Goal: Task Accomplishment & Management: Manage account settings

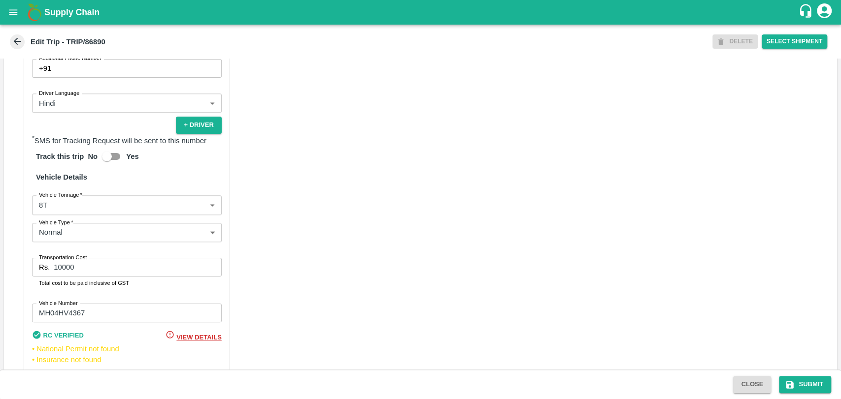
scroll to position [652, 0]
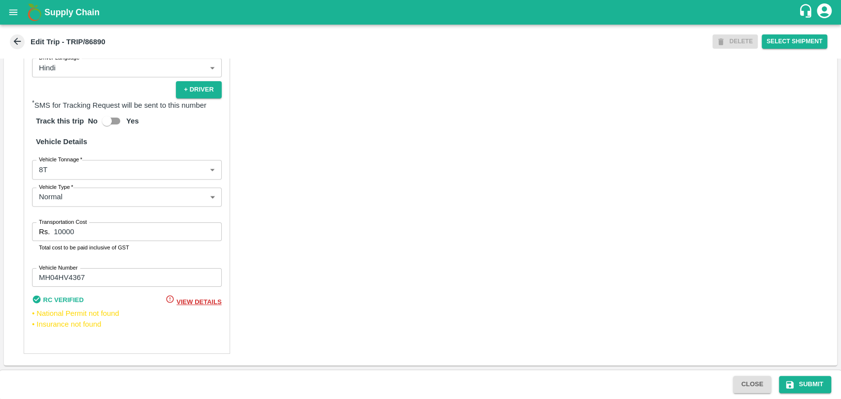
click at [71, 172] on body "Supply Chain Edit Trip - TRIP/86890 DELETE Select Shipment Trip Details Trip Ty…" at bounding box center [420, 199] width 841 height 399
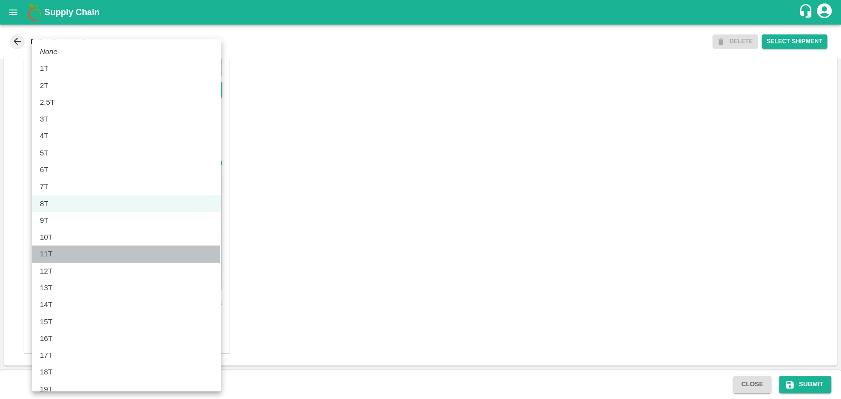
click at [63, 252] on div "11T" at bounding box center [126, 254] width 173 height 11
type input "11000"
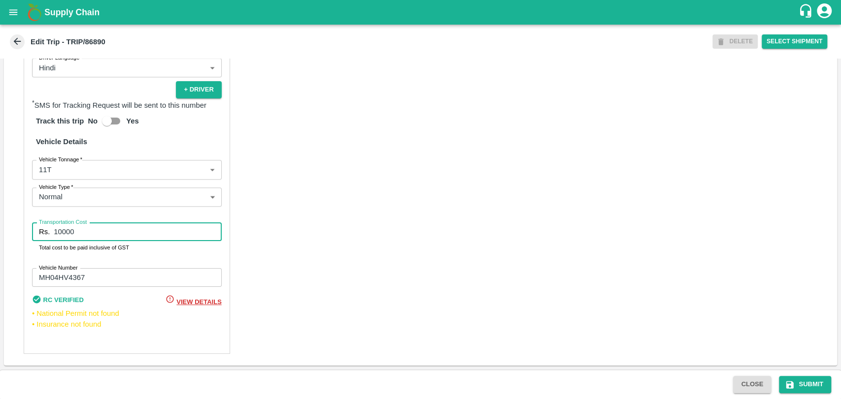
drag, startPoint x: 82, startPoint y: 234, endPoint x: 31, endPoint y: 230, distance: 51.4
click at [31, 230] on div "Partner Details Partner   * Partner Add Transporter Driver 1 Details Driver Nam…" at bounding box center [127, 113] width 206 height 482
type input "20900"
click at [798, 388] on button "Submit" at bounding box center [805, 384] width 52 height 17
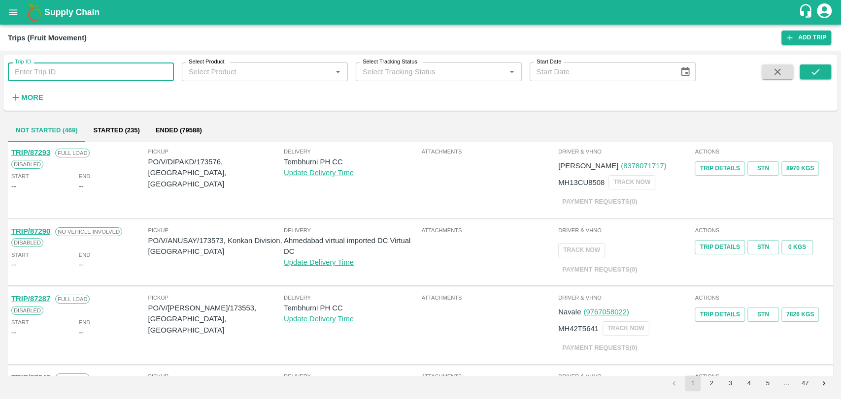
drag, startPoint x: 33, startPoint y: 76, endPoint x: 46, endPoint y: 76, distance: 13.8
click at [33, 76] on input "Trip ID" at bounding box center [91, 72] width 166 height 19
paste input "82077"
click at [795, 72] on span at bounding box center [776, 85] width 39 height 40
click at [836, 68] on div "Trip ID 82077 Trip ID Select Product Select Product   * Select Tracking Status …" at bounding box center [420, 83] width 833 height 48
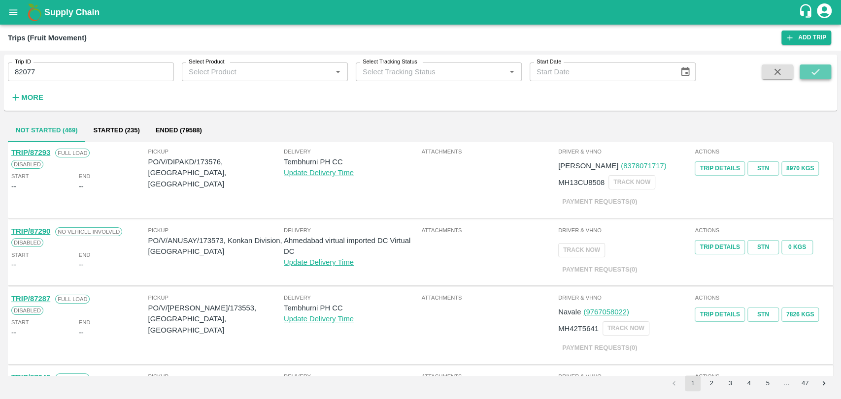
click at [823, 69] on button "submit" at bounding box center [815, 72] width 32 height 15
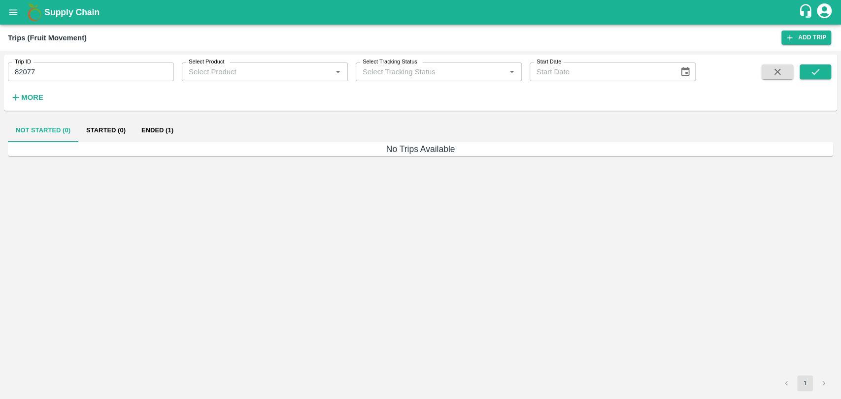
click at [139, 126] on button "Ended (1)" at bounding box center [157, 131] width 48 height 24
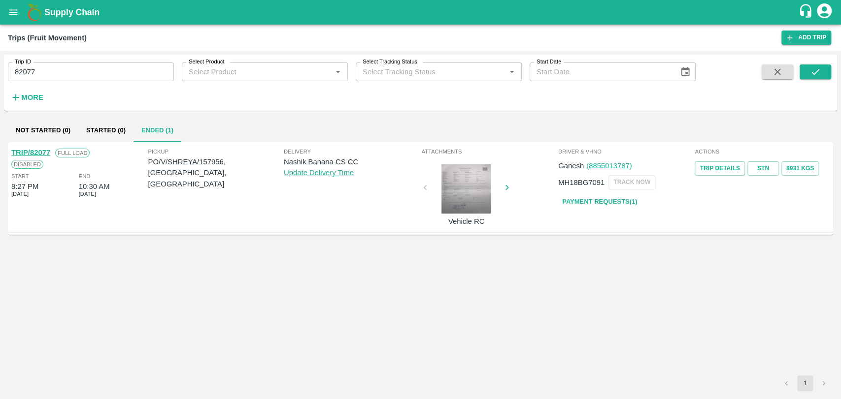
click at [595, 195] on link "Payment Requests( 1 )" at bounding box center [599, 202] width 83 height 17
click at [13, 21] on button "open drawer" at bounding box center [13, 12] width 23 height 23
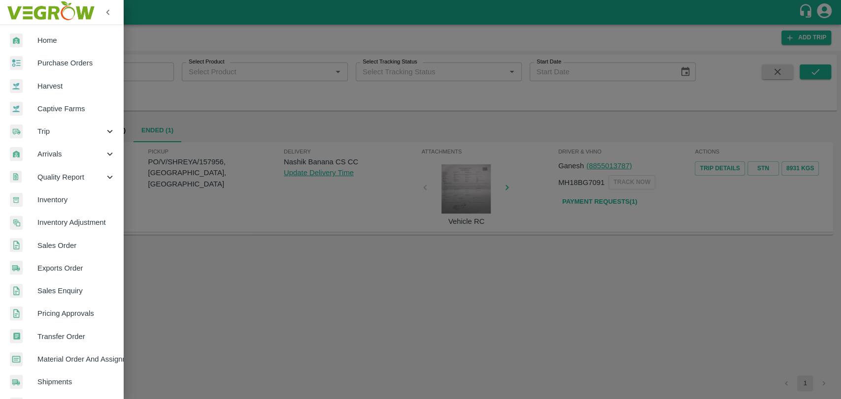
click at [128, 81] on div at bounding box center [420, 199] width 841 height 399
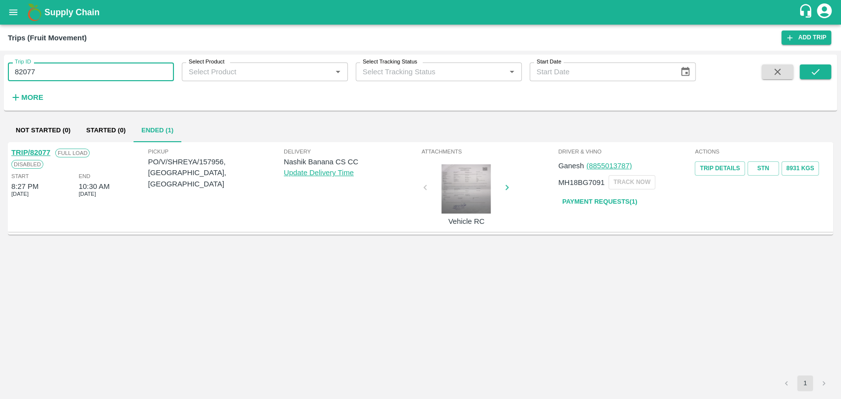
drag, startPoint x: 110, startPoint y: 74, endPoint x: 8, endPoint y: 69, distance: 102.6
click at [11, 70] on input "82077" at bounding box center [91, 72] width 166 height 19
paste input "text"
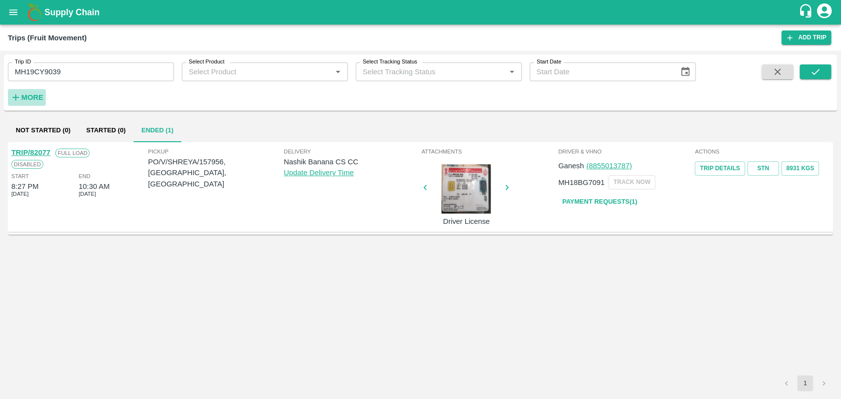
click at [31, 89] on button "More" at bounding box center [27, 97] width 38 height 17
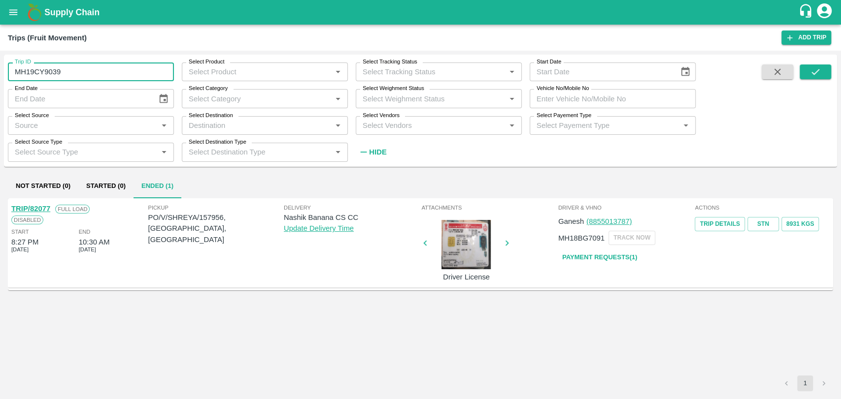
click at [0, 70] on div "Trip ID MH19CY9039 Trip ID Select Product Select Product   * Select Tracking St…" at bounding box center [420, 225] width 841 height 349
type input "MH19CY9039"
click at [563, 101] on input "Vehicle No/Mobile No" at bounding box center [612, 98] width 166 height 19
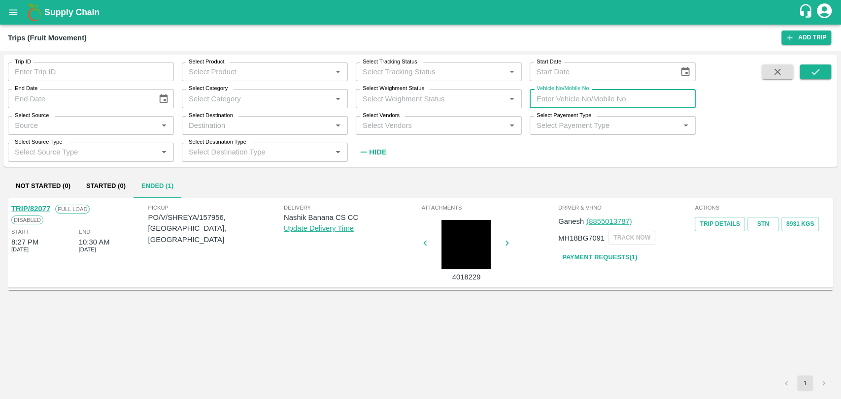
paste input "MH19CY9039"
type input "MH19CY9039"
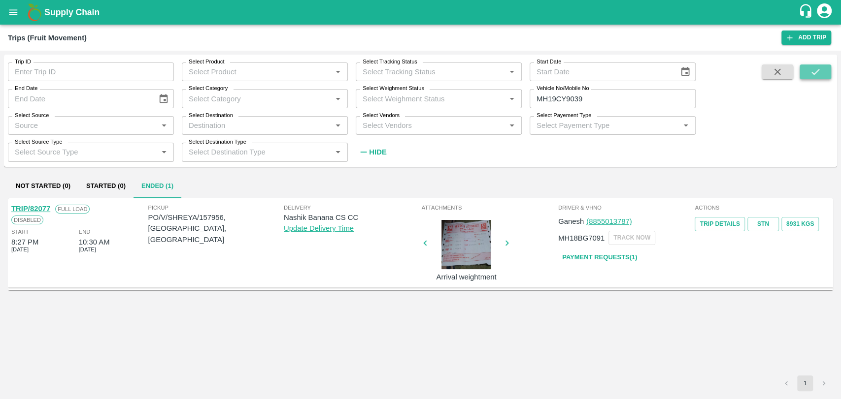
click at [808, 65] on button "submit" at bounding box center [815, 72] width 32 height 15
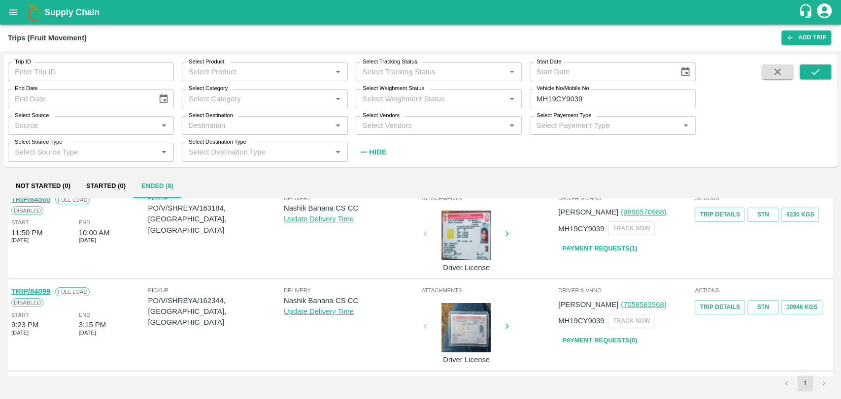
scroll to position [273, 0]
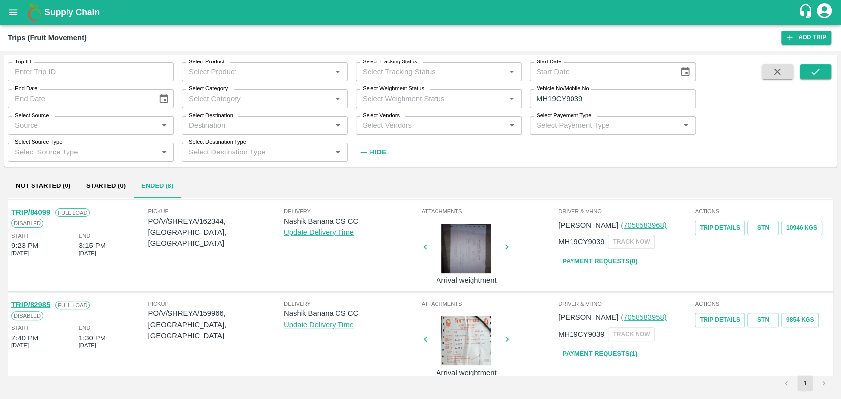
click at [49, 211] on link "TRIP/84099" at bounding box center [30, 212] width 39 height 8
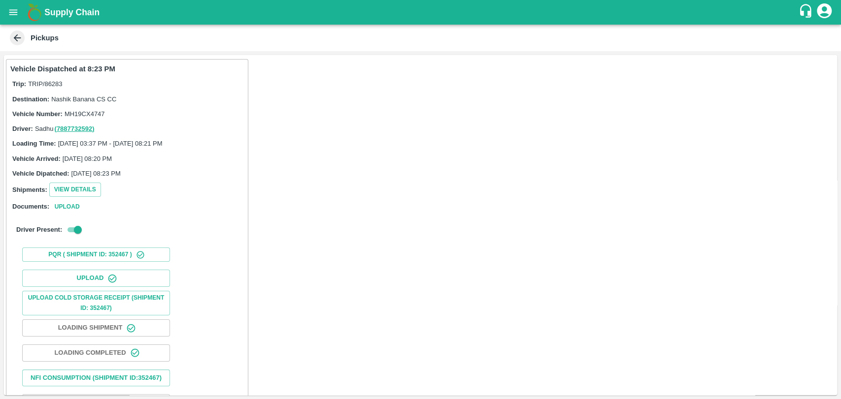
click at [13, 7] on icon "open drawer" at bounding box center [13, 12] width 11 height 11
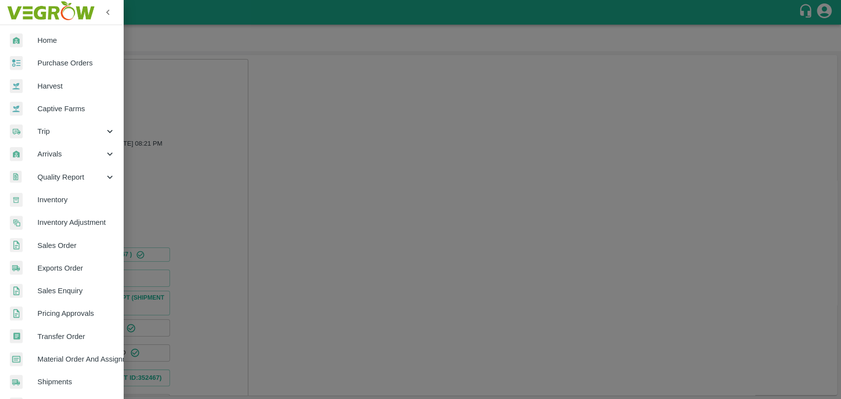
click at [56, 126] on span "Trip" at bounding box center [70, 131] width 67 height 11
click at [64, 150] on span "Fruit Movement" at bounding box center [80, 154] width 70 height 11
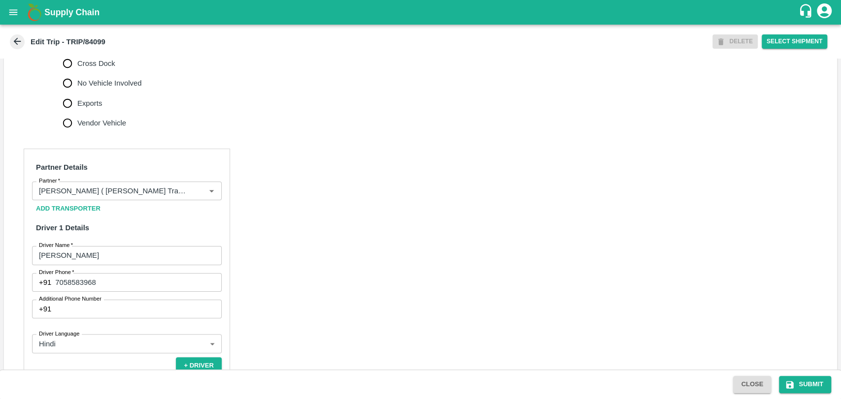
scroll to position [383, 0]
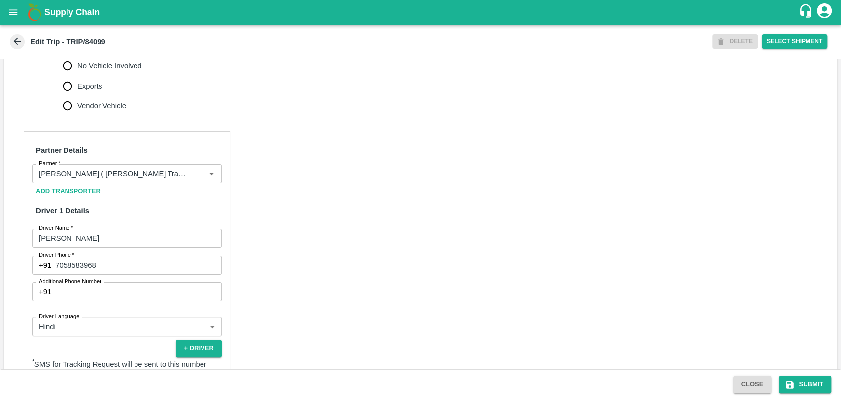
click at [117, 197] on div "Add Transporter" at bounding box center [127, 191] width 190 height 17
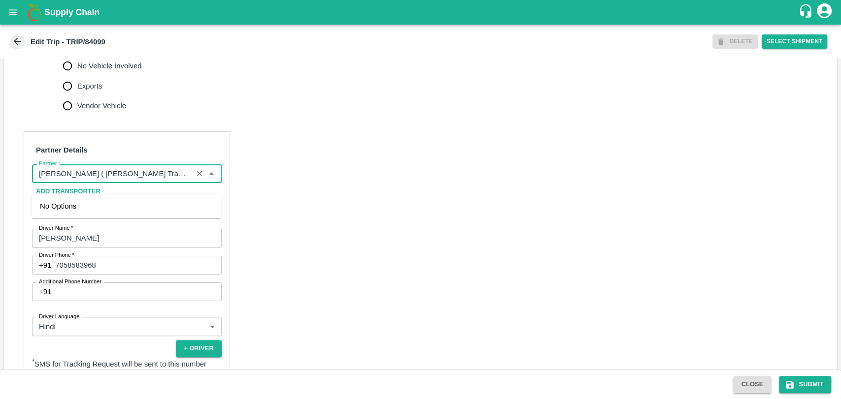
click at [118, 180] on input "Partner   *" at bounding box center [112, 173] width 155 height 13
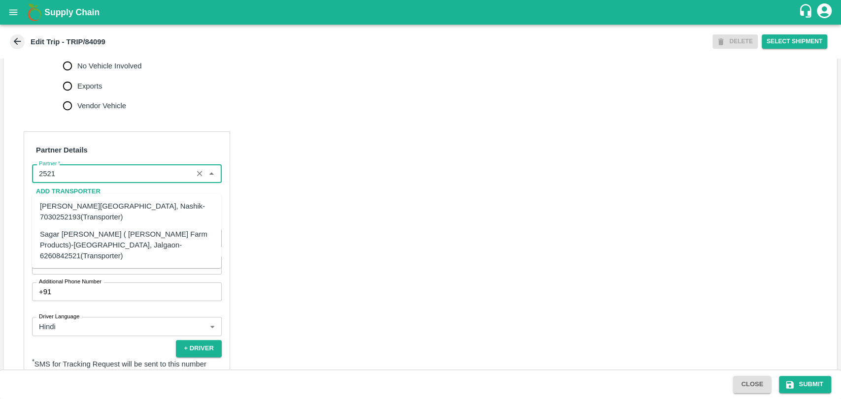
click at [79, 244] on div "Sagar [PERSON_NAME] ( [PERSON_NAME] Farm Products)-[GEOGRAPHIC_DATA], Jalgaon-6…" at bounding box center [126, 245] width 173 height 33
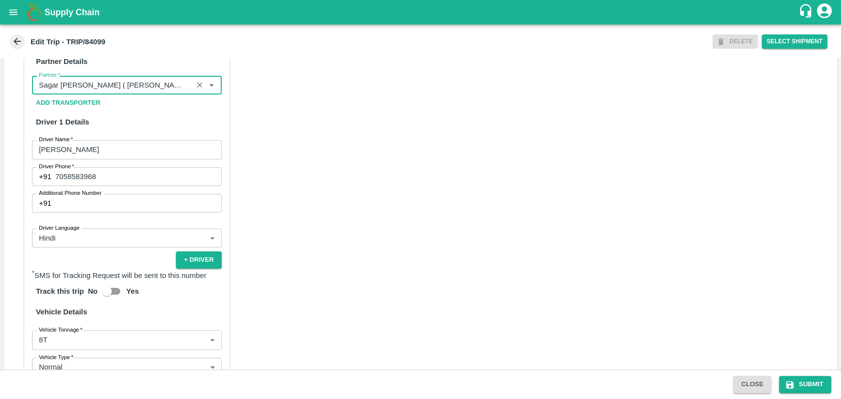
scroll to position [629, 0]
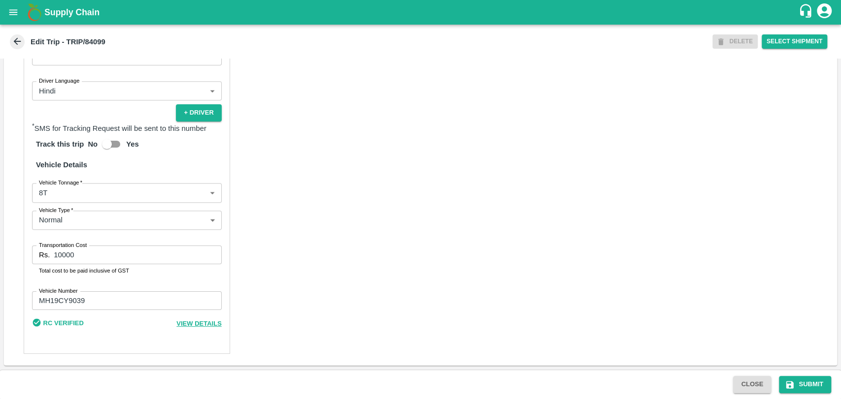
type input "Sagar [PERSON_NAME] ( [PERSON_NAME] Farm Products)-[GEOGRAPHIC_DATA], Jalgaon-6…"
click at [56, 196] on body "Supply Chain Edit Trip - TRIP/84099 DELETE Select Shipment Trip Details Trip Ty…" at bounding box center [420, 199] width 841 height 399
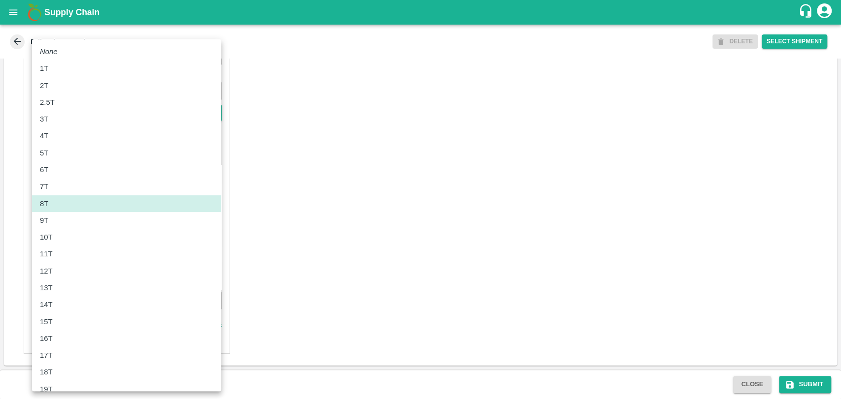
click at [59, 269] on div "12T" at bounding box center [126, 271] width 173 height 11
type input "12000"
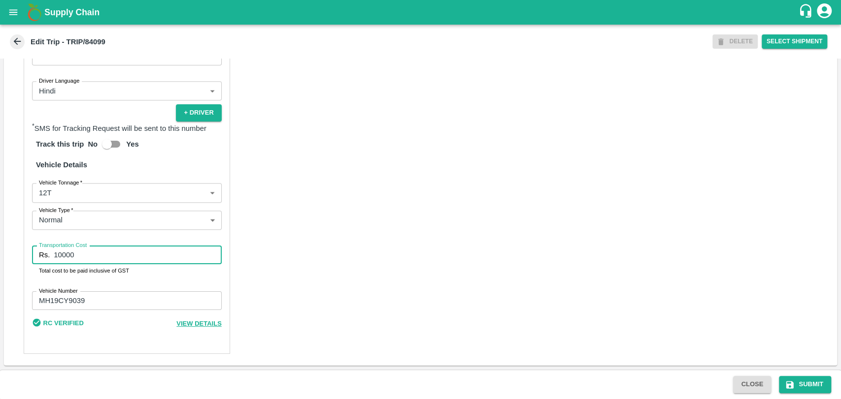
drag, startPoint x: 88, startPoint y: 253, endPoint x: 0, endPoint y: 236, distance: 89.6
click at [0, 236] on div "Trip Details Trip Type Fruit Movement 1 Trip Type Trip Pickup Order SHIP/NASH/3…" at bounding box center [420, 214] width 841 height 311
type input "24000"
click at [818, 383] on button "Submit" at bounding box center [805, 384] width 52 height 17
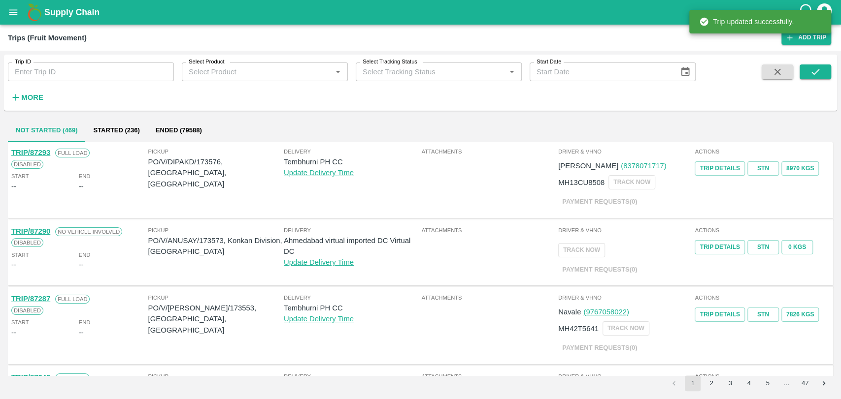
click at [36, 85] on div "More" at bounding box center [23, 93] width 46 height 25
click at [35, 94] on strong "More" at bounding box center [32, 98] width 22 height 8
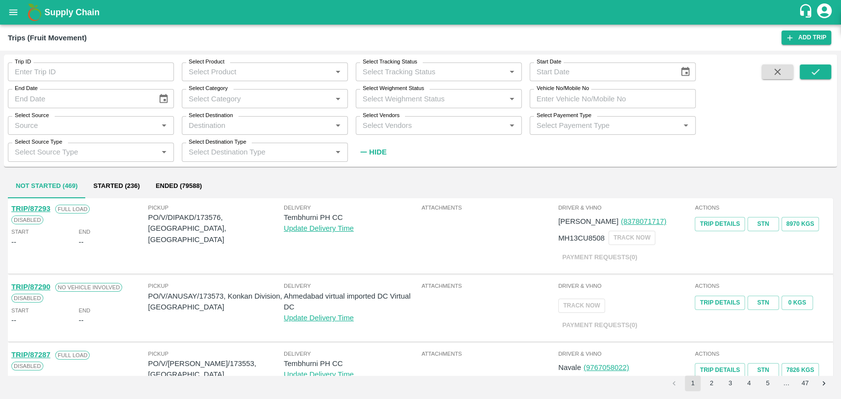
click at [570, 89] on label "Vehicle No/Mobile No" at bounding box center [562, 89] width 52 height 8
click at [570, 89] on input "Vehicle No/Mobile No" at bounding box center [612, 98] width 166 height 19
click at [573, 93] on input "Vehicle No/Mobile No" at bounding box center [612, 98] width 166 height 19
paste input "MH18BH9543"
type input "MH18BH9543"
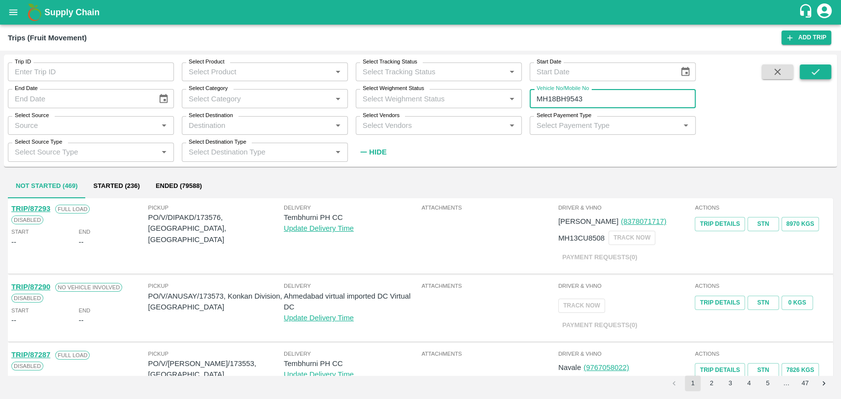
click at [814, 71] on icon "submit" at bounding box center [815, 71] width 11 height 11
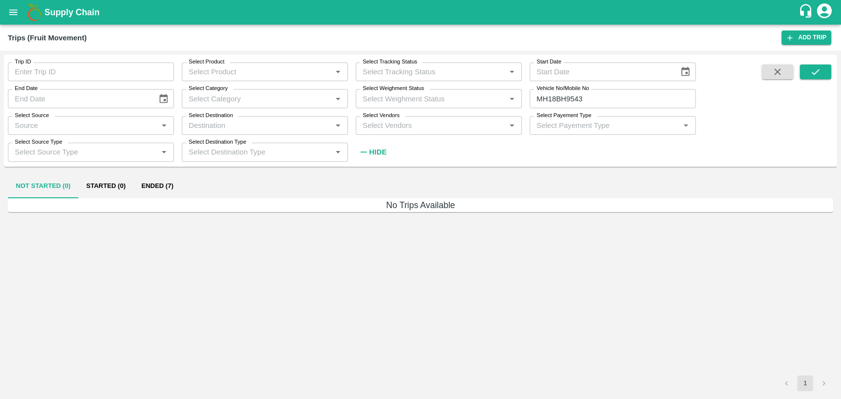
click at [166, 185] on button "Ended (7)" at bounding box center [157, 187] width 48 height 24
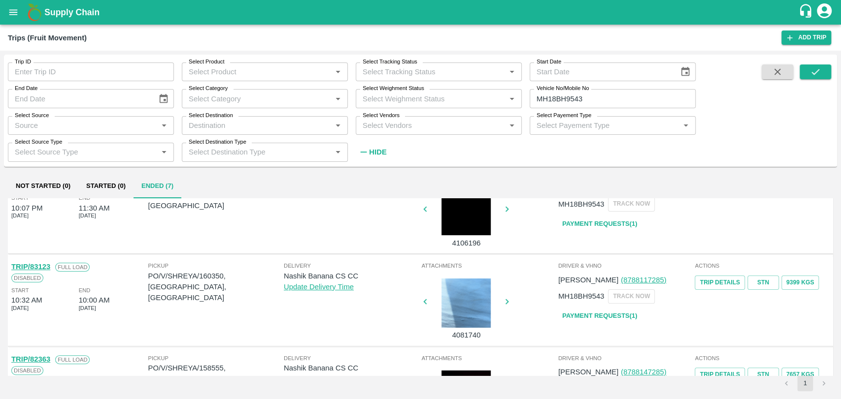
scroll to position [55, 0]
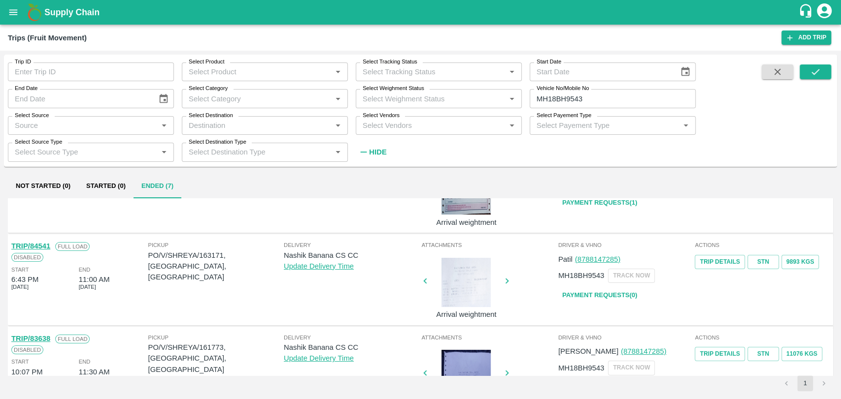
click at [44, 247] on link "TRIP/84541" at bounding box center [30, 246] width 39 height 8
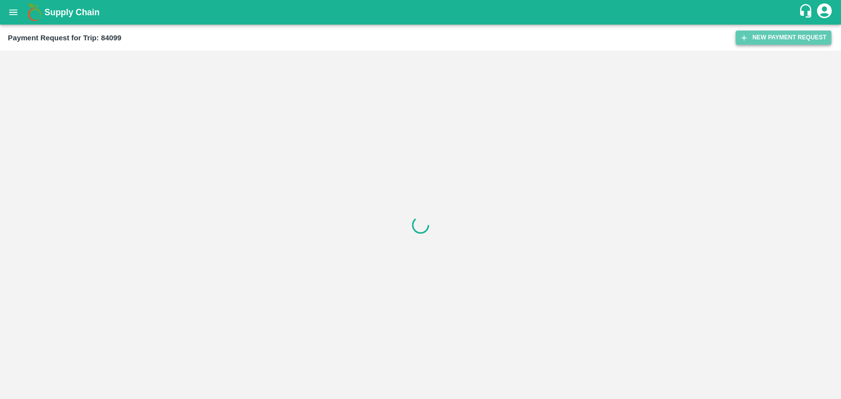
click at [815, 31] on button "New Payment Request" at bounding box center [783, 38] width 96 height 14
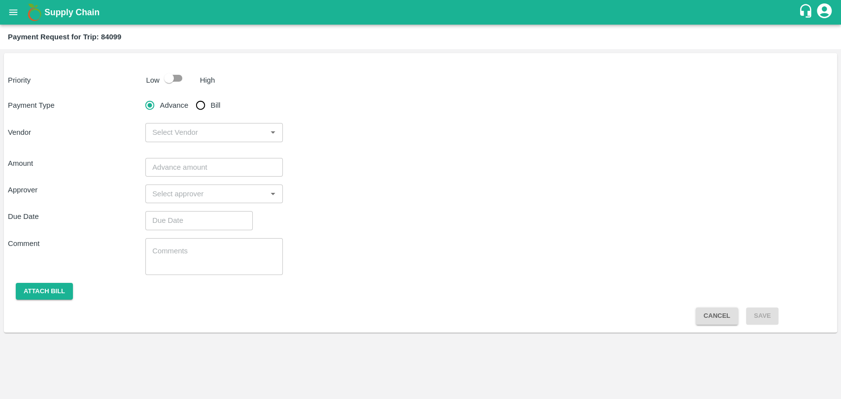
click at [169, 72] on input "checkbox" at bounding box center [169, 78] width 56 height 19
checkbox input "true"
click at [200, 104] on input "Bill" at bounding box center [201, 106] width 20 height 20
radio input "true"
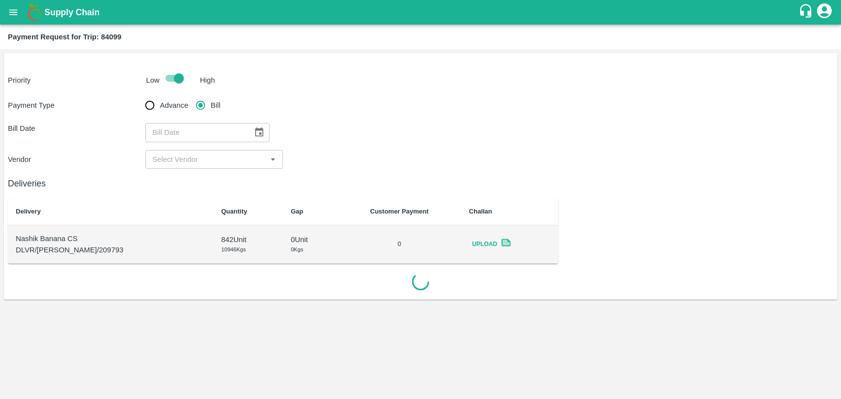
click at [250, 133] on button "Choose date" at bounding box center [259, 132] width 19 height 19
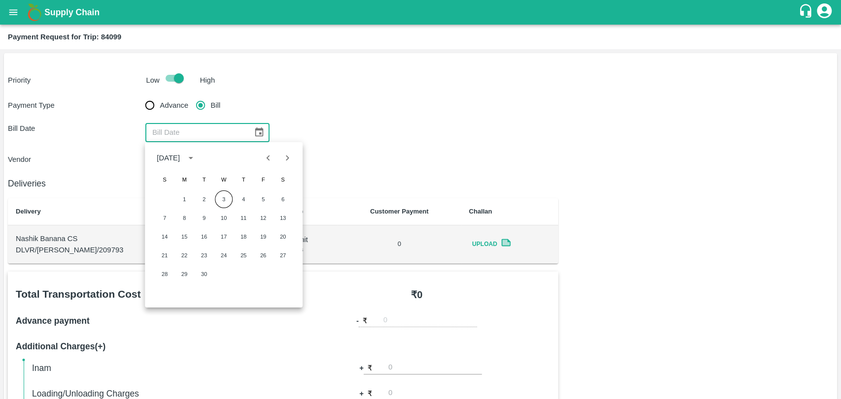
click at [270, 166] on button "Previous month" at bounding box center [268, 158] width 19 height 19
click at [177, 217] on button "4" at bounding box center [184, 218] width 18 height 18
type input "04/08/2025"
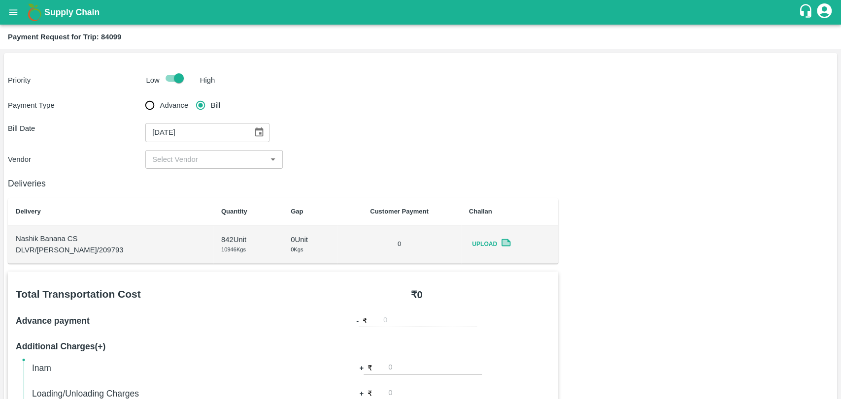
click at [172, 169] on div "Deliveries Delivery Quantity Gap Customer Payment Challan Nashik Banana CS DLVR…" at bounding box center [283, 216] width 550 height 95
click at [171, 159] on input "input" at bounding box center [205, 159] width 115 height 13
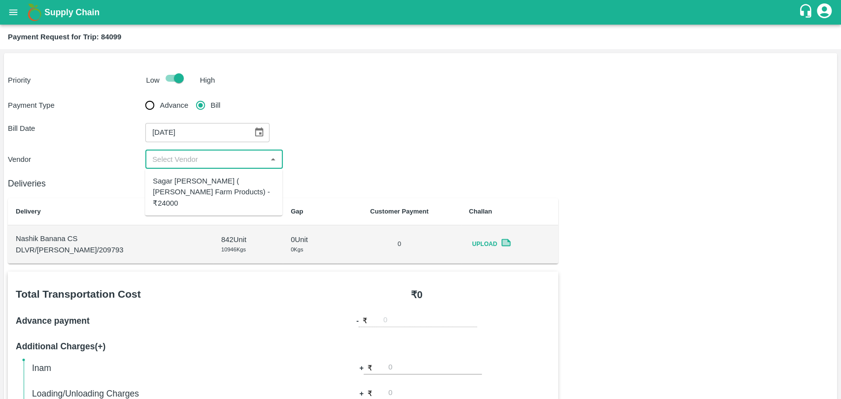
click at [177, 181] on div "Sagar Pramod Patil ( Shreyansh Farm Products) - ₹24000" at bounding box center [214, 192] width 122 height 33
type input "Sagar Pramod Patil ( Shreyansh Farm Products) - ₹24000"
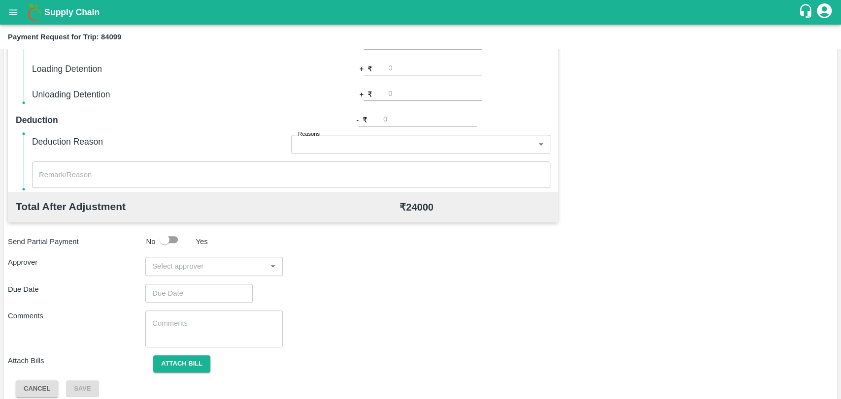
scroll to position [361, 0]
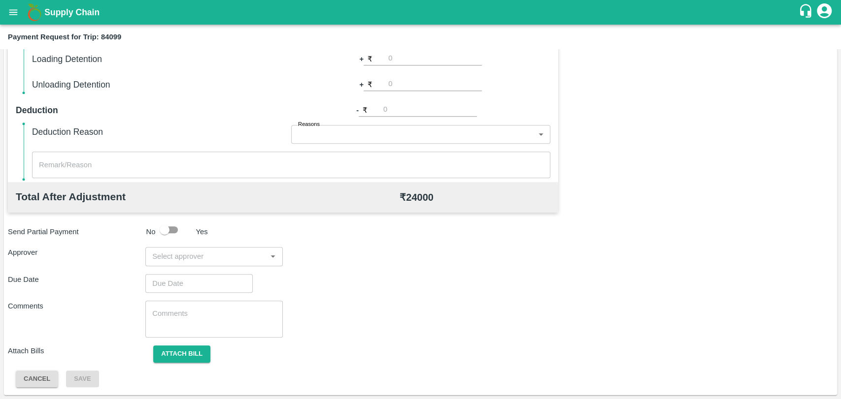
click at [206, 253] on input "input" at bounding box center [205, 256] width 115 height 13
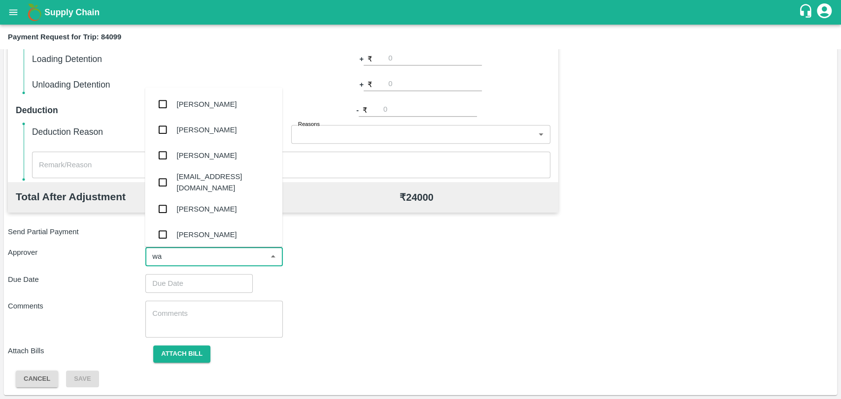
type input "wag"
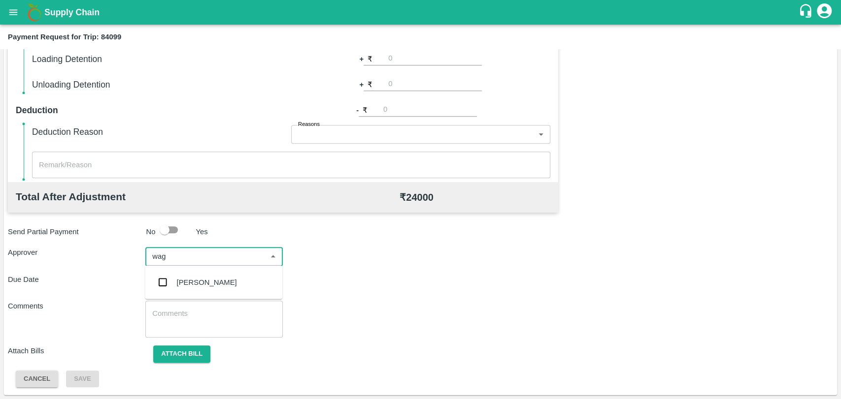
click at [205, 285] on div "Prasad Waghade" at bounding box center [207, 282] width 60 height 11
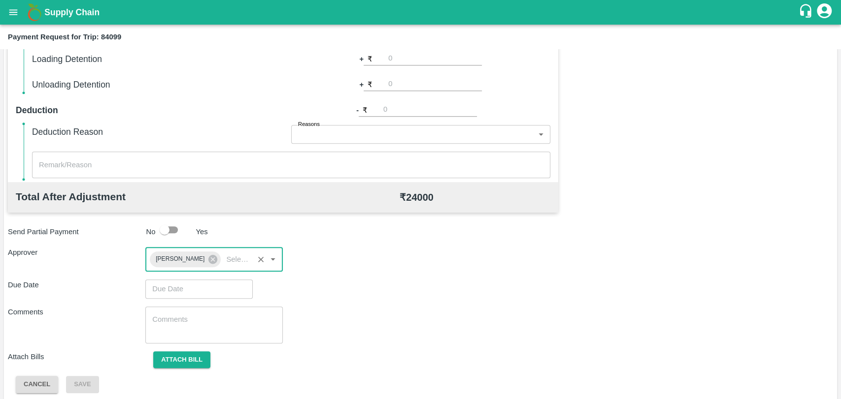
type input "DD/MM/YYYY hh:mm aa"
click at [193, 282] on input "DD/MM/YYYY hh:mm aa" at bounding box center [195, 289] width 100 height 19
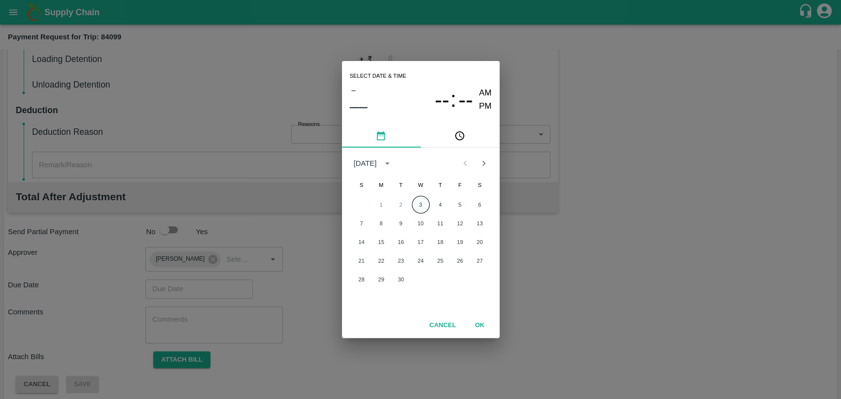
click at [414, 210] on button "3" at bounding box center [421, 205] width 18 height 18
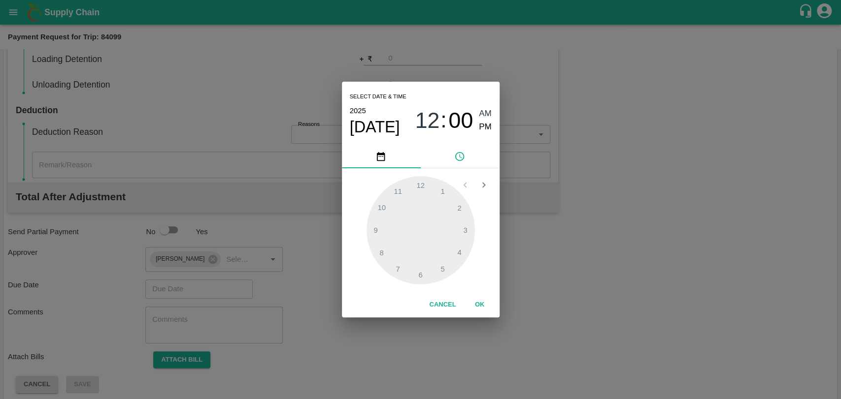
type input "03/09/2025 12:00 AM"
click at [480, 305] on button "OK" at bounding box center [480, 304] width 32 height 17
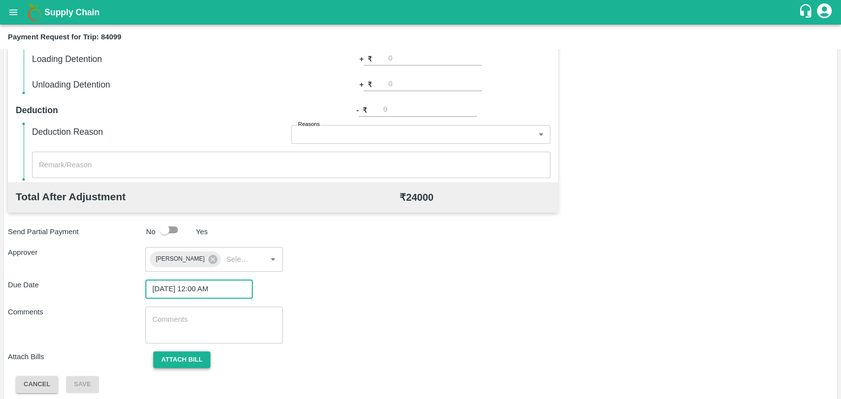
click at [170, 355] on button "Attach bill" at bounding box center [181, 360] width 57 height 17
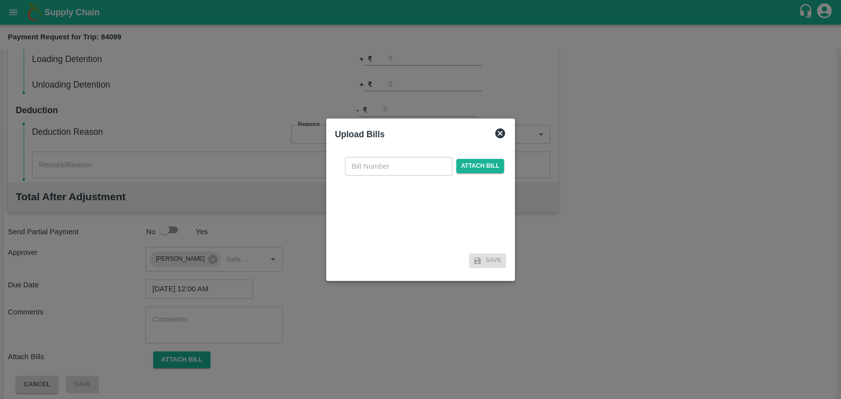
click at [388, 172] on input "text" at bounding box center [398, 166] width 107 height 19
type input "271"
click at [481, 160] on span "Attach bill" at bounding box center [480, 166] width 48 height 14
click at [0, 0] on input "Attach bill" at bounding box center [0, 0] width 0 height 0
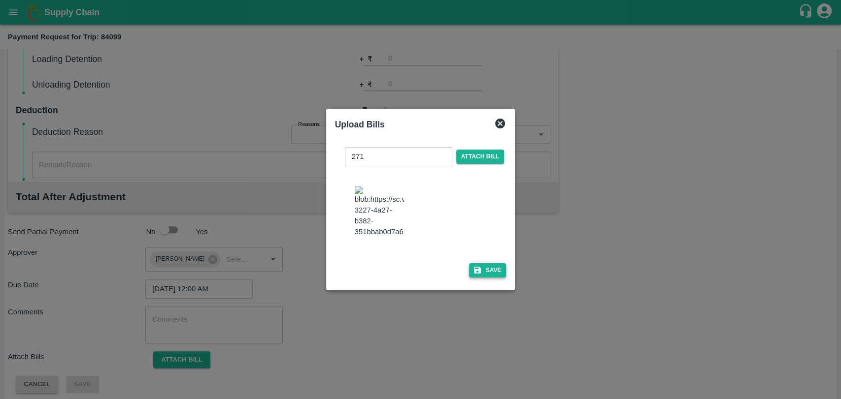
click at [488, 263] on button "Save" at bounding box center [487, 270] width 37 height 14
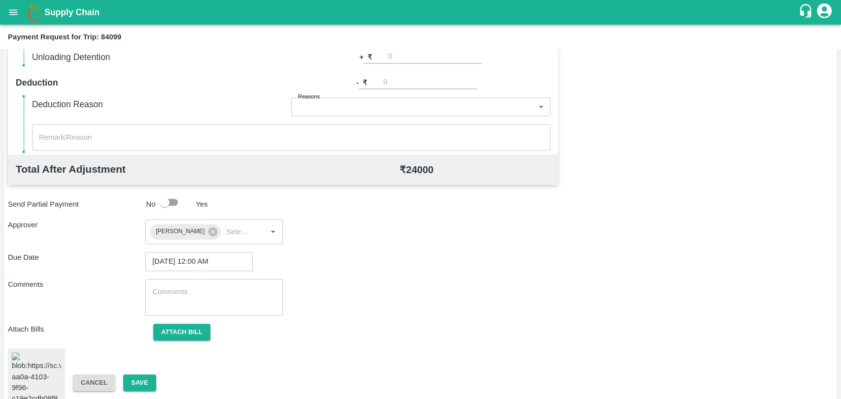
scroll to position [410, 0]
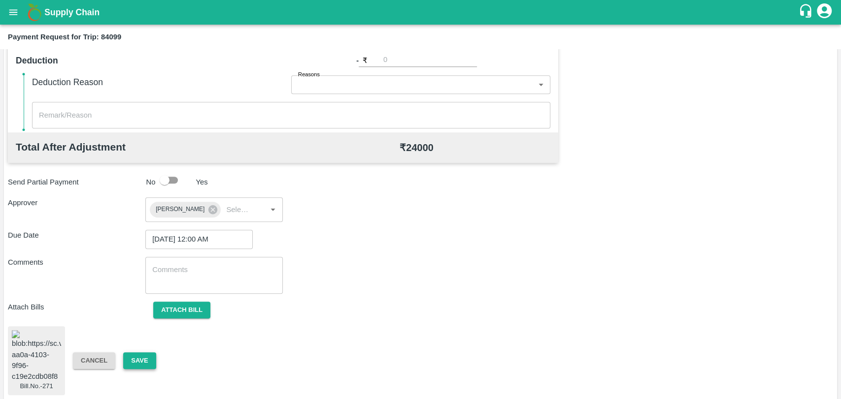
click at [140, 355] on button "Save" at bounding box center [139, 361] width 33 height 17
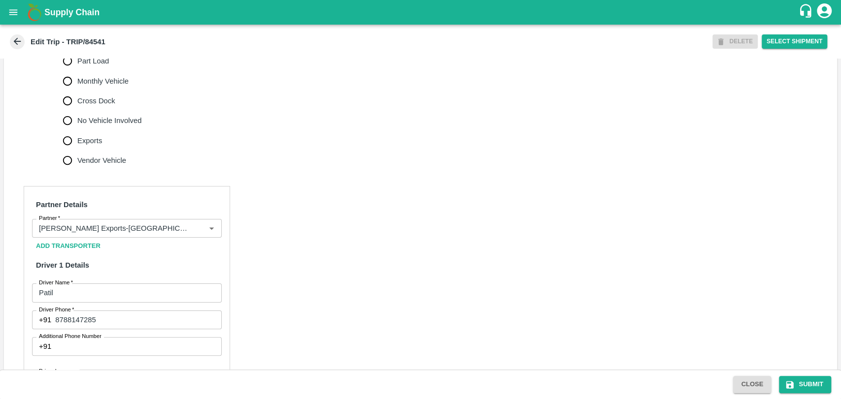
scroll to position [437, 0]
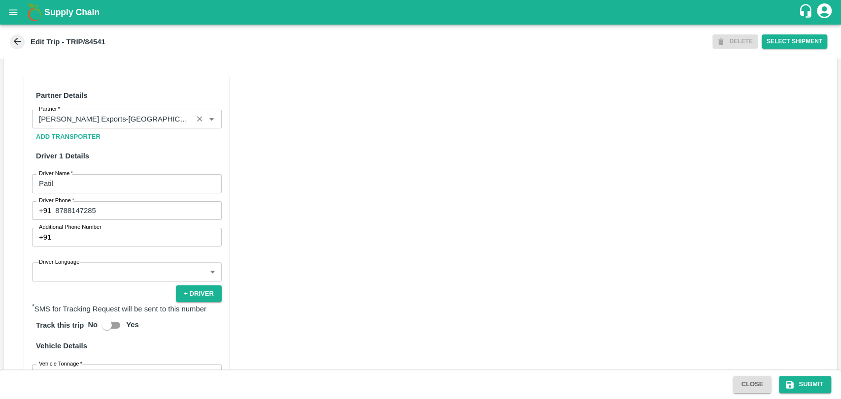
click at [130, 129] on div "Partner" at bounding box center [127, 119] width 190 height 19
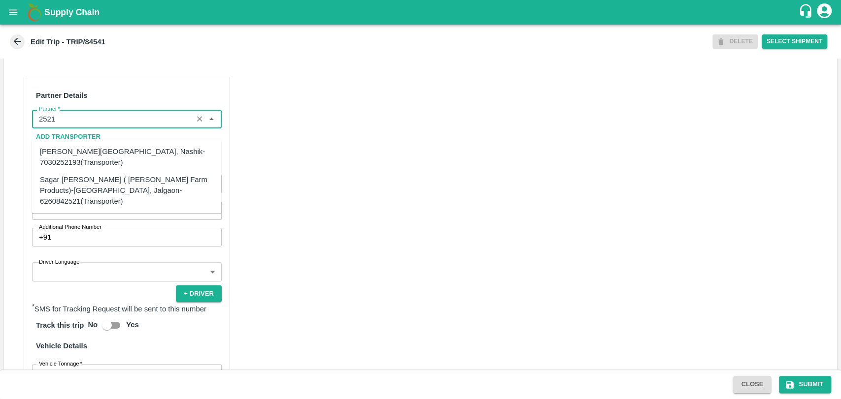
click at [81, 175] on div "Sagar [PERSON_NAME] ( [PERSON_NAME] Farm Products)-[GEOGRAPHIC_DATA], Jalgaon-6…" at bounding box center [126, 190] width 173 height 33
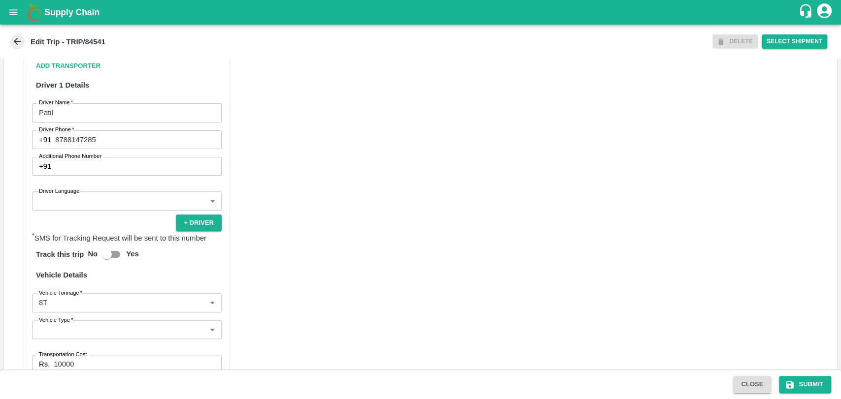
scroll to position [628, 0]
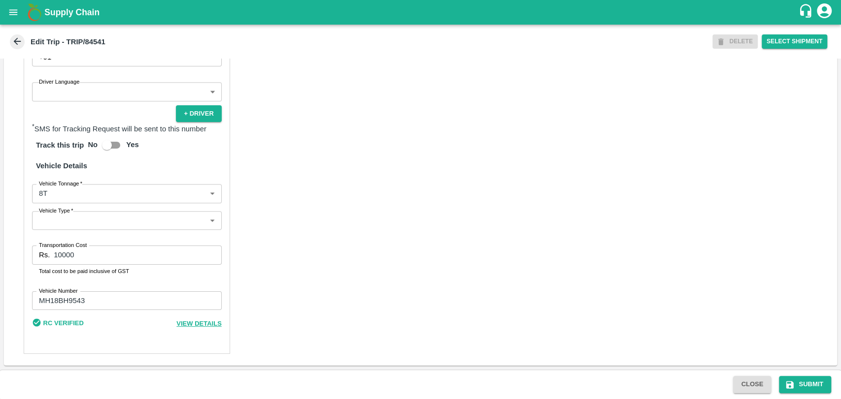
type input "Sagar [PERSON_NAME] ( [PERSON_NAME] Farm Products)-[GEOGRAPHIC_DATA], Jalgaon-6…"
click at [57, 185] on label "Vehicle Tonnage   *" at bounding box center [60, 184] width 43 height 8
click at [57, 190] on body "Supply Chain Edit Trip - TRIP/84541 DELETE Select Shipment Trip Details Trip Ty…" at bounding box center [420, 199] width 841 height 399
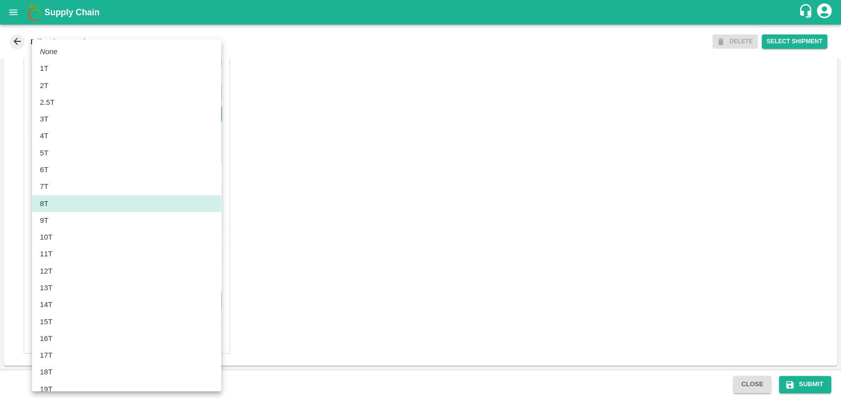
click at [58, 239] on div "10T" at bounding box center [126, 237] width 173 height 11
type input "10000"
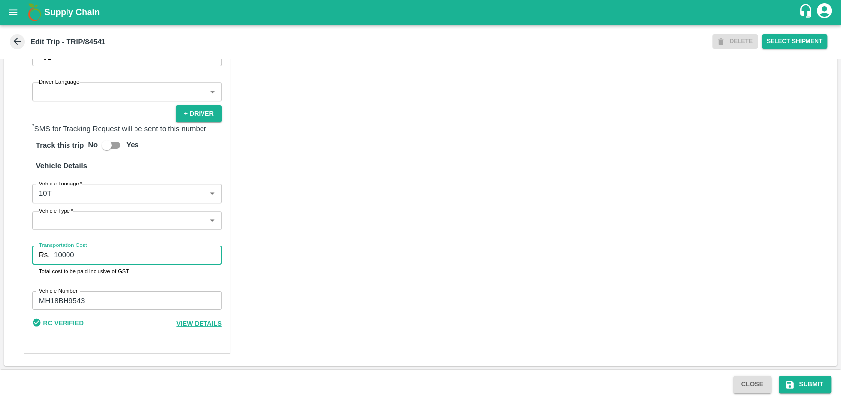
drag, startPoint x: 75, startPoint y: 257, endPoint x: 50, endPoint y: 251, distance: 25.2
click at [50, 251] on div "Rs. 10000 Transportation Cost" at bounding box center [127, 255] width 190 height 19
type input "22000"
click at [802, 385] on button "Submit" at bounding box center [805, 384] width 52 height 17
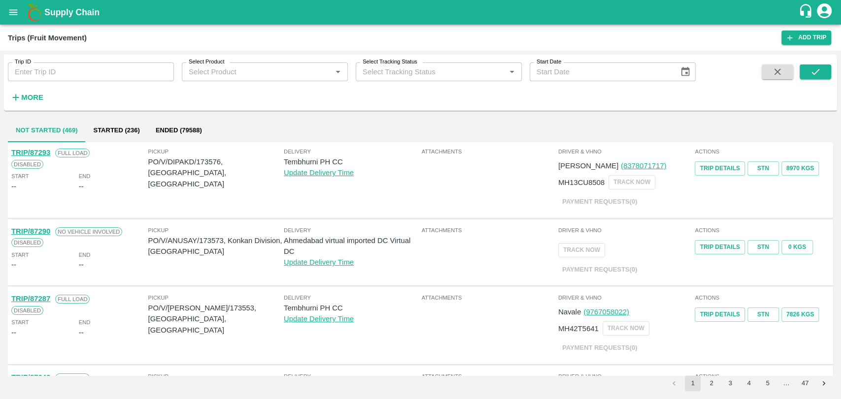
click at [31, 102] on h6 "More" at bounding box center [32, 97] width 22 height 13
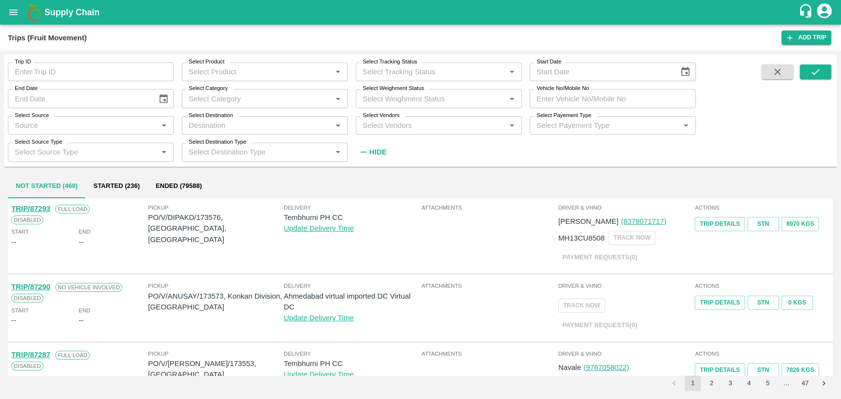
click at [572, 93] on input "Vehicle No/Mobile No" at bounding box center [612, 98] width 166 height 19
paste input "GJ15AV9153"
click at [804, 71] on button "submit" at bounding box center [815, 72] width 32 height 15
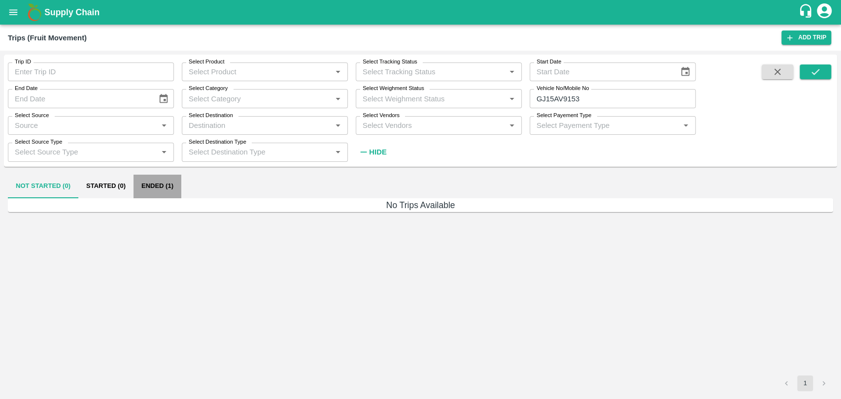
click at [155, 182] on button "Ended (1)" at bounding box center [157, 187] width 48 height 24
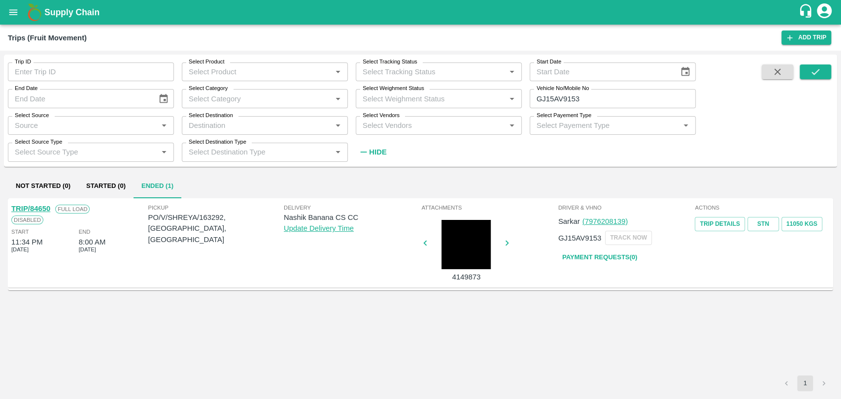
click at [37, 208] on link "TRIP/84650" at bounding box center [30, 209] width 39 height 8
drag, startPoint x: 603, startPoint y: 96, endPoint x: 460, endPoint y: 96, distance: 142.8
click at [460, 96] on div "Trip ID Trip ID Select Product Select Product   * Select Tracking Status Select…" at bounding box center [347, 108] width 695 height 107
paste input "text"
type input "MH18BZ1068"
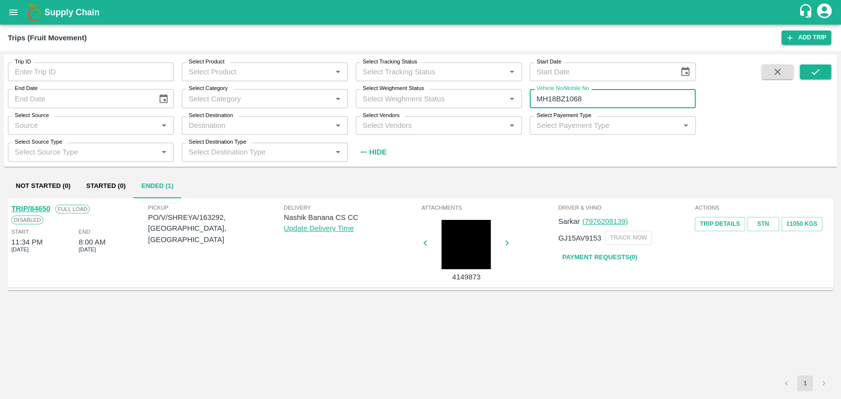
click at [812, 60] on div "Trip ID Trip ID Select Product Select Product   * Select Tracking Status Select…" at bounding box center [420, 111] width 833 height 104
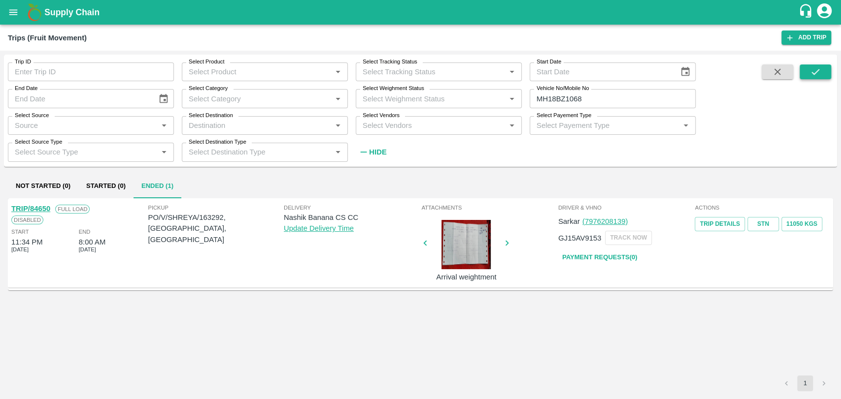
click at [820, 73] on icon "submit" at bounding box center [815, 71] width 11 height 11
click at [43, 206] on link "TRIP/84819" at bounding box center [30, 209] width 39 height 8
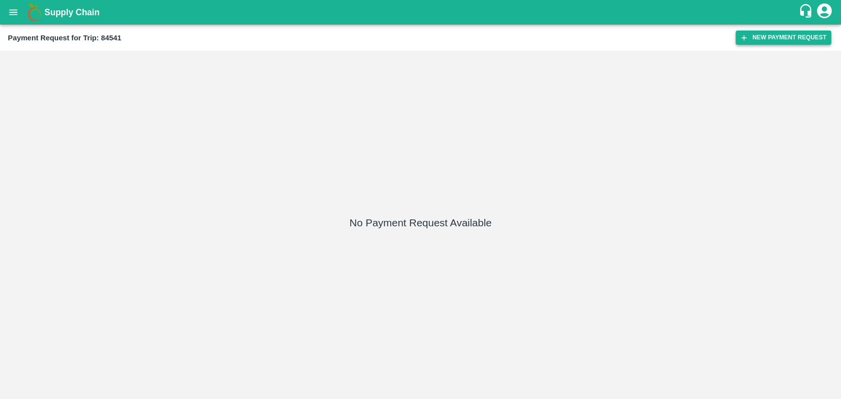
click at [762, 40] on button "New Payment Request" at bounding box center [783, 38] width 96 height 14
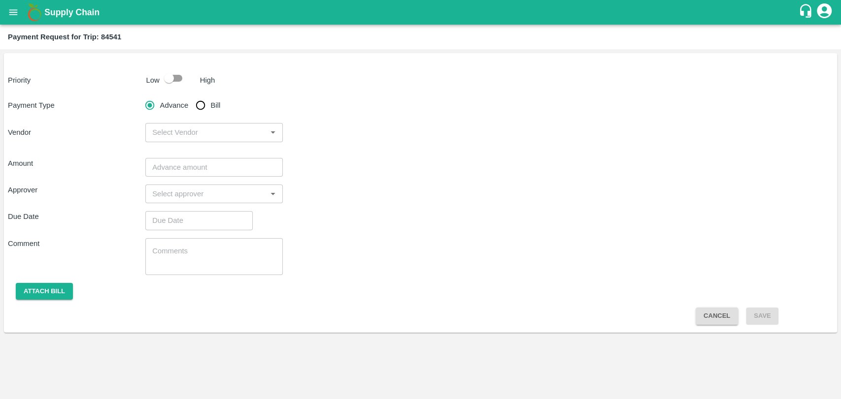
click at [165, 77] on input "checkbox" at bounding box center [169, 78] width 56 height 19
checkbox input "true"
click at [199, 103] on input "Bill" at bounding box center [201, 106] width 20 height 20
radio input "true"
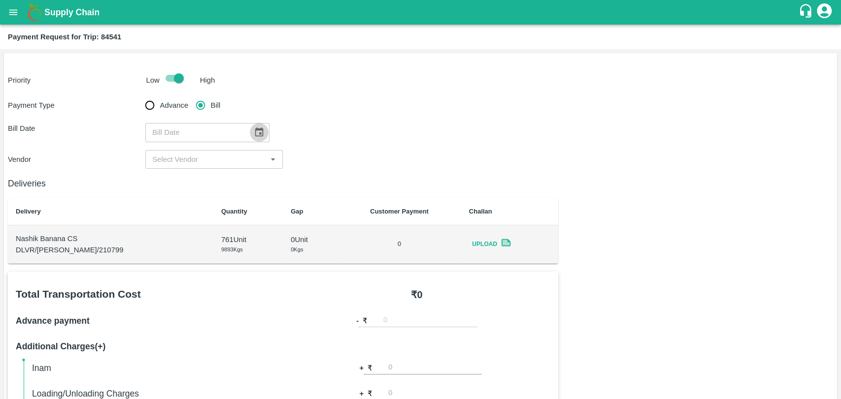
click at [254, 131] on icon "Choose date" at bounding box center [259, 132] width 11 height 11
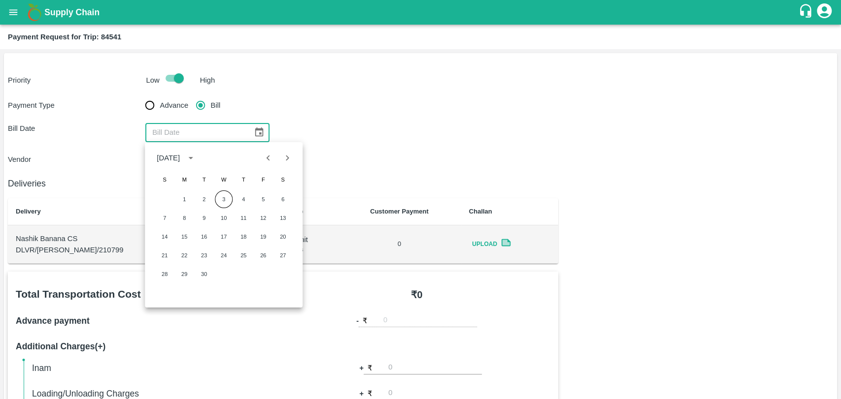
click at [266, 164] on button "Previous month" at bounding box center [268, 158] width 19 height 19
click at [236, 217] on button "7" at bounding box center [243, 218] width 18 height 18
type input "[DATE]"
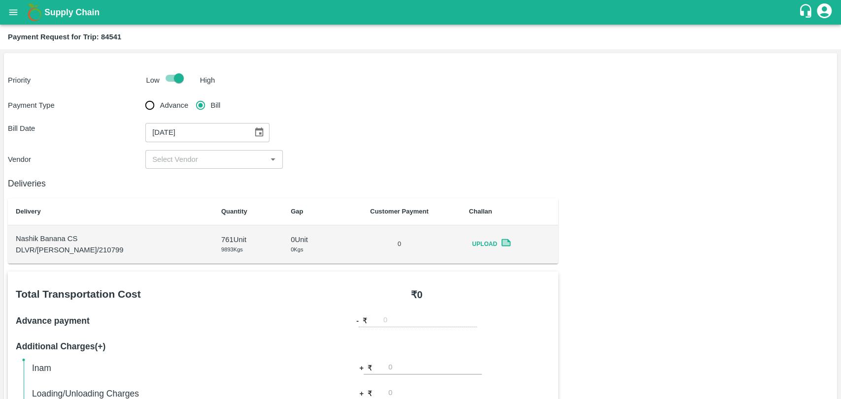
click at [180, 163] on input "input" at bounding box center [205, 159] width 115 height 13
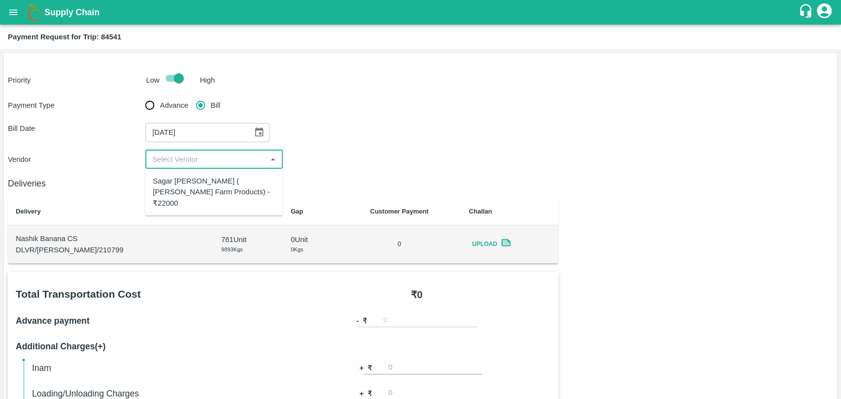
click at [181, 179] on div "Sagar [PERSON_NAME] ( [PERSON_NAME] Farm Products) - ₹22000" at bounding box center [214, 192] width 122 height 33
type input "Sagar [PERSON_NAME] ( [PERSON_NAME] Farm Products) - ₹22000"
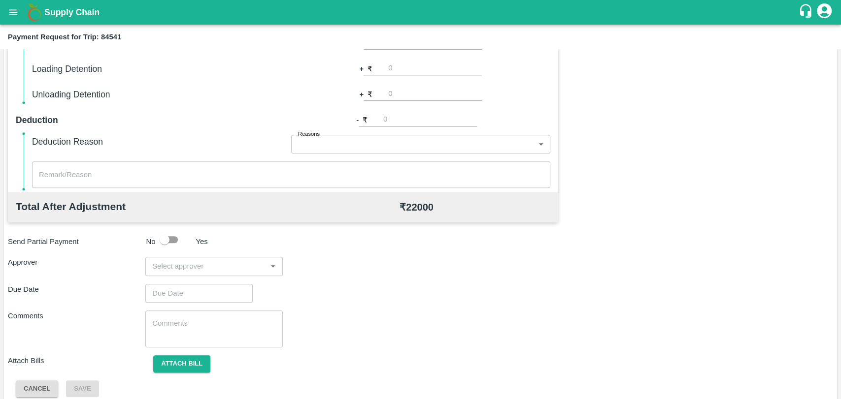
scroll to position [361, 0]
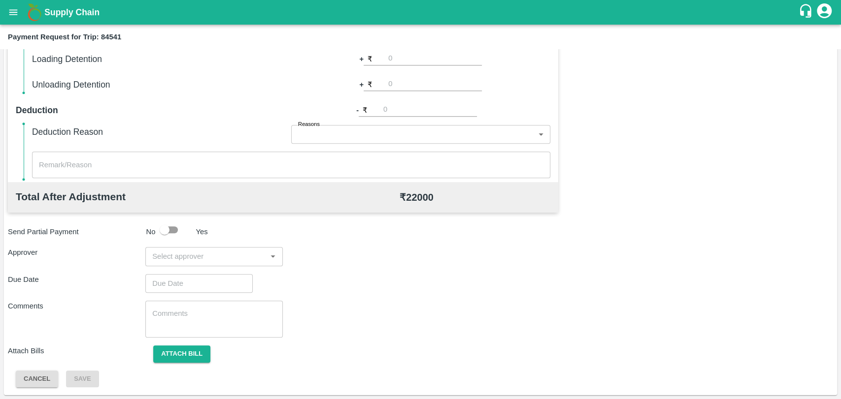
click at [213, 253] on input "input" at bounding box center [205, 256] width 115 height 13
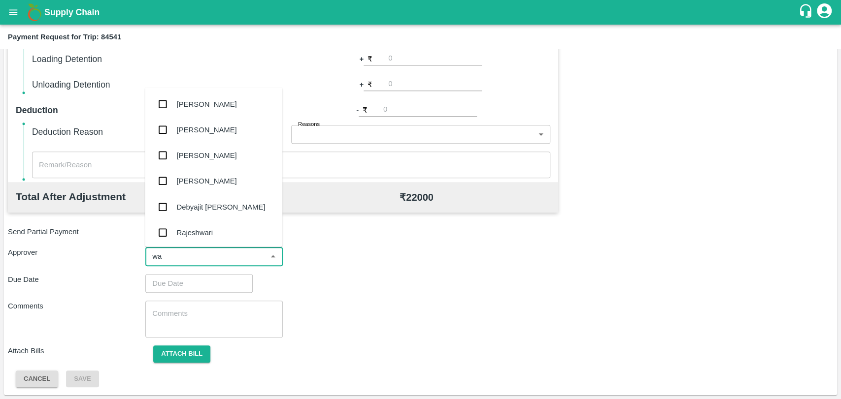
type input "wag"
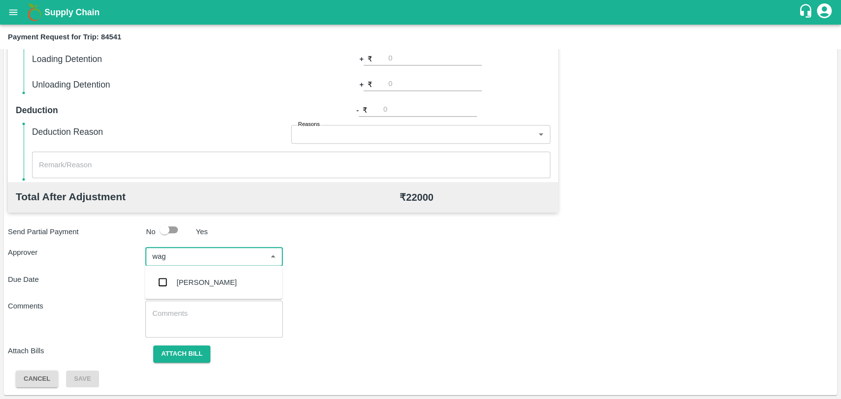
click at [205, 286] on div "[PERSON_NAME]" at bounding box center [207, 282] width 60 height 11
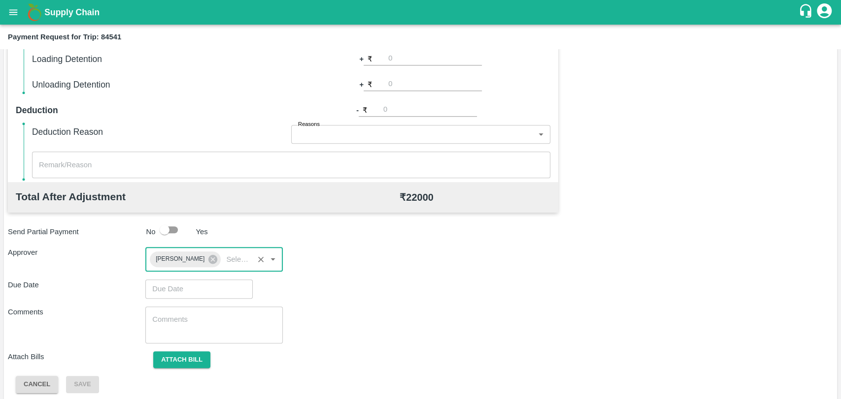
click at [181, 291] on input "Choose date" at bounding box center [195, 289] width 100 height 19
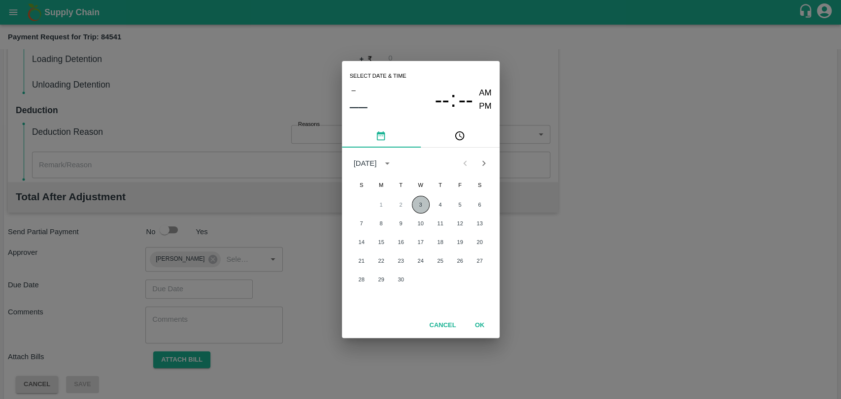
click at [412, 209] on button "3" at bounding box center [421, 205] width 18 height 18
type input "[DATE] 12:00 AM"
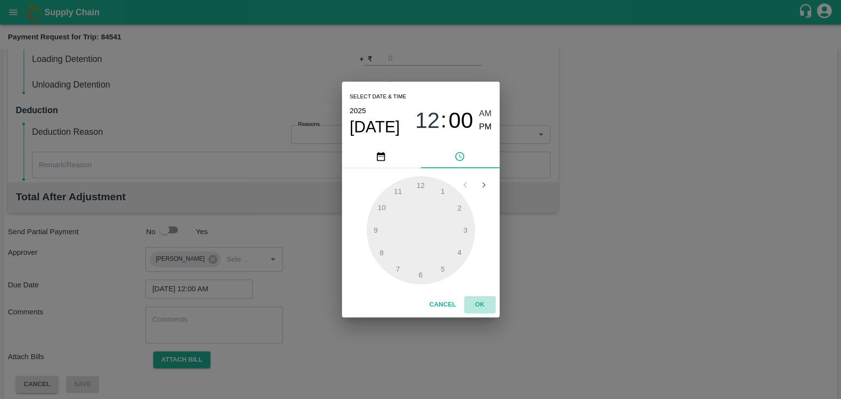
click at [484, 300] on button "OK" at bounding box center [480, 304] width 32 height 17
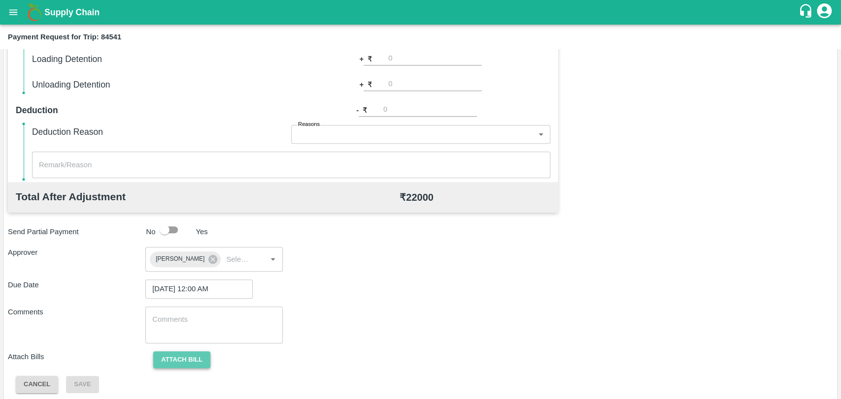
click at [189, 360] on button "Attach bill" at bounding box center [181, 360] width 57 height 17
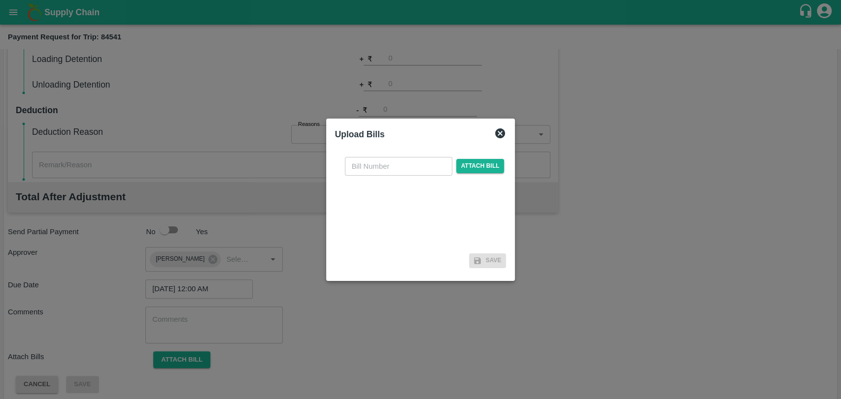
click at [383, 161] on input "text" at bounding box center [398, 166] width 107 height 19
type input "293"
click at [473, 168] on span "Attach bill" at bounding box center [480, 166] width 48 height 14
click at [0, 0] on input "Attach bill" at bounding box center [0, 0] width 0 height 0
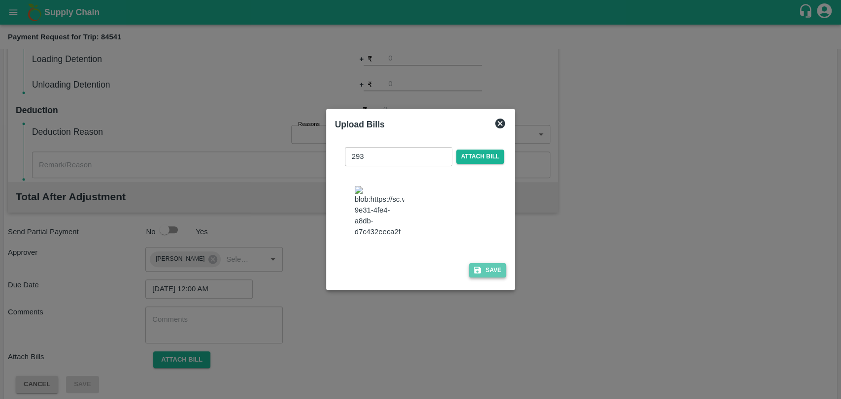
click at [493, 263] on button "Save" at bounding box center [487, 270] width 37 height 14
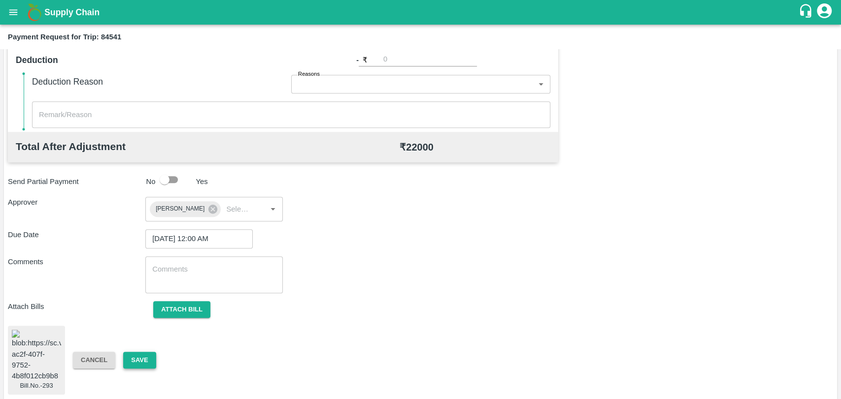
click at [133, 352] on button "Save" at bounding box center [139, 360] width 33 height 17
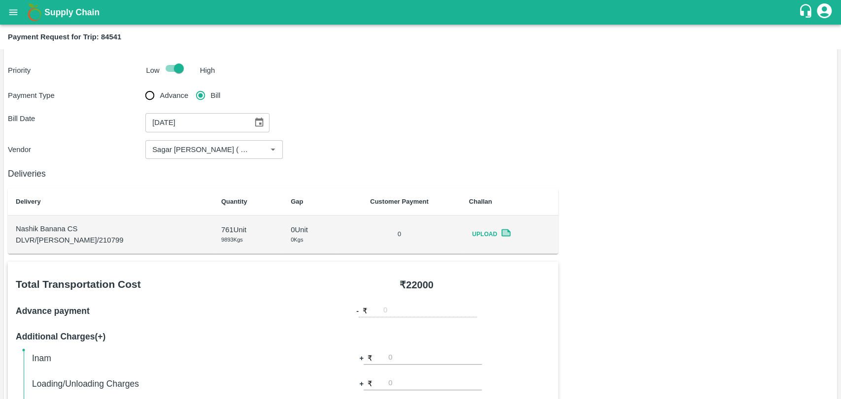
scroll to position [0, 0]
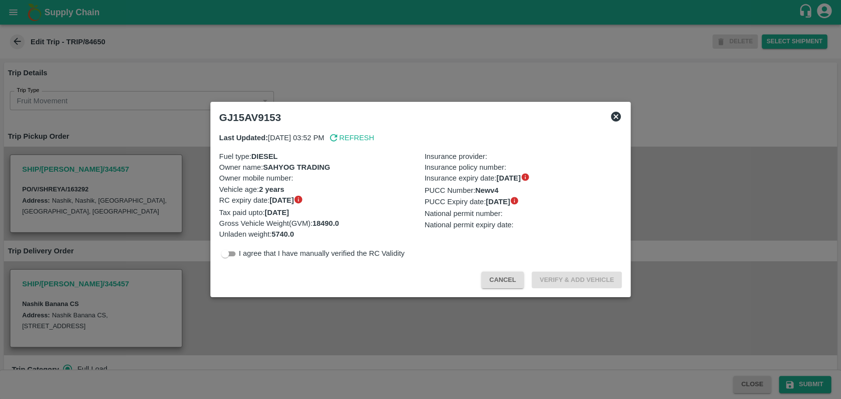
click at [500, 271] on div "Cancel Verify & Add Vehicle" at bounding box center [420, 278] width 411 height 29
click at [500, 277] on button "Cancel" at bounding box center [502, 280] width 42 height 17
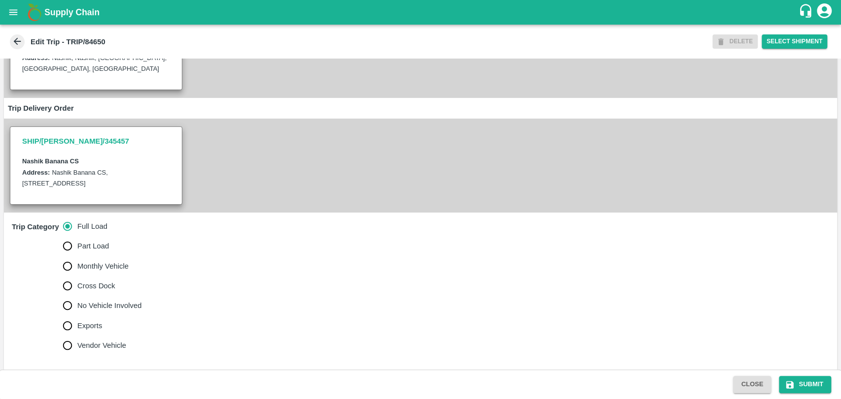
scroll to position [328, 0]
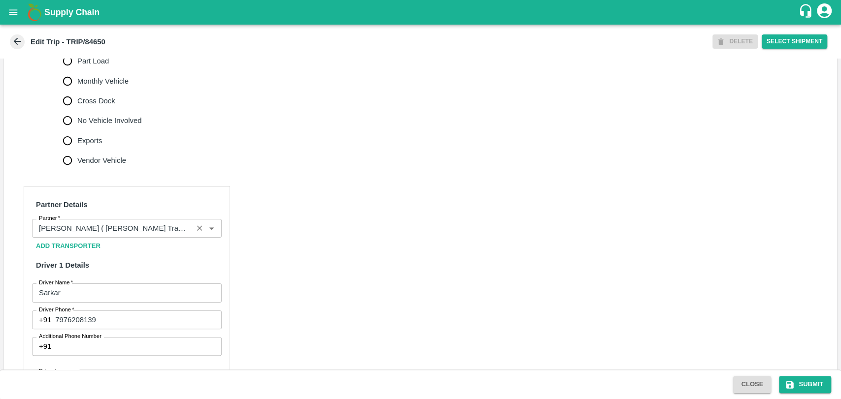
click at [100, 235] on input "Partner   *" at bounding box center [112, 228] width 155 height 13
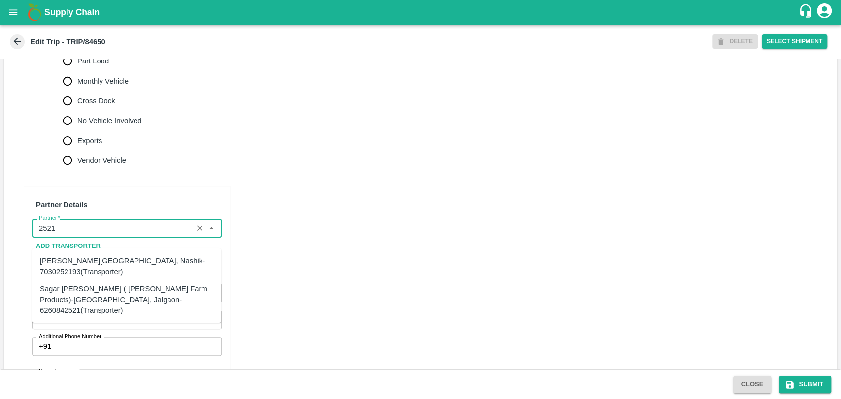
click at [69, 290] on div "Sagar Pramod Patil ( Shreyansh Farm Products)-Jalgaon, Jalgaon-6260842521(Trans…" at bounding box center [126, 299] width 173 height 33
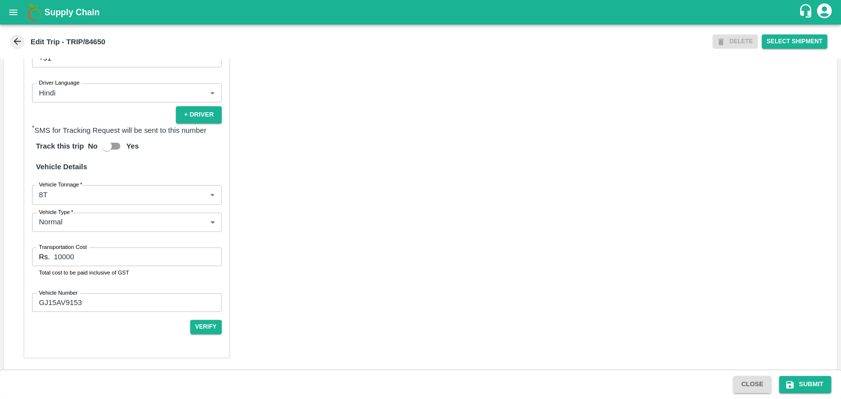
scroll to position [632, 0]
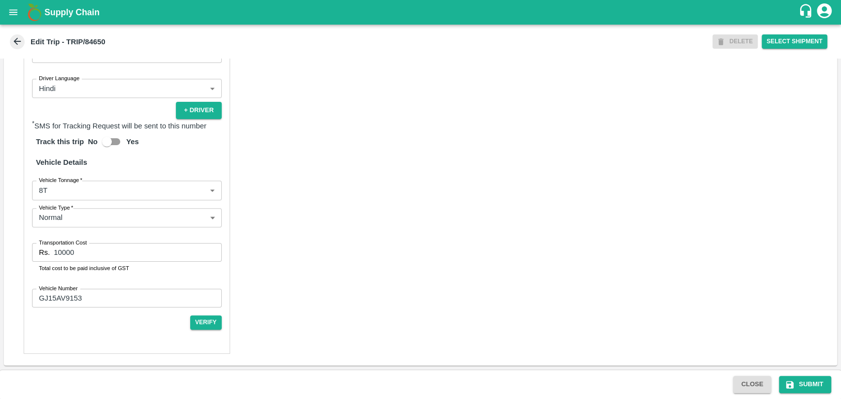
type input "Sagar Pramod Patil ( Shreyansh Farm Products)-Jalgaon, Jalgaon-6260842521(Trans…"
click at [61, 184] on label "Vehicle Tonnage   *" at bounding box center [60, 180] width 43 height 8
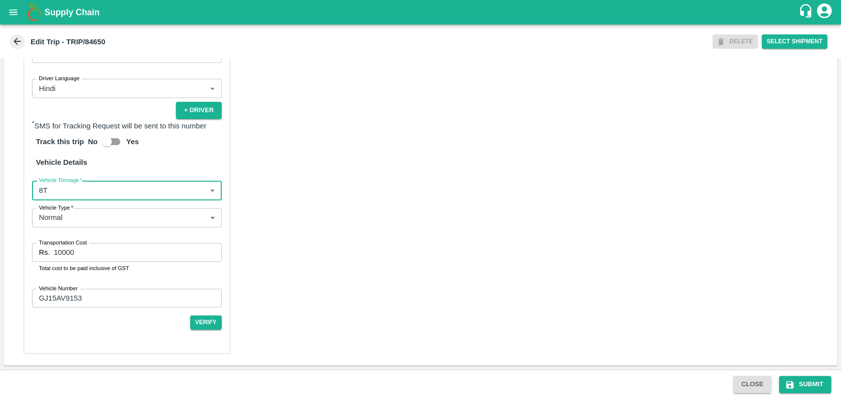
click at [57, 193] on body "Supply Chain Edit Trip - TRIP/84650 DELETE Select Shipment Trip Details Trip Ty…" at bounding box center [420, 199] width 841 height 399
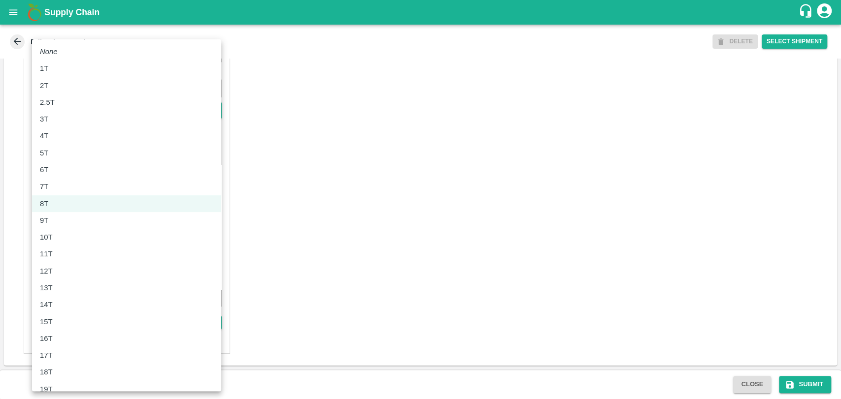
click at [56, 277] on li "12T" at bounding box center [126, 271] width 189 height 17
type input "12000"
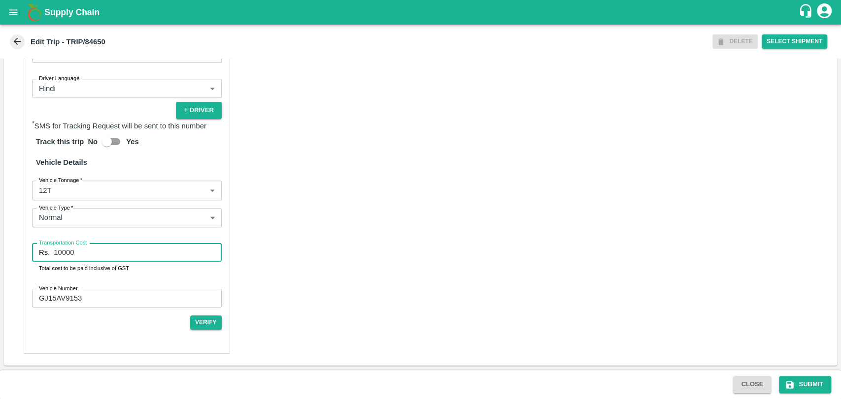
drag, startPoint x: 59, startPoint y: 245, endPoint x: 14, endPoint y: 241, distance: 44.5
click at [16, 242] on div "Partner Details Partner   * Partner Add Transporter Driver 1 Details Driver Nam…" at bounding box center [420, 123] width 833 height 485
type input "25960"
click at [793, 379] on button "Submit" at bounding box center [805, 384] width 52 height 17
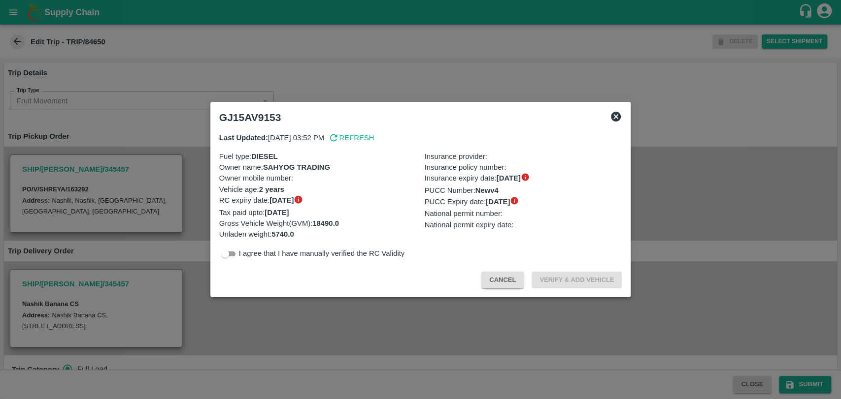
click at [131, 89] on div at bounding box center [420, 199] width 841 height 399
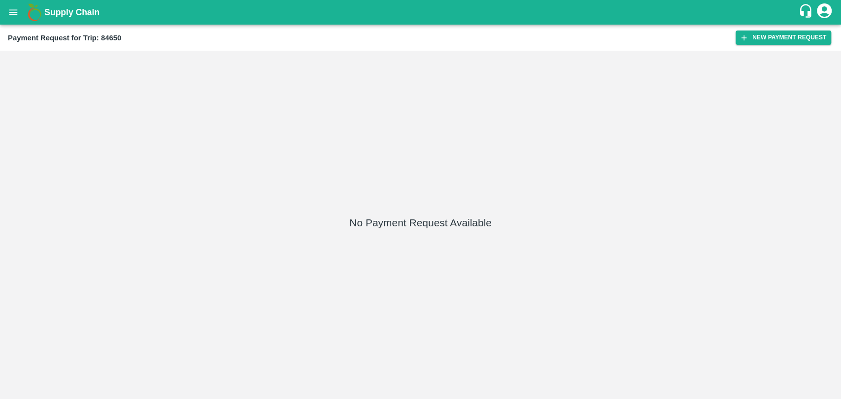
click at [759, 27] on div "Payment Request for Trip: 84650 New Payment Request" at bounding box center [420, 38] width 841 height 26
click at [758, 34] on button "New Payment Request" at bounding box center [783, 38] width 96 height 14
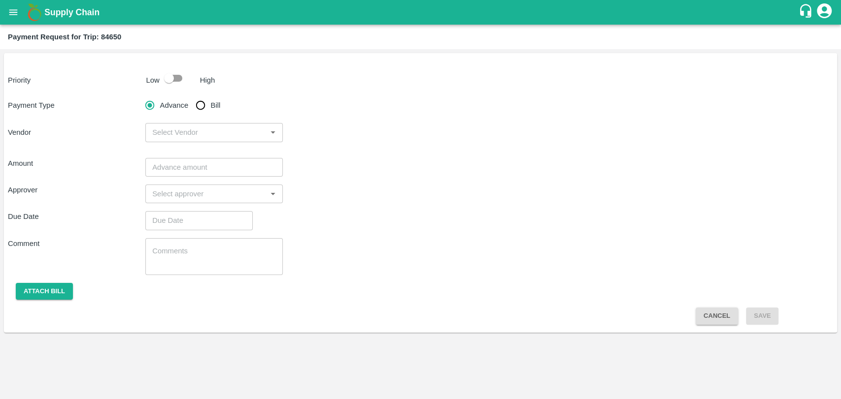
click at [189, 83] on div at bounding box center [178, 78] width 36 height 19
click at [182, 82] on input "checkbox" at bounding box center [169, 78] width 56 height 19
checkbox input "true"
click at [200, 105] on input "Bill" at bounding box center [201, 106] width 20 height 20
radio input "true"
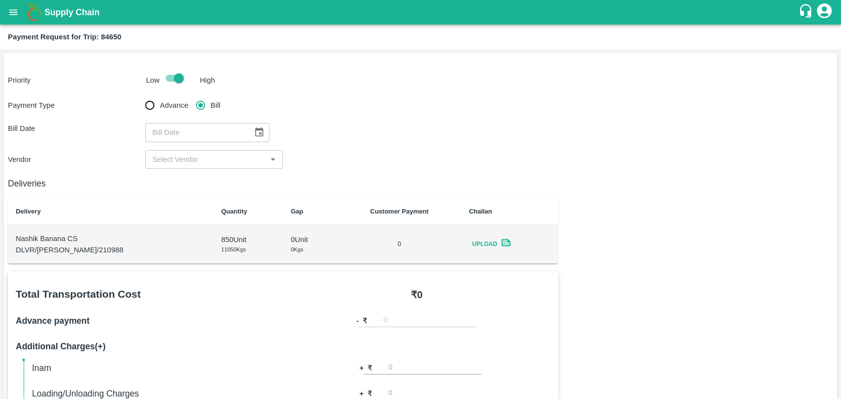
click at [255, 129] on icon "Choose date" at bounding box center [259, 132] width 8 height 9
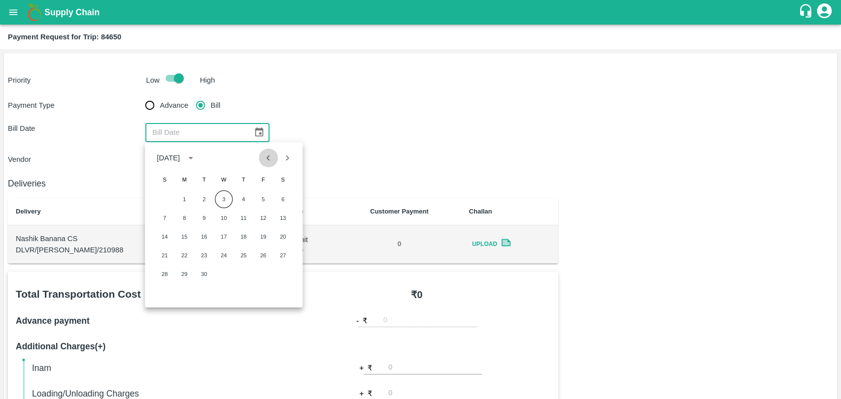
click at [260, 162] on button "Previous month" at bounding box center [268, 158] width 19 height 19
click at [202, 220] on button "5" at bounding box center [204, 218] width 18 height 18
type input "05/08/2025"
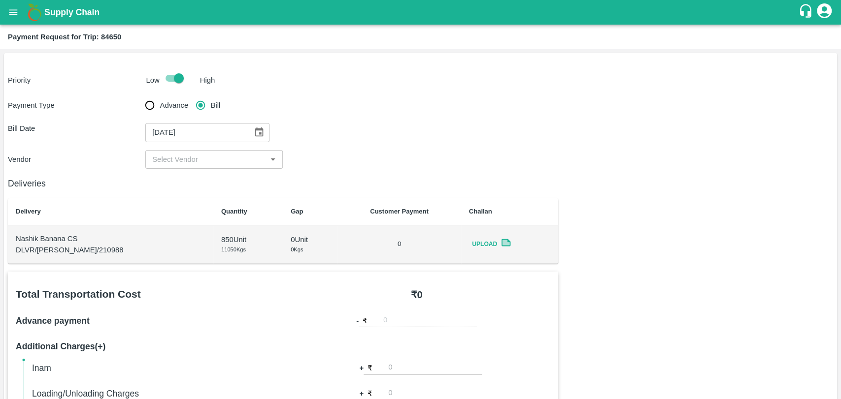
click at [181, 164] on input "input" at bounding box center [205, 159] width 115 height 13
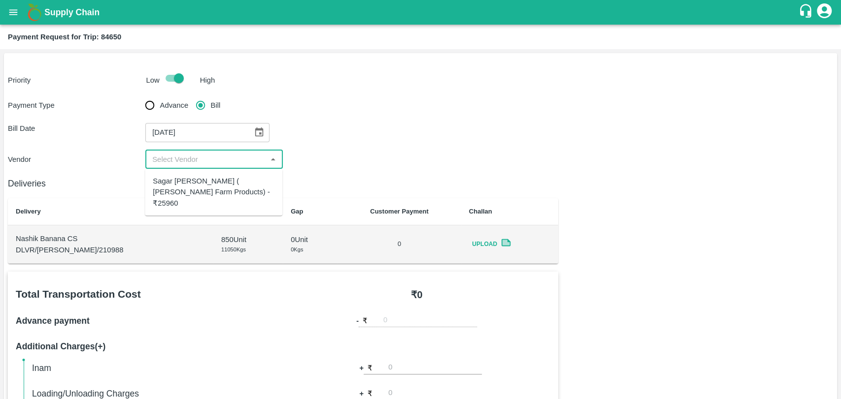
click at [181, 182] on div "Sagar Pramod Patil ( Shreyansh Farm Products) - ₹25960" at bounding box center [214, 192] width 122 height 33
type input "Sagar Pramod Patil ( Shreyansh Farm Products) - ₹25960"
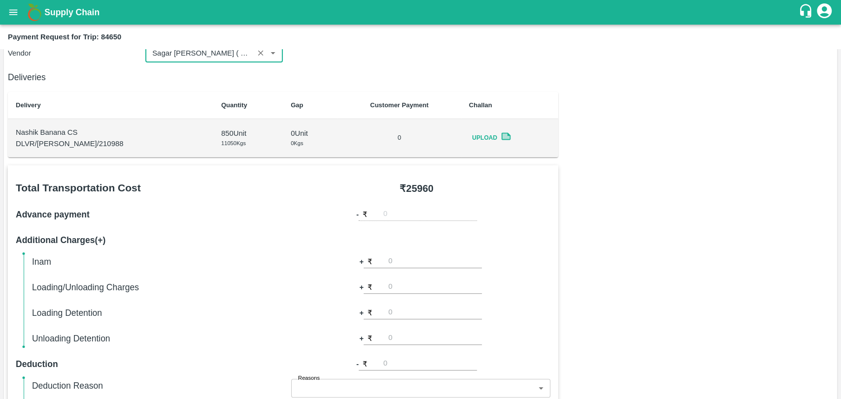
scroll to position [328, 0]
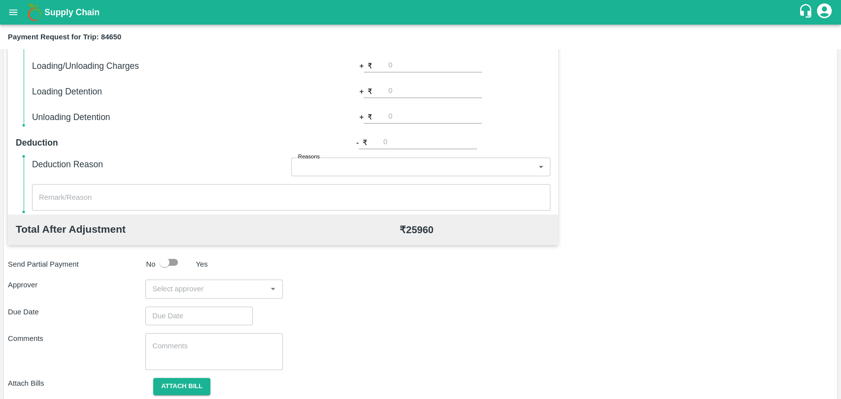
click at [167, 289] on input "input" at bounding box center [205, 289] width 115 height 13
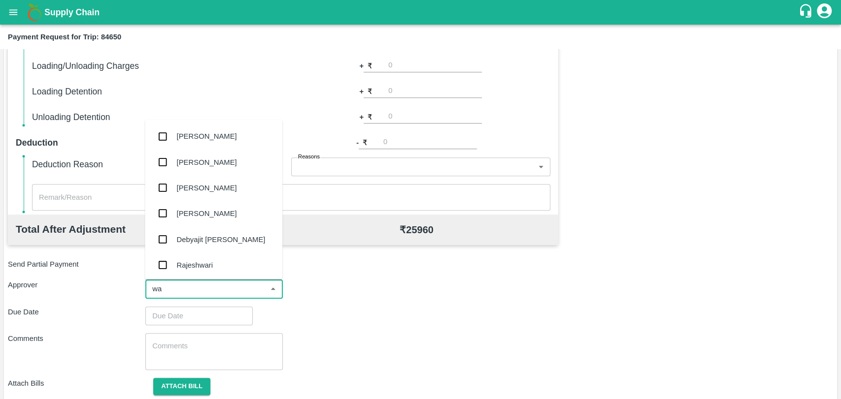
type input "wag"
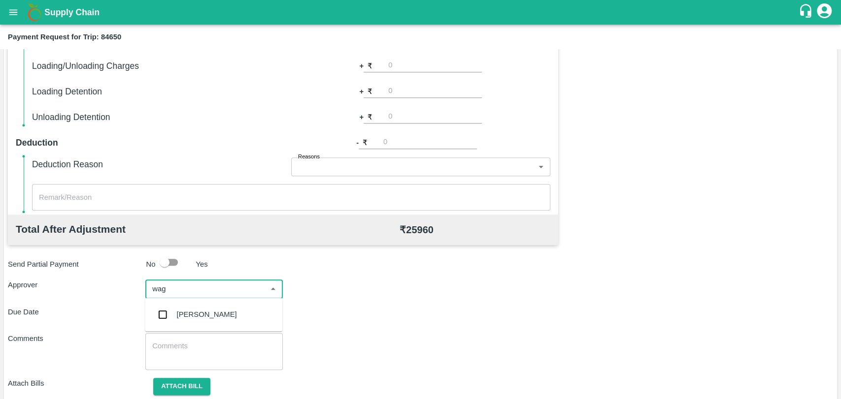
click at [189, 312] on div "[PERSON_NAME]" at bounding box center [207, 314] width 60 height 11
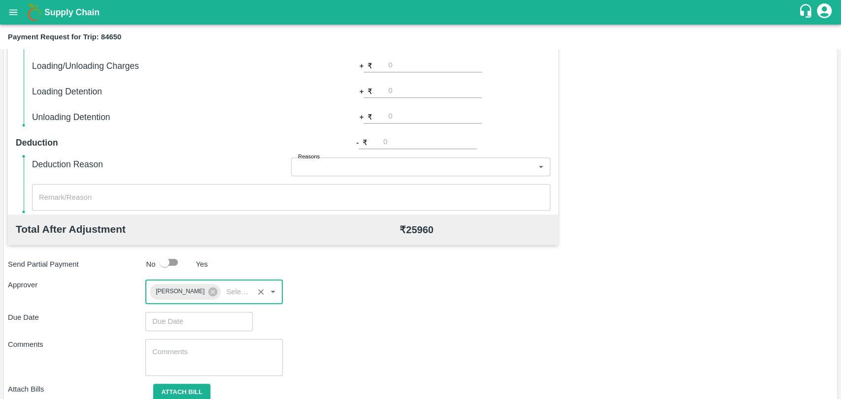
click at [185, 312] on input "Choose date" at bounding box center [195, 321] width 100 height 19
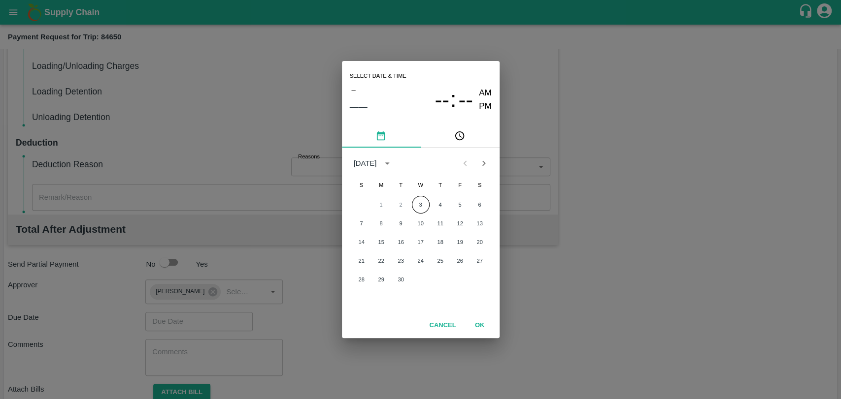
click at [428, 211] on div "1 2 3 4 5 6" at bounding box center [421, 205] width 158 height 18
click at [422, 203] on button "3" at bounding box center [421, 205] width 18 height 18
type input "03/09/2025 12:00 AM"
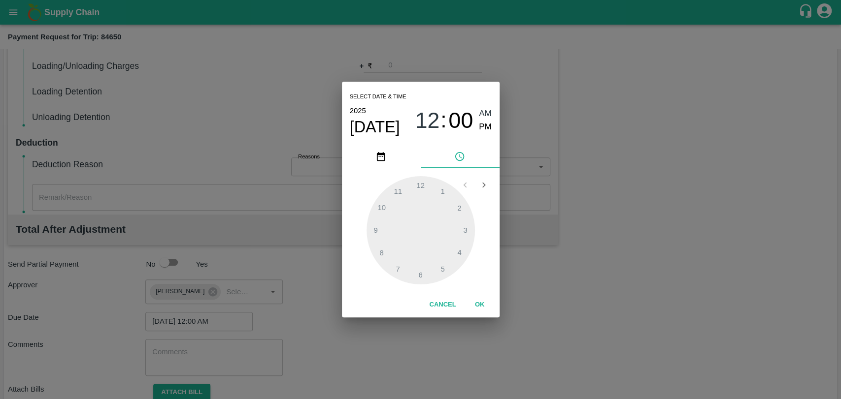
click at [477, 308] on button "OK" at bounding box center [480, 304] width 32 height 17
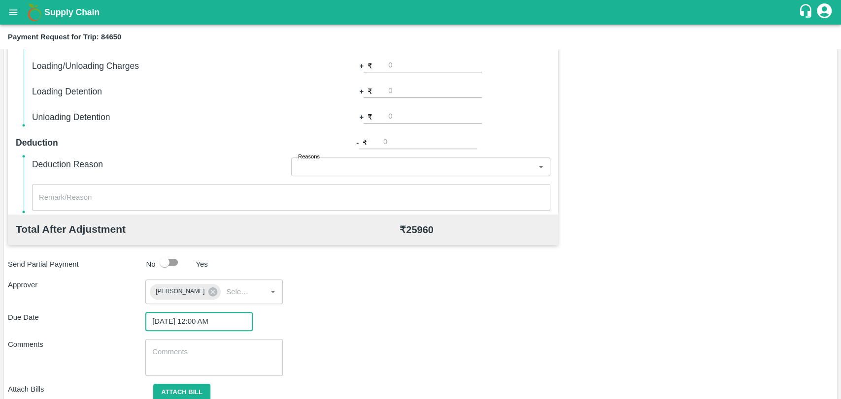
scroll to position [366, 0]
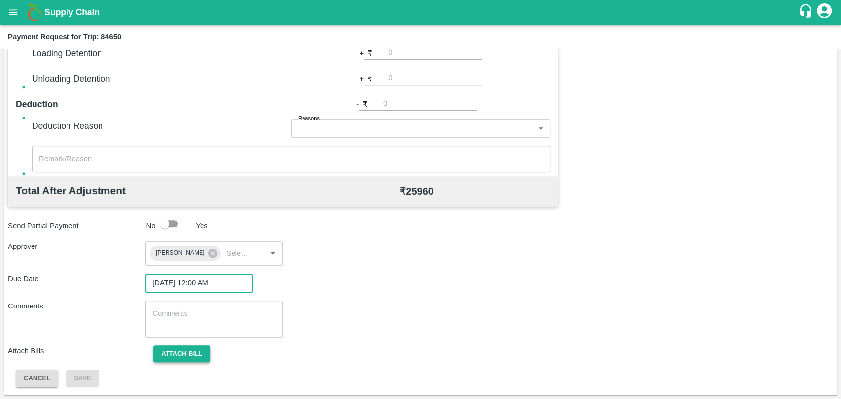
click at [183, 352] on button "Attach bill" at bounding box center [181, 354] width 57 height 17
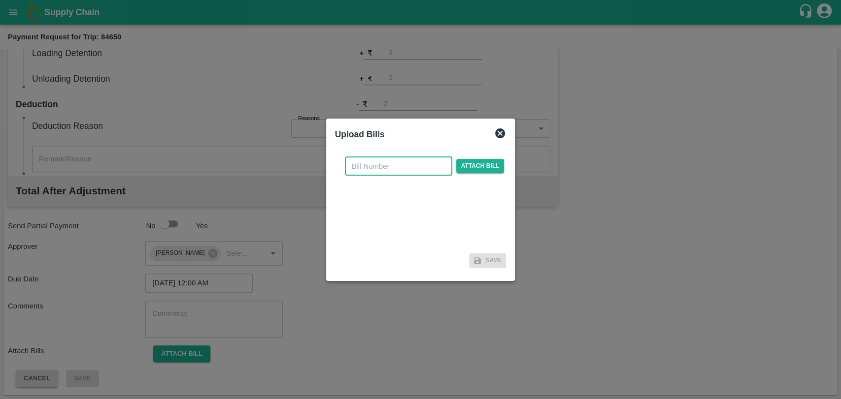
click at [399, 163] on input "text" at bounding box center [398, 166] width 107 height 19
type input "297"
click at [472, 167] on span "Attach bill" at bounding box center [480, 166] width 48 height 14
click at [0, 0] on input "Attach bill" at bounding box center [0, 0] width 0 height 0
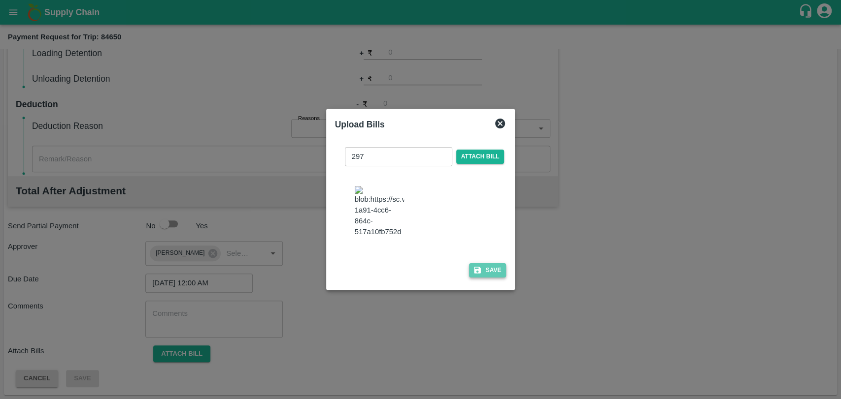
click at [474, 267] on icon "button" at bounding box center [477, 270] width 7 height 7
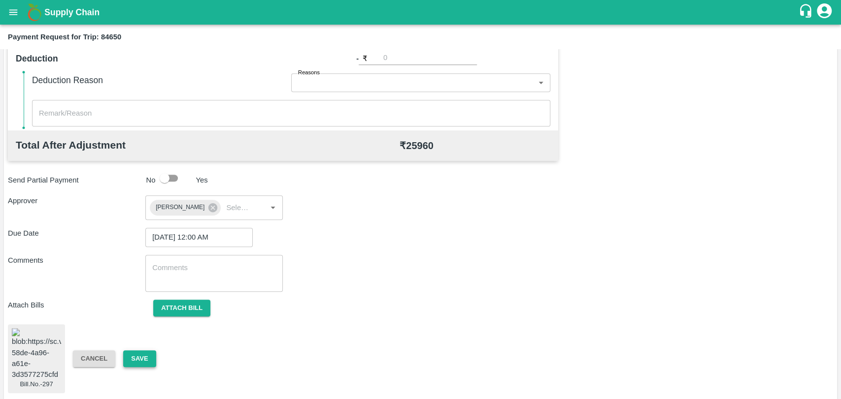
click at [130, 351] on button "Save" at bounding box center [139, 359] width 33 height 17
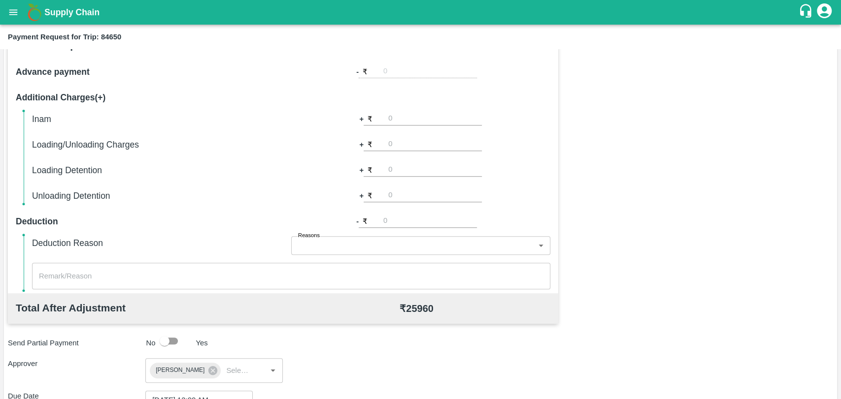
scroll to position [84, 0]
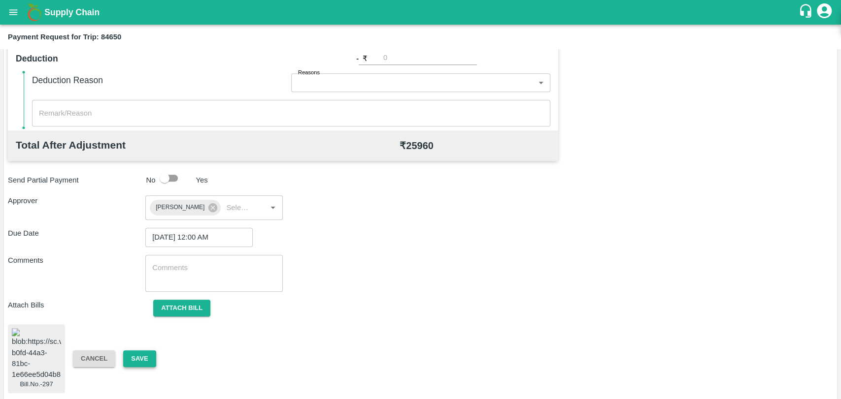
click at [146, 351] on button "Save" at bounding box center [139, 359] width 33 height 17
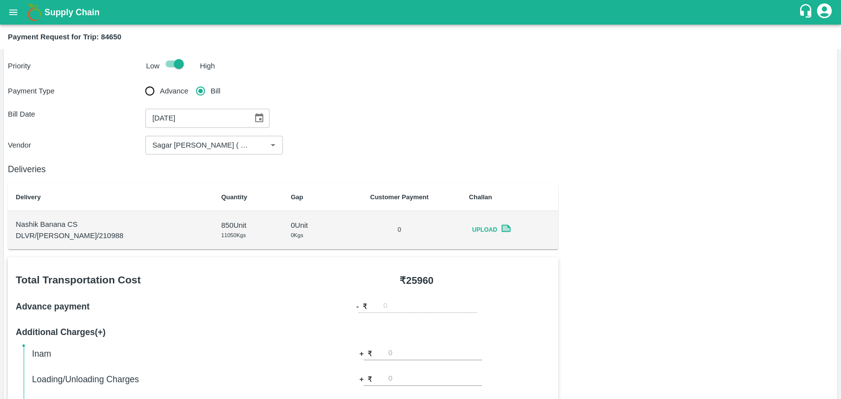
scroll to position [0, 0]
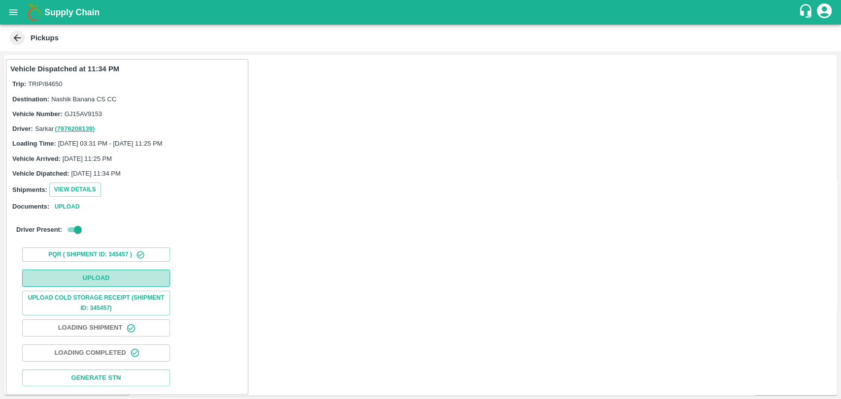
click at [84, 278] on button "Upload" at bounding box center [96, 278] width 148 height 17
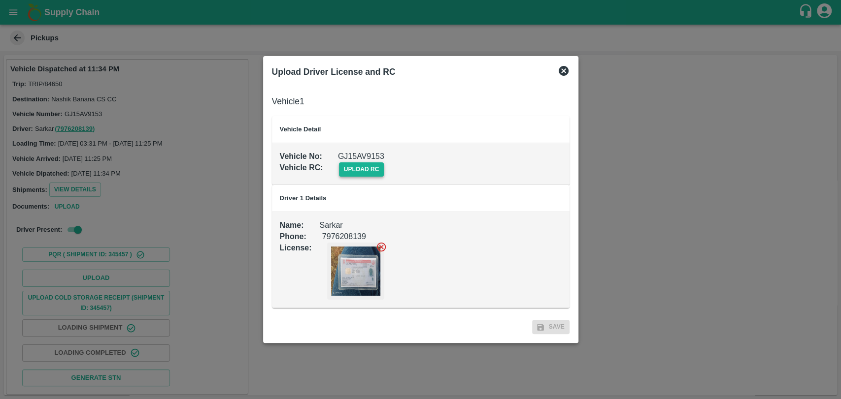
click at [364, 173] on span "upload rc" at bounding box center [361, 170] width 45 height 14
click at [0, 0] on input "upload rc" at bounding box center [0, 0] width 0 height 0
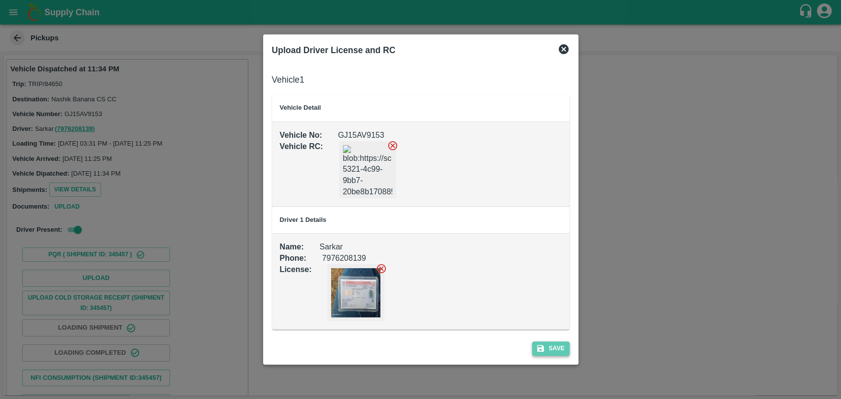
click at [542, 349] on icon "submit" at bounding box center [540, 348] width 7 height 7
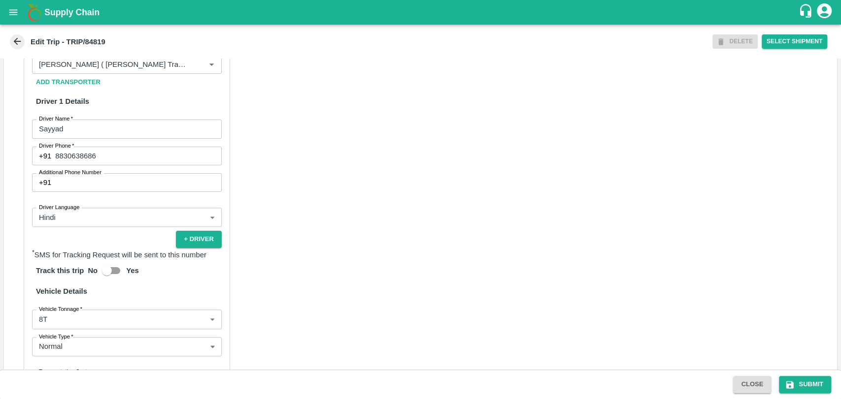
scroll to position [493, 0]
click at [115, 69] on input "Partner   *" at bounding box center [112, 64] width 155 height 13
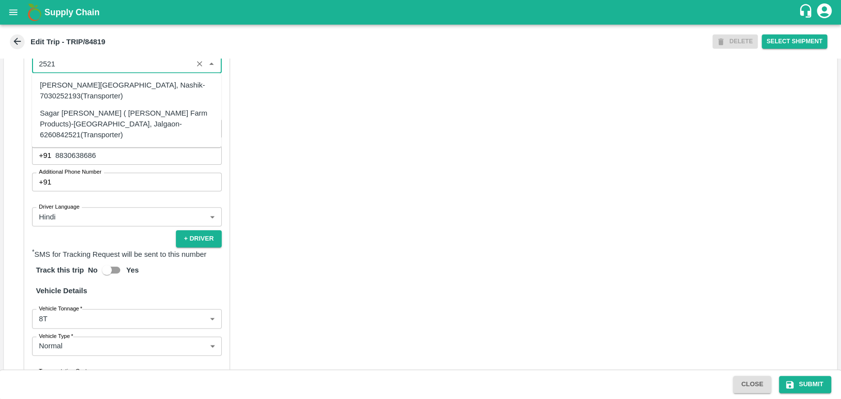
click at [62, 130] on div "Sagar [PERSON_NAME] ( [PERSON_NAME] Farm Products)-[GEOGRAPHIC_DATA], Jalgaon-6…" at bounding box center [126, 124] width 173 height 33
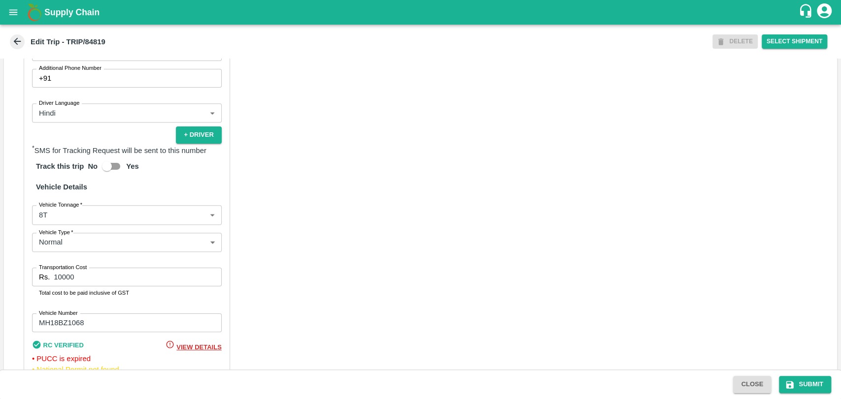
scroll to position [641, 0]
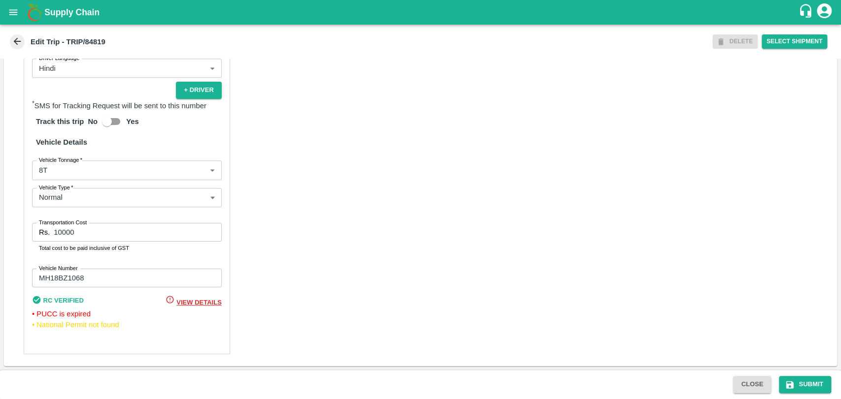
type input "Sagar [PERSON_NAME] ( [PERSON_NAME] Farm Products)-[GEOGRAPHIC_DATA], Jalgaon-6…"
click at [77, 173] on body "Supply Chain Edit Trip - TRIP/84819 DELETE Select Shipment Trip Details Trip Ty…" at bounding box center [420, 199] width 841 height 399
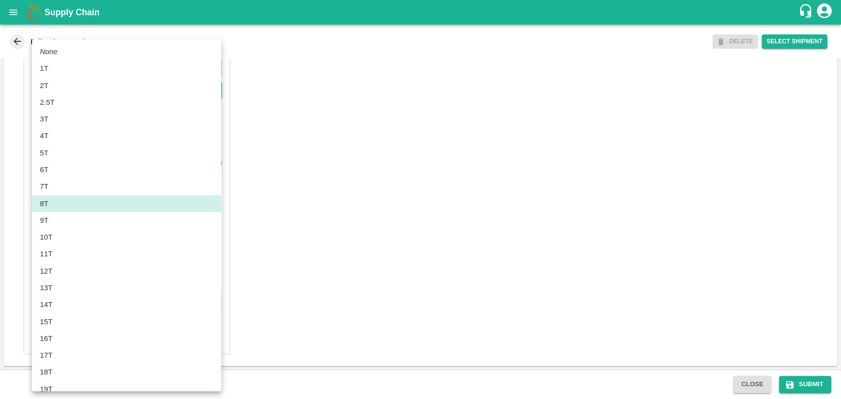
click at [71, 238] on div "10T" at bounding box center [126, 237] width 173 height 11
type input "10000"
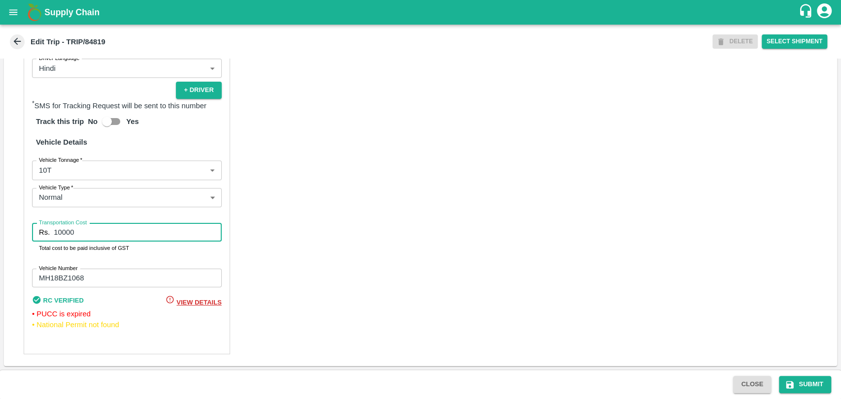
drag, startPoint x: 17, startPoint y: 229, endPoint x: 0, endPoint y: 228, distance: 17.3
click at [0, 228] on div "Trip Details Trip Type Fruit Movement 1 Trip Type Trip Pickup Order SHIP/NASH/3…" at bounding box center [420, 214] width 841 height 311
type input "22000"
click at [821, 386] on button "Submit" at bounding box center [805, 384] width 52 height 17
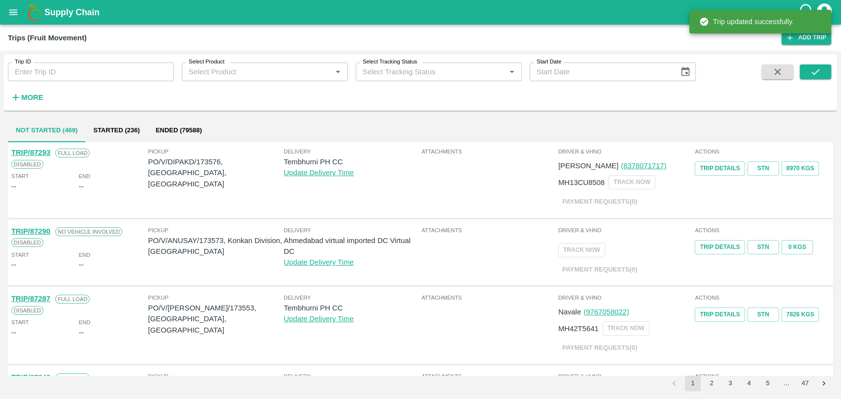
click at [25, 92] on h6 "More" at bounding box center [32, 97] width 22 height 13
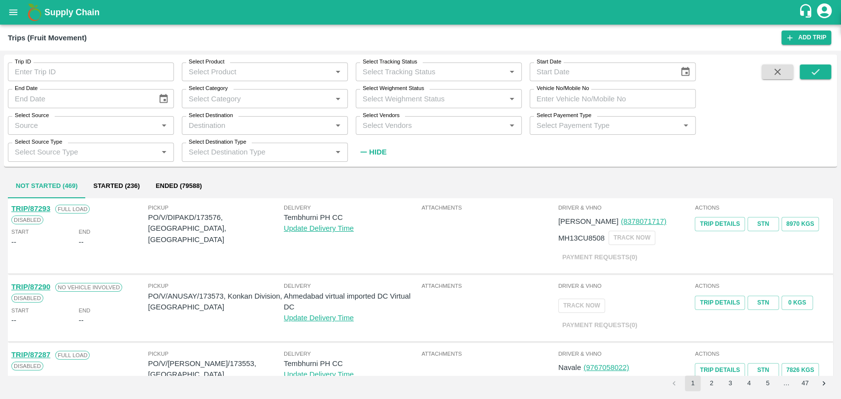
click at [568, 99] on input "Vehicle No/Mobile No" at bounding box center [612, 98] width 166 height 19
paste input "MH19CX5313"
type input "MH19CX5313"
click at [824, 70] on button "submit" at bounding box center [815, 72] width 32 height 15
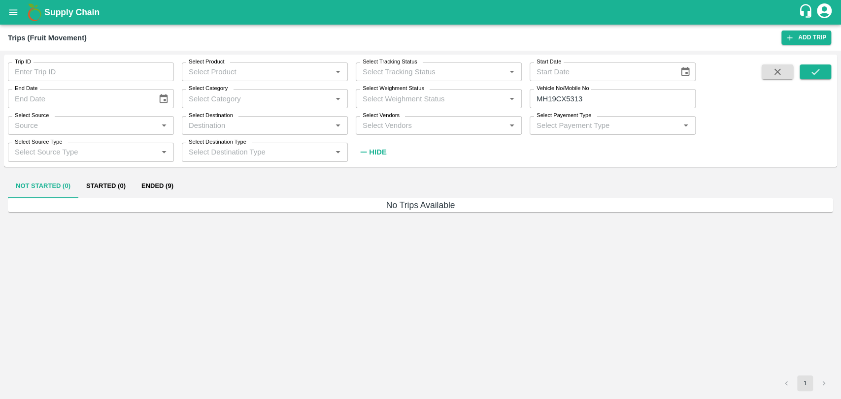
click at [162, 188] on button "Ended (9)" at bounding box center [157, 187] width 48 height 24
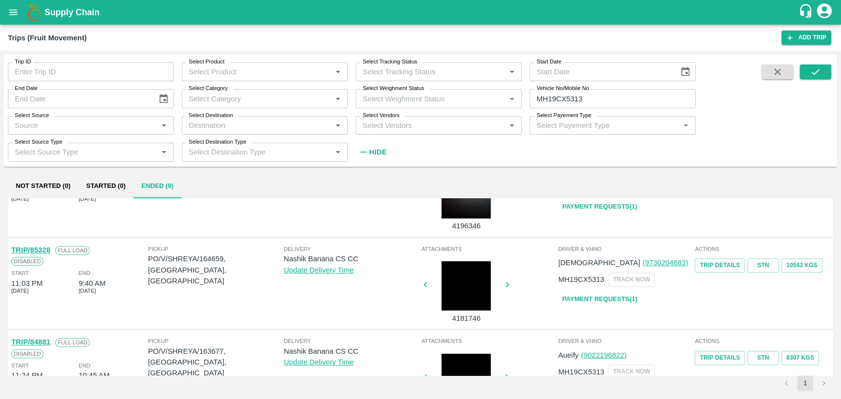
scroll to position [437, 0]
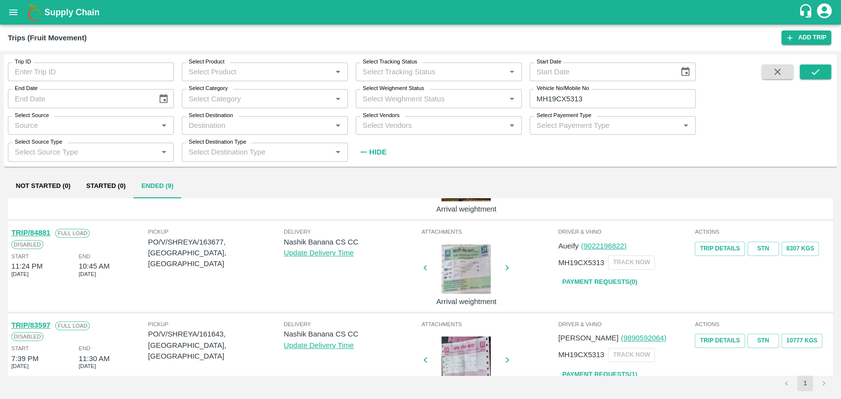
click at [47, 233] on link "TRIP/84881" at bounding box center [30, 233] width 39 height 8
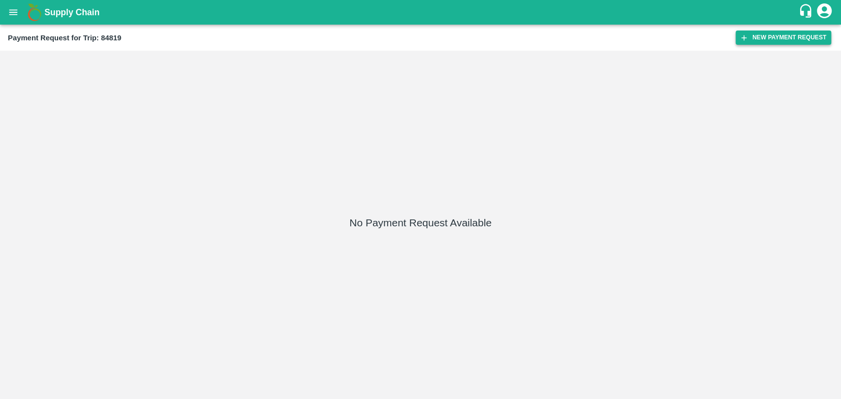
click at [768, 32] on button "New Payment Request" at bounding box center [783, 38] width 96 height 14
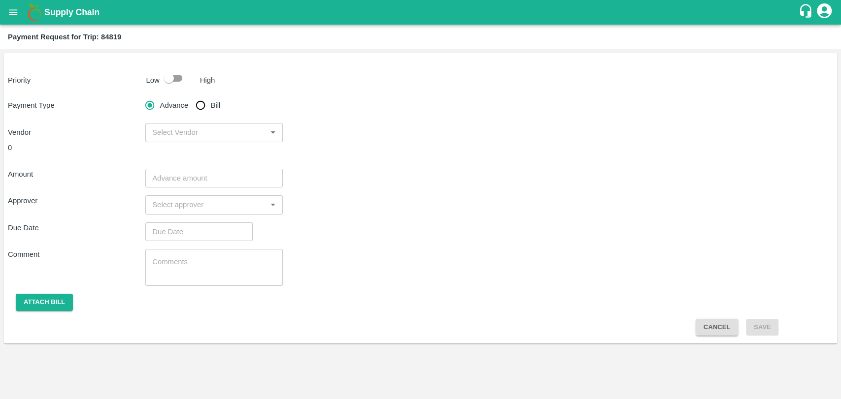
click at [186, 78] on input "checkbox" at bounding box center [169, 78] width 56 height 19
checkbox input "true"
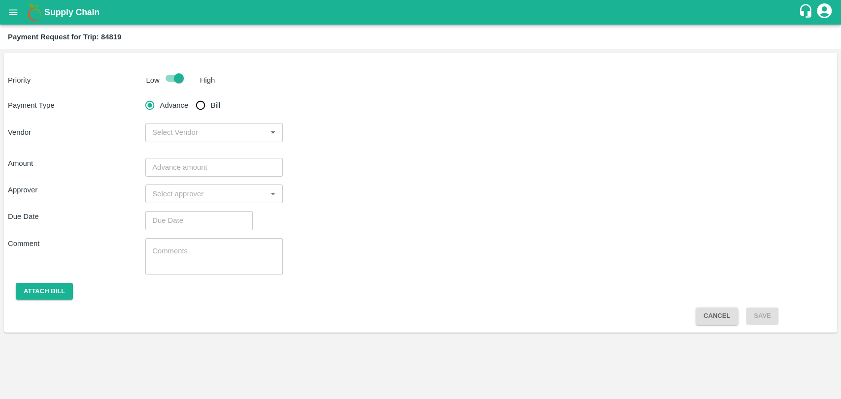
click at [205, 104] on input "Bill" at bounding box center [201, 106] width 20 height 20
radio input "true"
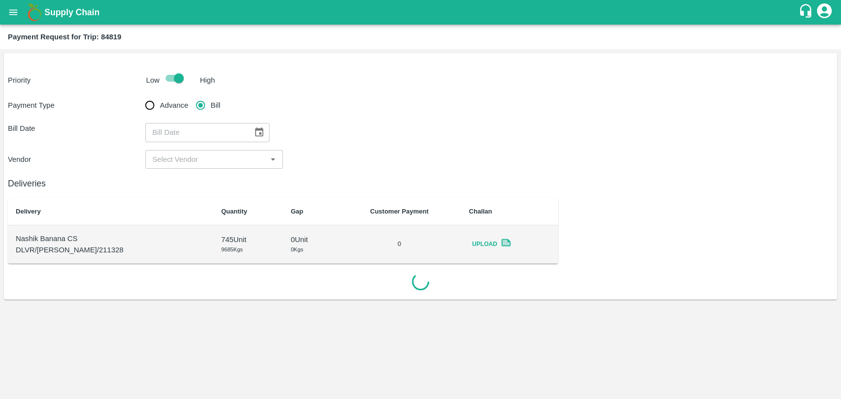
click at [243, 134] on div "​" at bounding box center [207, 132] width 124 height 19
type input "DD/MM/YYYY"
click at [255, 133] on icon "Choose date" at bounding box center [259, 132] width 8 height 9
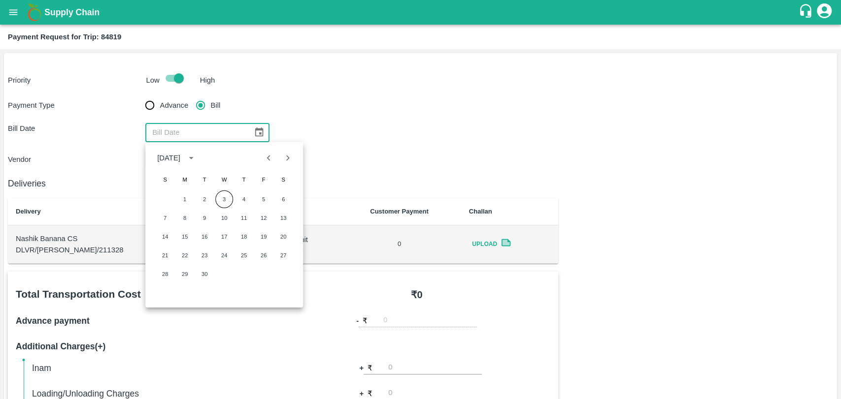
click at [271, 156] on icon "Previous month" at bounding box center [268, 158] width 11 height 11
click at [198, 212] on button "5" at bounding box center [204, 218] width 18 height 18
type input "05/08/2025"
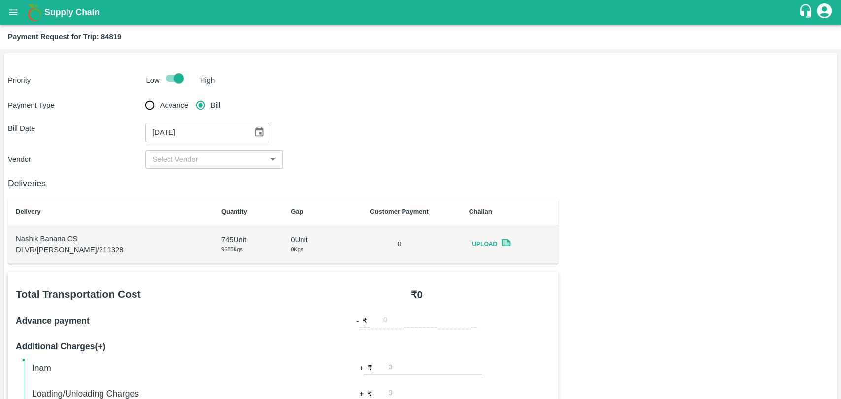
click at [174, 161] on input "input" at bounding box center [205, 159] width 115 height 13
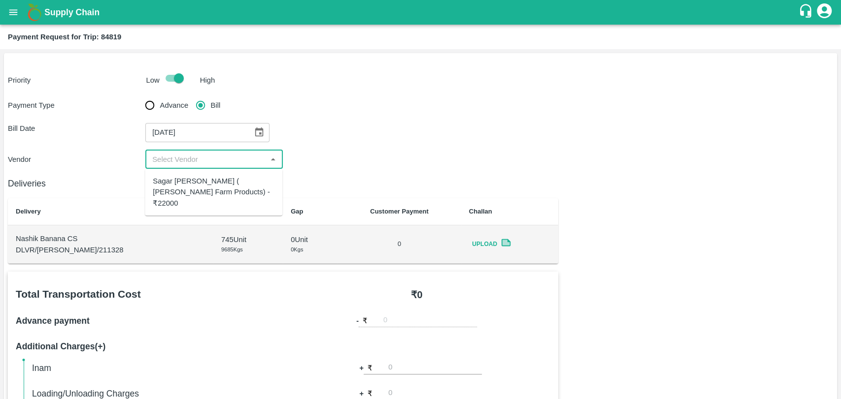
click at [184, 189] on div "Sagar Pramod Patil ( Shreyansh Farm Products) - ₹22000" at bounding box center [214, 192] width 122 height 33
type input "Sagar Pramod Patil ( Shreyansh Farm Products) - ₹22000"
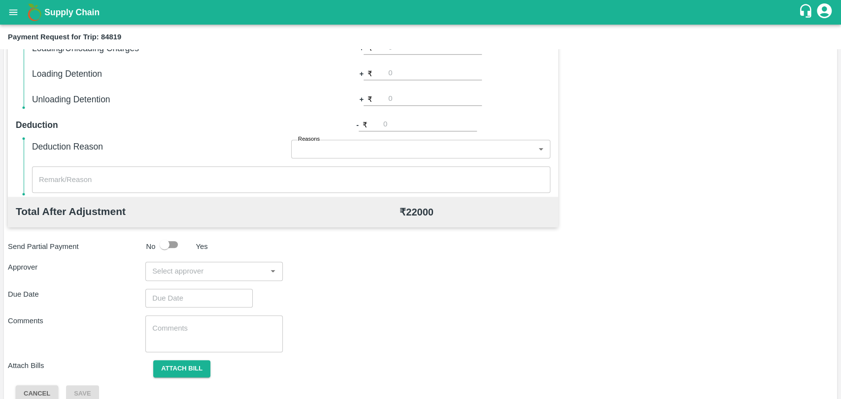
scroll to position [361, 0]
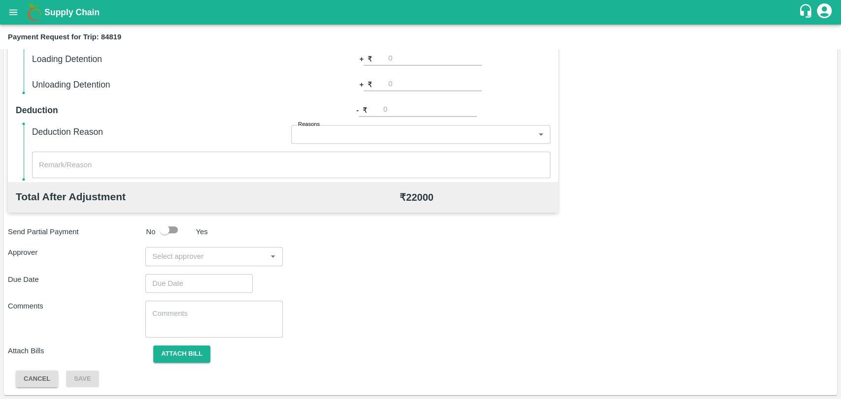
click at [179, 252] on input "input" at bounding box center [205, 256] width 115 height 13
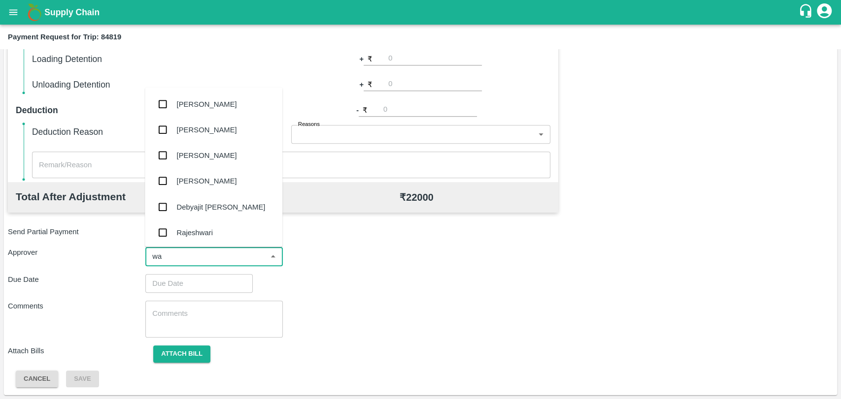
type input "wag"
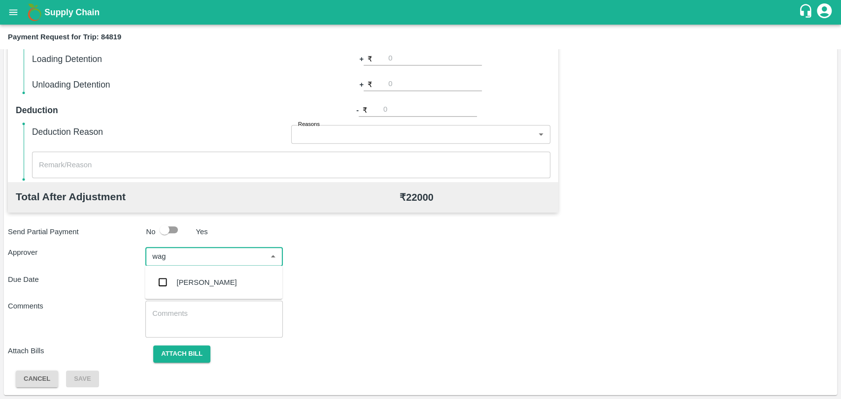
click at [192, 286] on div "Prasad Waghade" at bounding box center [207, 282] width 60 height 11
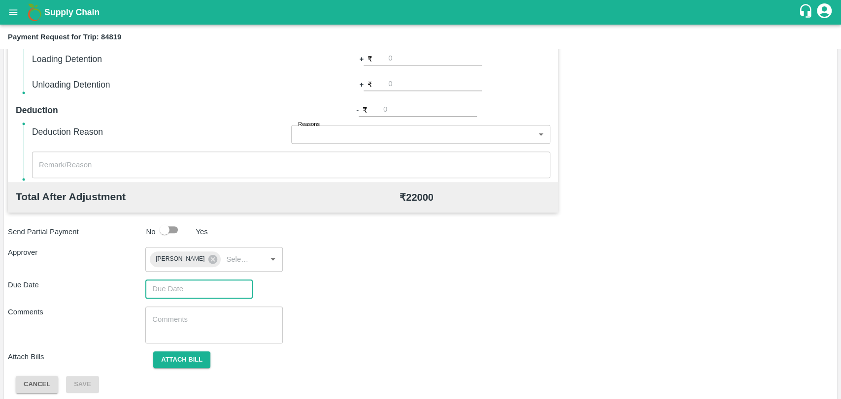
type input "DD/MM/YYYY hh:mm aa"
click at [190, 285] on input "DD/MM/YYYY hh:mm aa" at bounding box center [195, 289] width 100 height 19
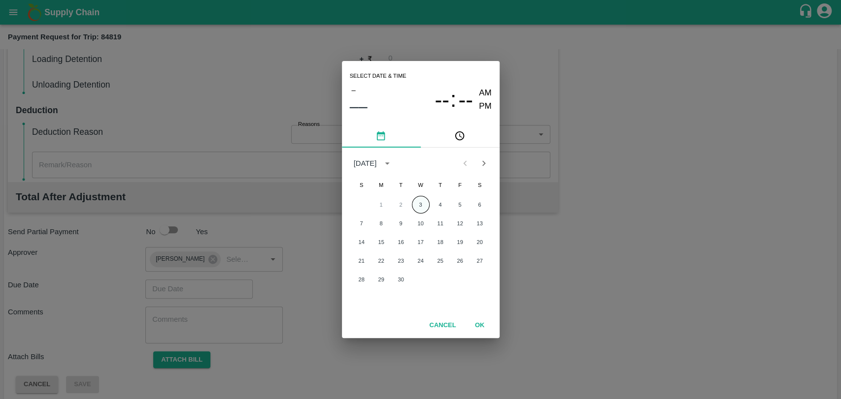
click at [420, 206] on button "3" at bounding box center [421, 205] width 18 height 18
type input "03/09/2025 12:00 AM"
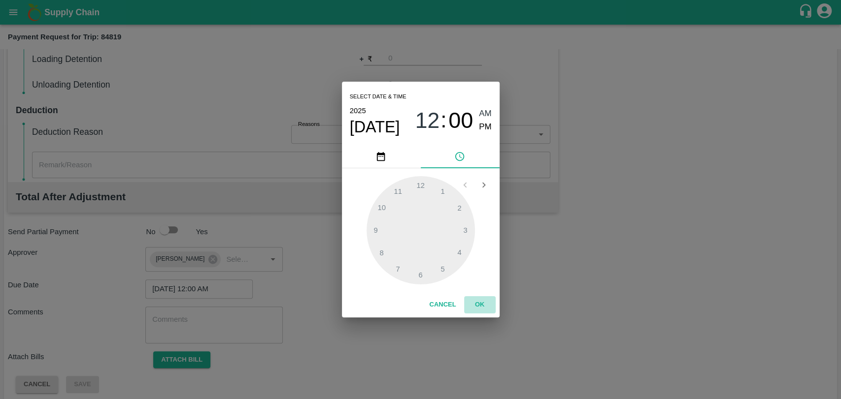
click at [475, 302] on button "OK" at bounding box center [480, 304] width 32 height 17
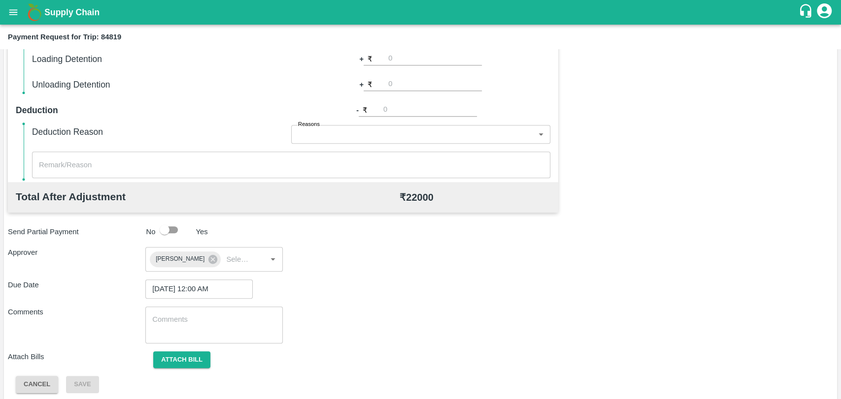
click at [171, 369] on div "Total Transportation Cost ₹ 22000 Advance payment - ₹ Additional Charges(+) Ina…" at bounding box center [420, 152] width 825 height 482
click at [189, 354] on button "Attach bill" at bounding box center [181, 360] width 57 height 17
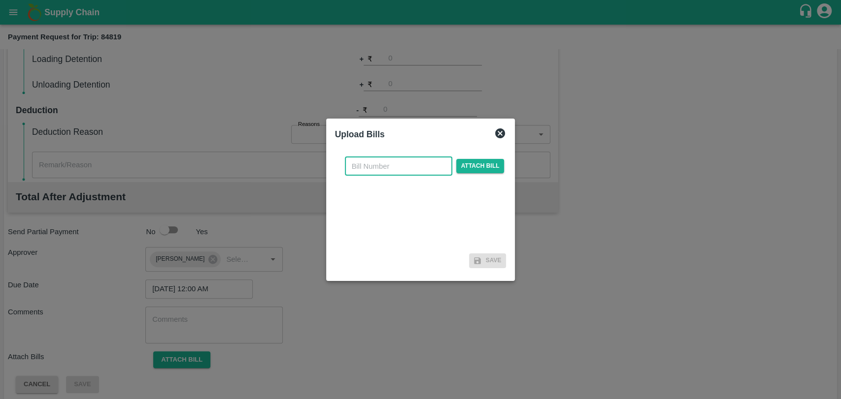
click at [390, 170] on input "text" at bounding box center [398, 166] width 107 height 19
type input "0"
type input "305"
click at [494, 173] on span "Attach bill" at bounding box center [480, 166] width 48 height 14
click at [0, 0] on input "Attach bill" at bounding box center [0, 0] width 0 height 0
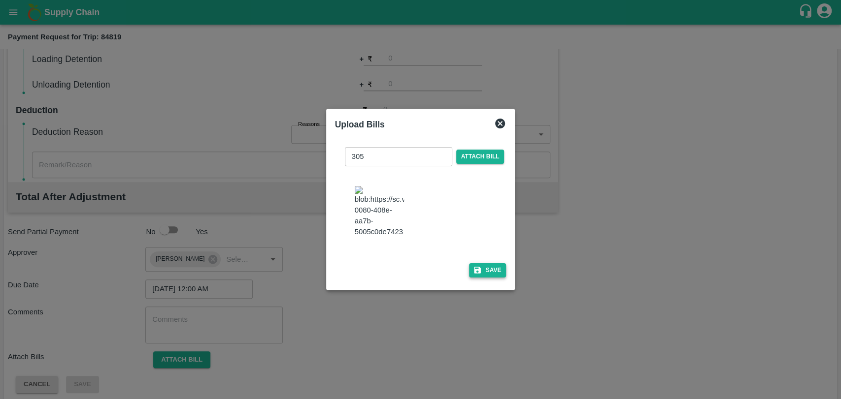
click at [487, 263] on button "Save" at bounding box center [487, 270] width 37 height 14
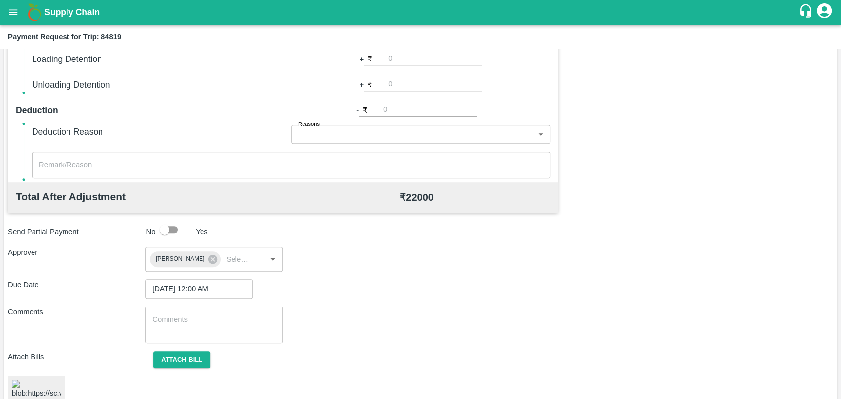
scroll to position [405, 0]
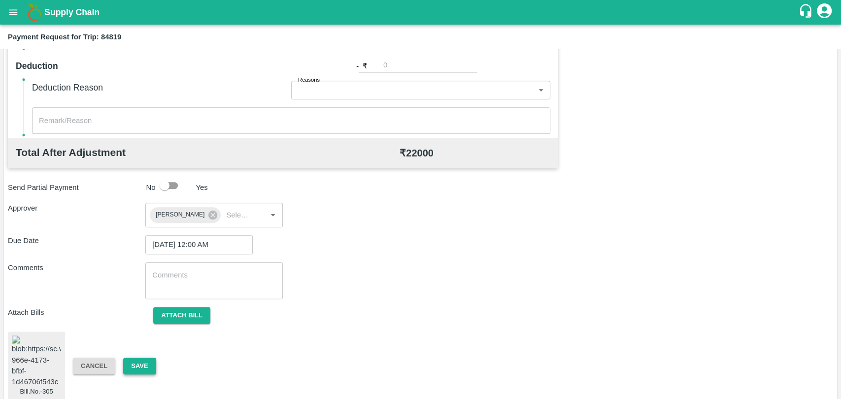
click at [133, 358] on button "Save" at bounding box center [139, 366] width 33 height 17
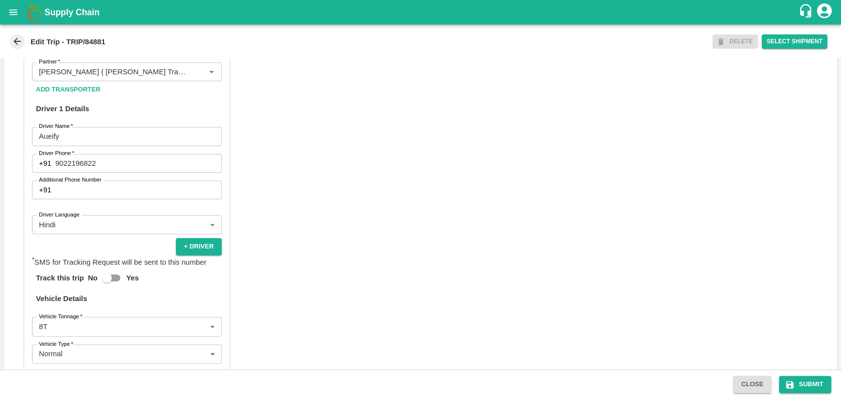
scroll to position [437, 0]
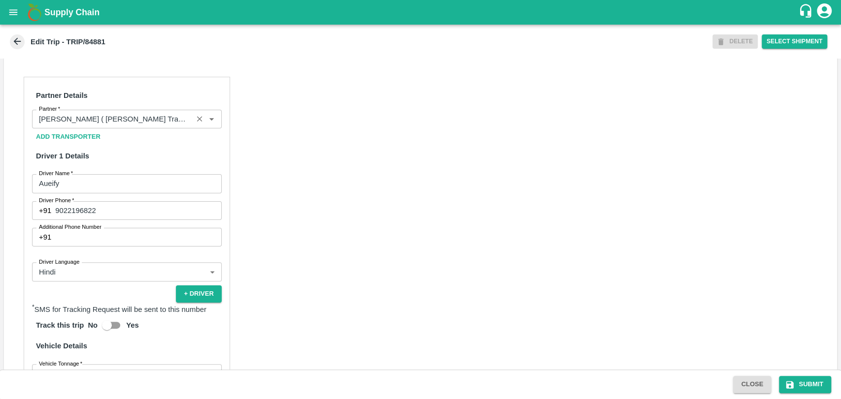
click at [122, 126] on input "Partner   *" at bounding box center [112, 119] width 155 height 13
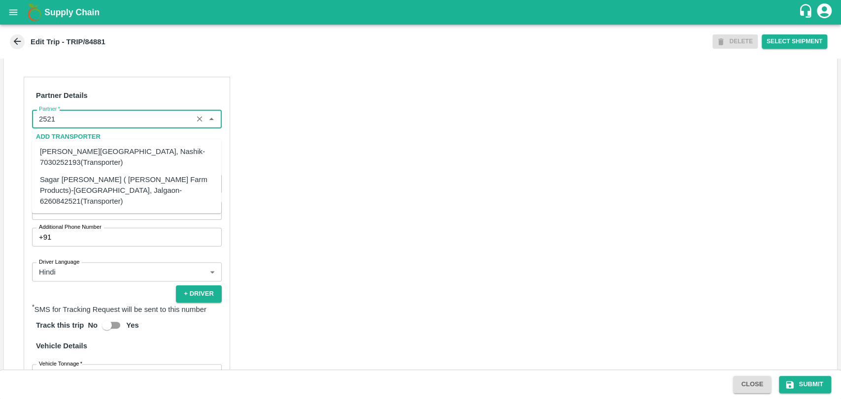
click at [69, 176] on div "Sagar [PERSON_NAME] ( [PERSON_NAME] Farm Products)-[GEOGRAPHIC_DATA], Jalgaon-6…" at bounding box center [126, 190] width 173 height 33
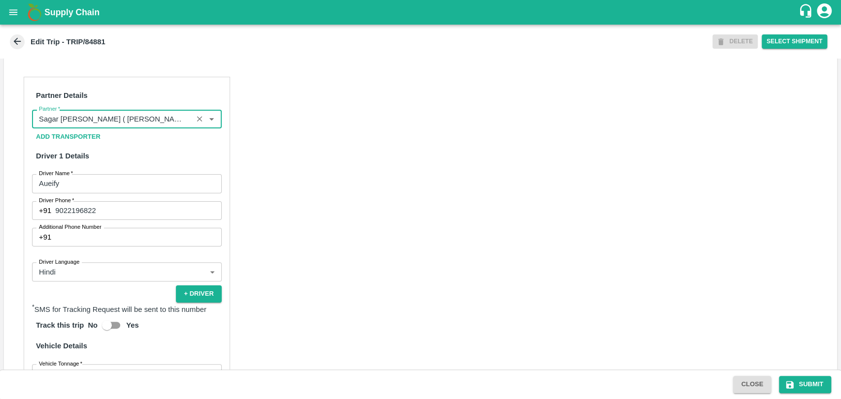
scroll to position [629, 0]
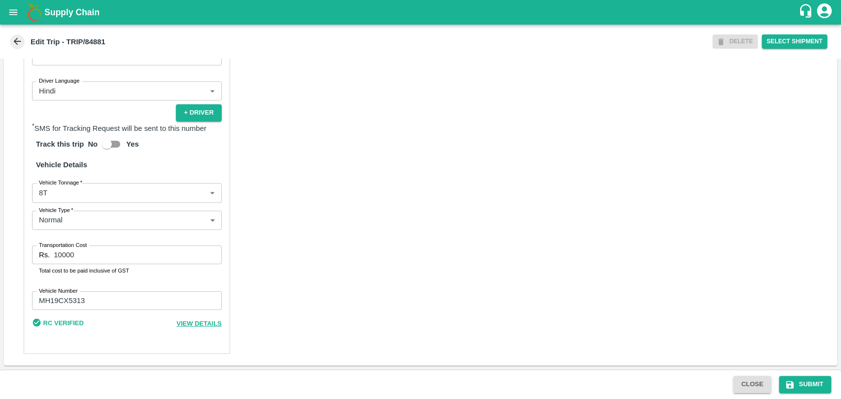
type input "Sagar [PERSON_NAME] ( [PERSON_NAME] Farm Products)-[GEOGRAPHIC_DATA], Jalgaon-6…"
click at [61, 189] on body "Supply Chain Edit Trip - TRIP/84881 DELETE Select Shipment Trip Details Trip Ty…" at bounding box center [420, 199] width 841 height 399
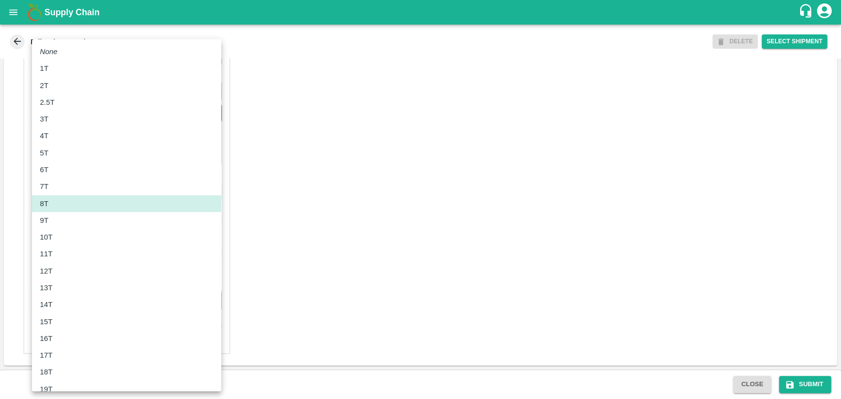
click at [59, 235] on div "10T" at bounding box center [126, 237] width 173 height 11
type input "10000"
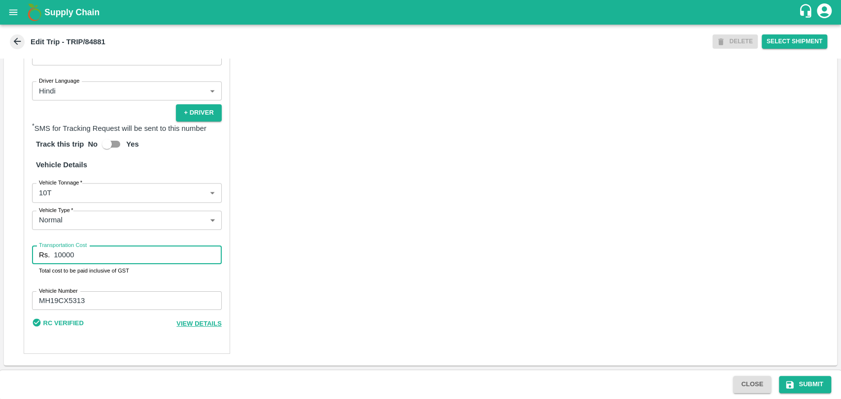
drag, startPoint x: 86, startPoint y: 257, endPoint x: 20, endPoint y: 257, distance: 66.5
click at [24, 257] on div "Partner Details Partner   * Partner Add Transporter Driver 1 Details Driver Nam…" at bounding box center [127, 125] width 206 height 459
type input "22000"
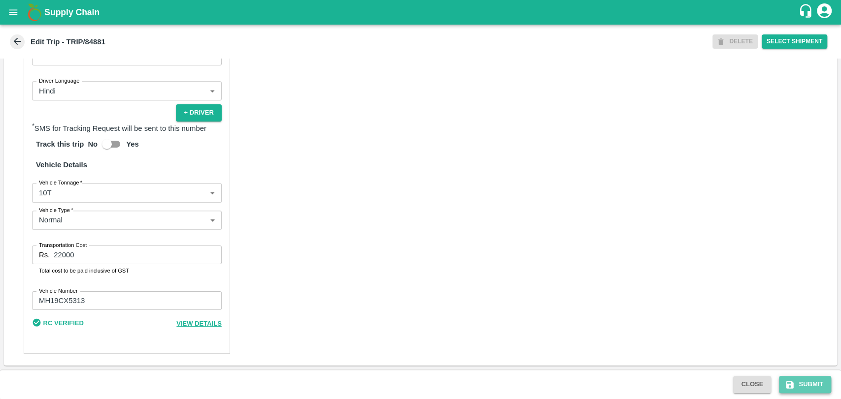
click at [808, 387] on button "Submit" at bounding box center [805, 384] width 52 height 17
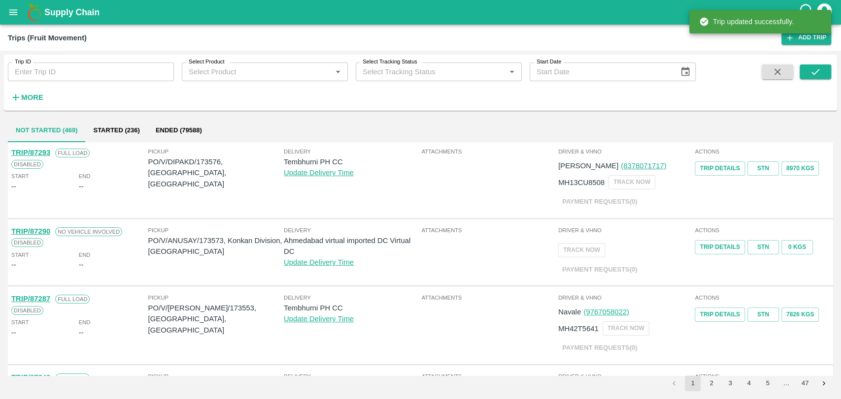
click at [33, 96] on strong "More" at bounding box center [32, 98] width 22 height 8
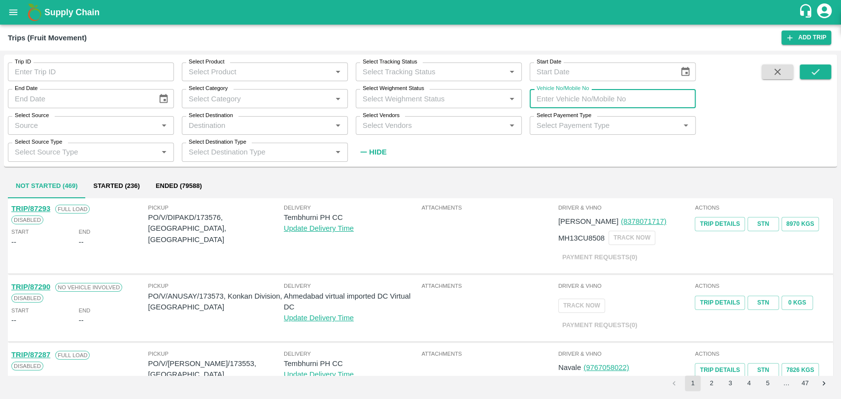
click at [554, 95] on input "Vehicle No/Mobile No" at bounding box center [612, 98] width 166 height 19
paste input "MH19CX0605"
type input "MH19CX0605"
click at [805, 71] on button "submit" at bounding box center [815, 72] width 32 height 15
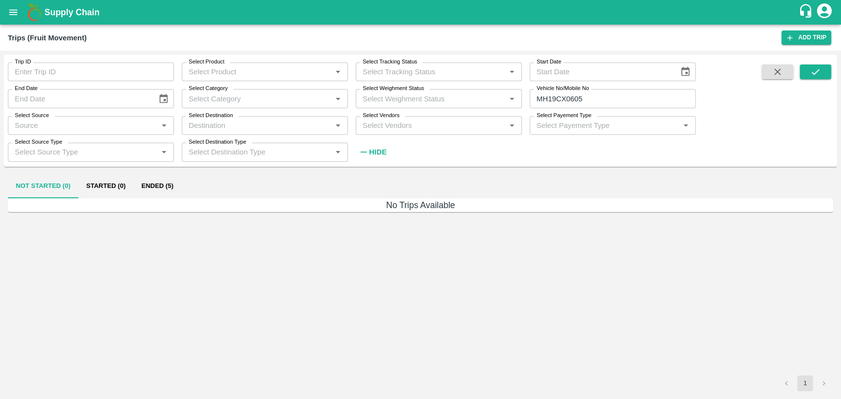
click at [153, 189] on button "Ended (5)" at bounding box center [157, 187] width 48 height 24
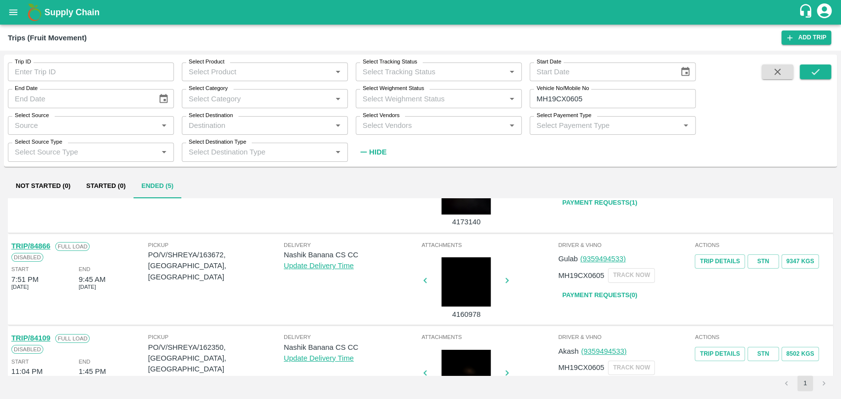
scroll to position [164, 0]
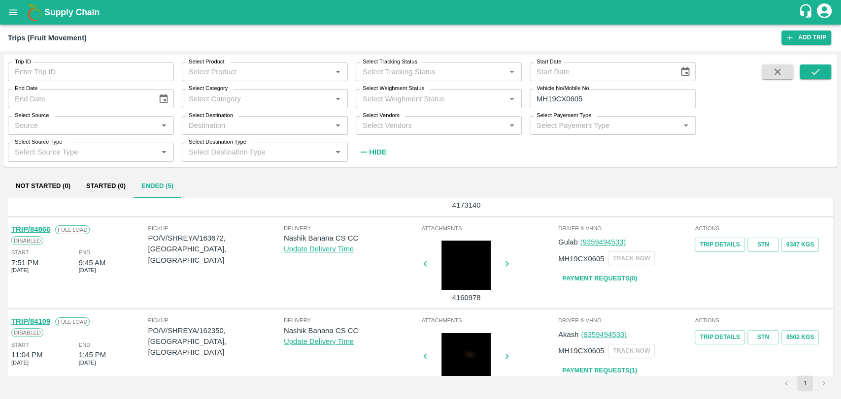
click at [42, 230] on div "TRIP/84866 Full Load Disabled Start 7:51 PM [DATE] End 9:45 AM [DATE]" at bounding box center [78, 264] width 137 height 85
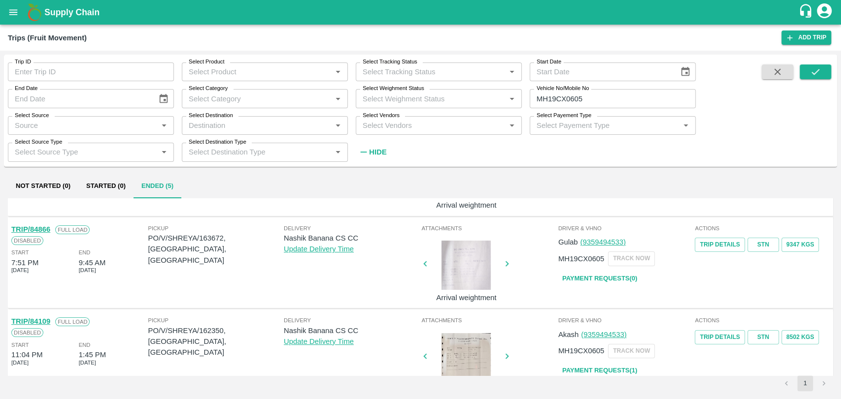
click at [44, 229] on link "TRIP/84866" at bounding box center [30, 230] width 39 height 8
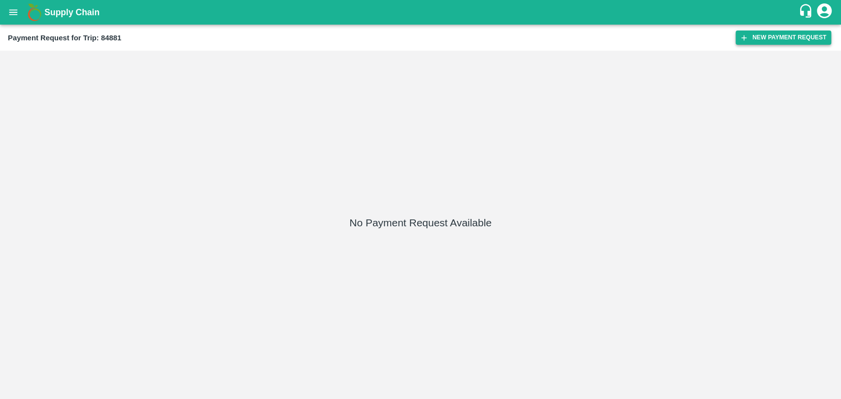
click at [792, 39] on button "New Payment Request" at bounding box center [783, 38] width 96 height 14
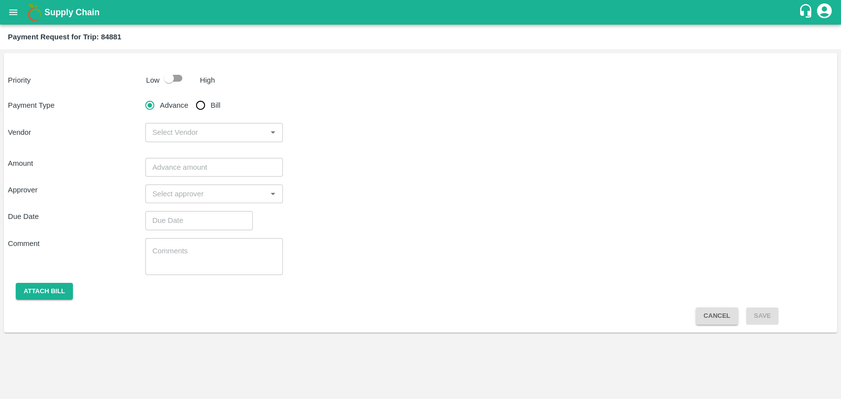
click at [162, 78] on input "checkbox" at bounding box center [169, 78] width 56 height 19
checkbox input "true"
click at [195, 104] on input "Bill" at bounding box center [201, 106] width 20 height 20
radio input "true"
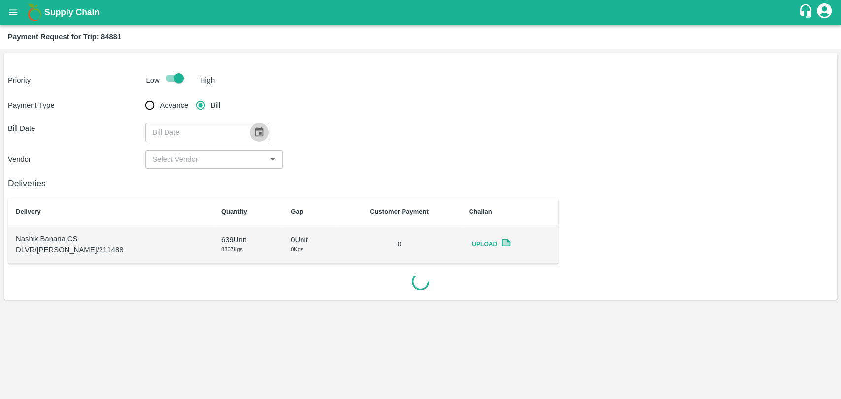
click at [254, 133] on icon "Choose date" at bounding box center [259, 132] width 11 height 11
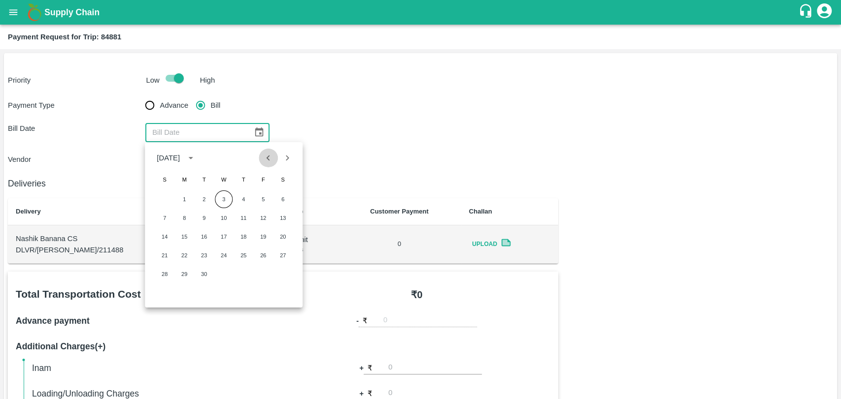
click at [263, 163] on button "Previous month" at bounding box center [268, 158] width 19 height 19
click at [226, 222] on button "6" at bounding box center [224, 218] width 18 height 18
type input "[DATE]"
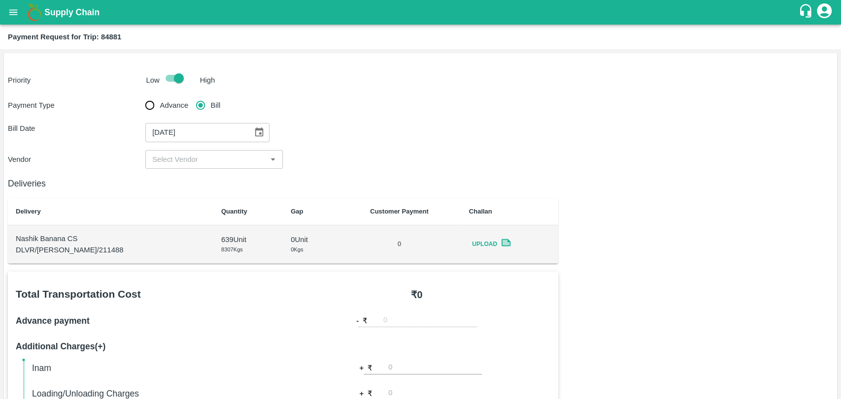
click at [183, 165] on input "input" at bounding box center [205, 159] width 115 height 13
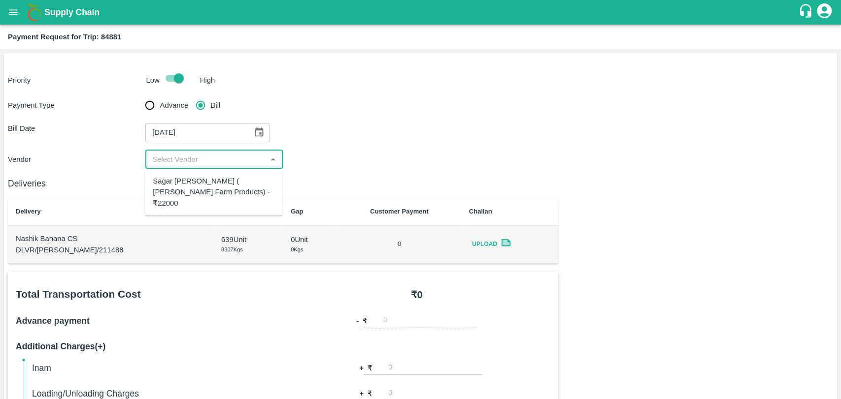
click at [183, 183] on div "Sagar [PERSON_NAME] ( [PERSON_NAME] Farm Products) - ₹22000" at bounding box center [214, 192] width 122 height 33
type input "Sagar [PERSON_NAME] ( [PERSON_NAME] Farm Products) - ₹22000"
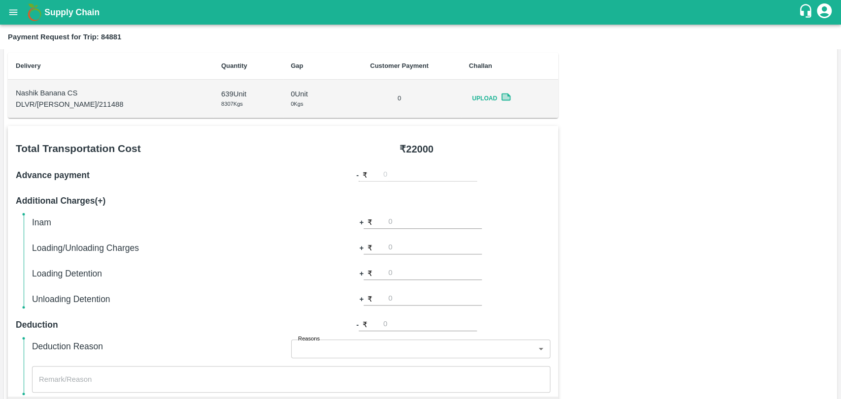
scroll to position [328, 0]
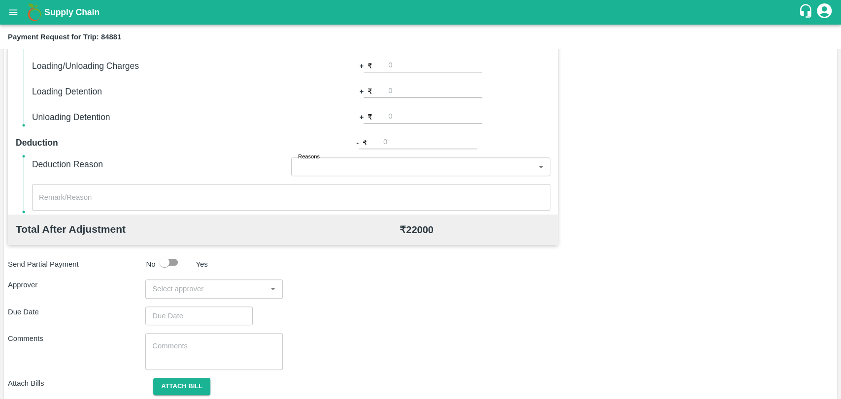
click at [189, 283] on input "input" at bounding box center [205, 289] width 115 height 13
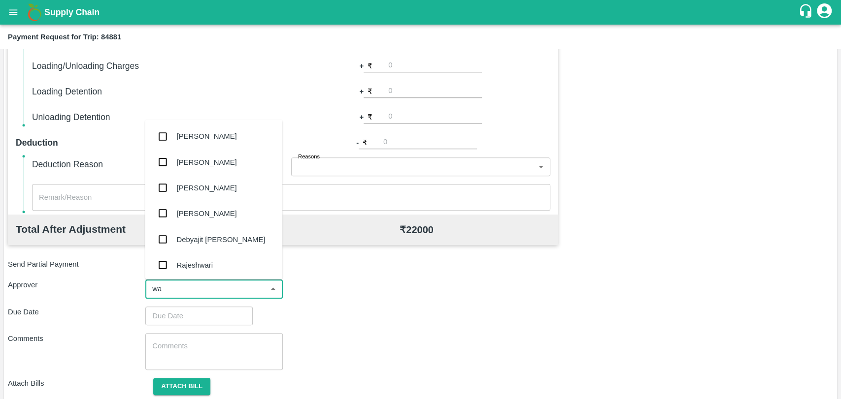
type input "wag"
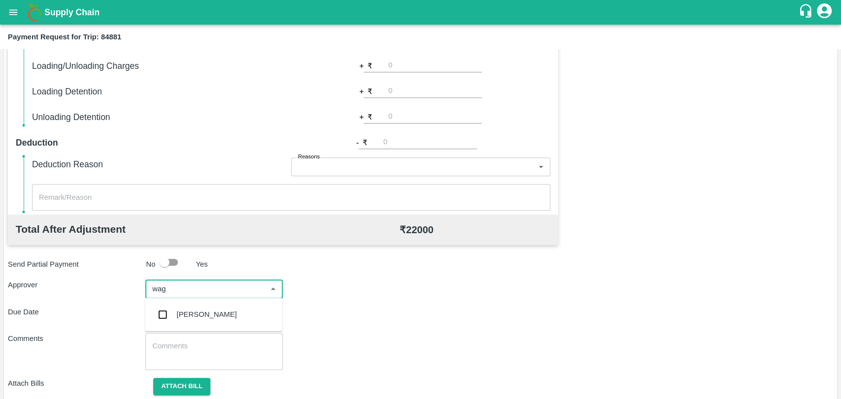
click at [195, 304] on div "[PERSON_NAME]" at bounding box center [213, 315] width 137 height 26
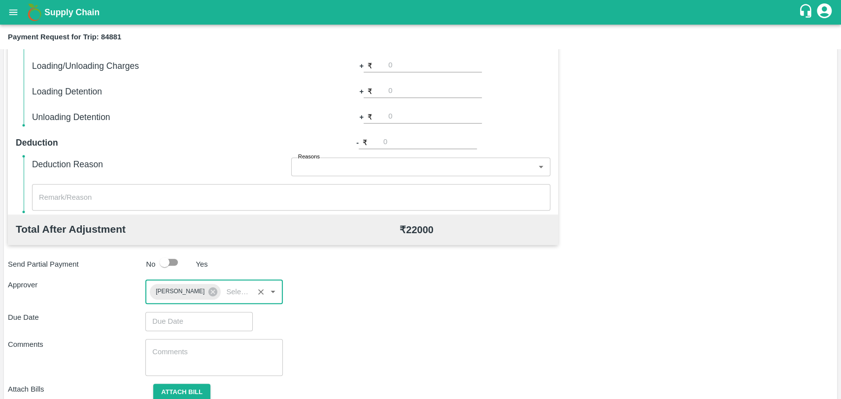
click at [182, 314] on input "Choose date" at bounding box center [195, 321] width 100 height 19
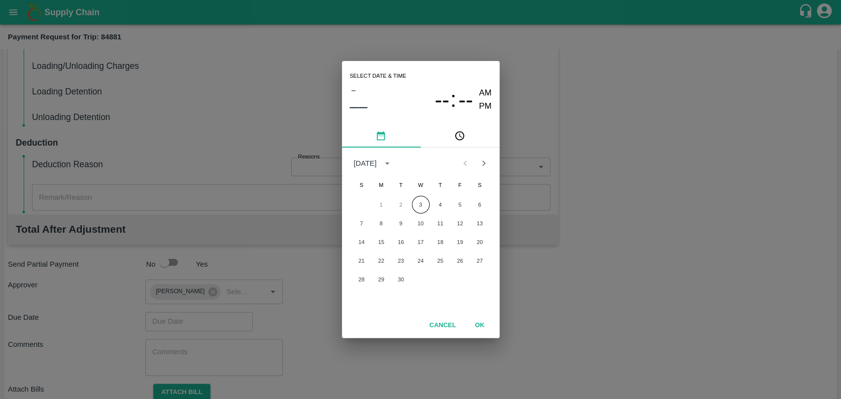
click at [428, 200] on div "1 2 3 4 5 6" at bounding box center [421, 205] width 158 height 18
click at [423, 200] on button "3" at bounding box center [421, 205] width 18 height 18
type input "[DATE] 12:00 AM"
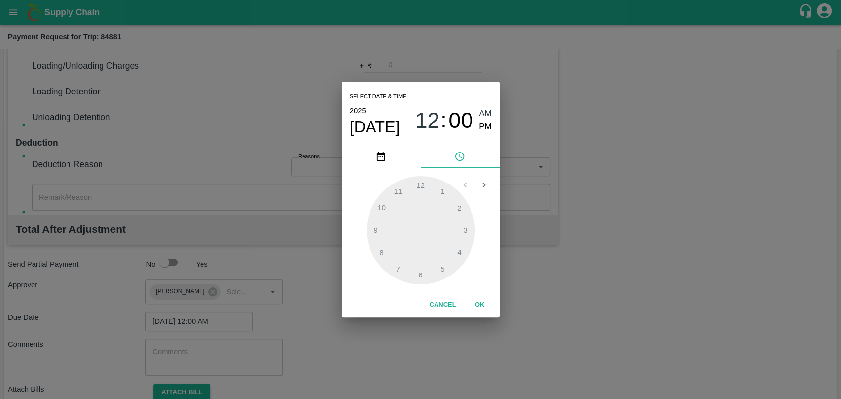
click at [481, 303] on button "OK" at bounding box center [480, 304] width 32 height 17
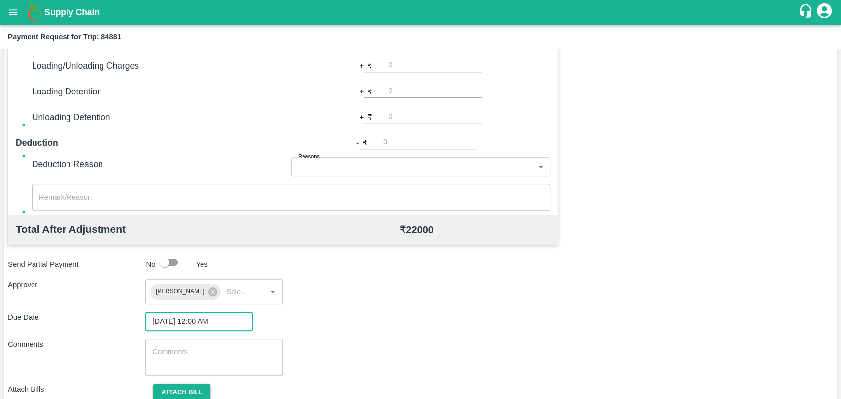
click at [185, 391] on button "Attach bill" at bounding box center [181, 392] width 57 height 17
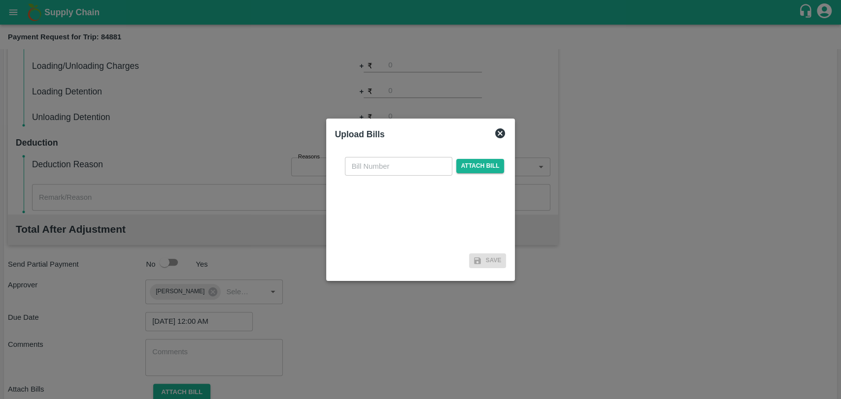
click at [374, 166] on input "text" at bounding box center [398, 166] width 107 height 19
click at [373, 162] on input "text" at bounding box center [398, 166] width 107 height 19
type input "306"
click at [483, 164] on span "Attach bill" at bounding box center [480, 166] width 48 height 14
click at [0, 0] on input "Attach bill" at bounding box center [0, 0] width 0 height 0
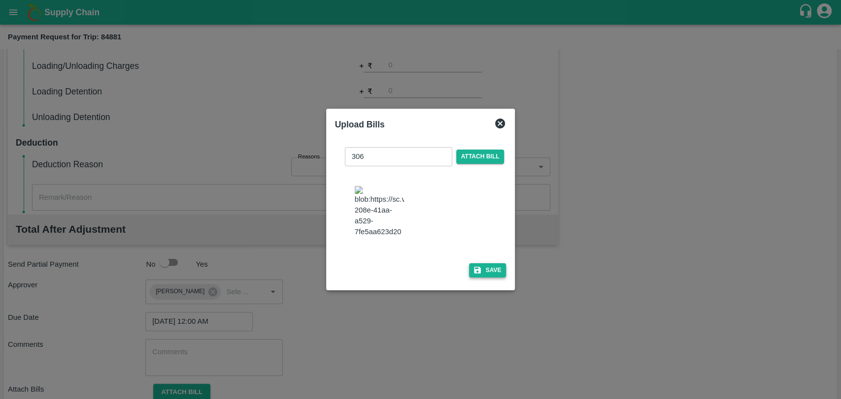
click at [487, 267] on button "Save" at bounding box center [487, 270] width 37 height 14
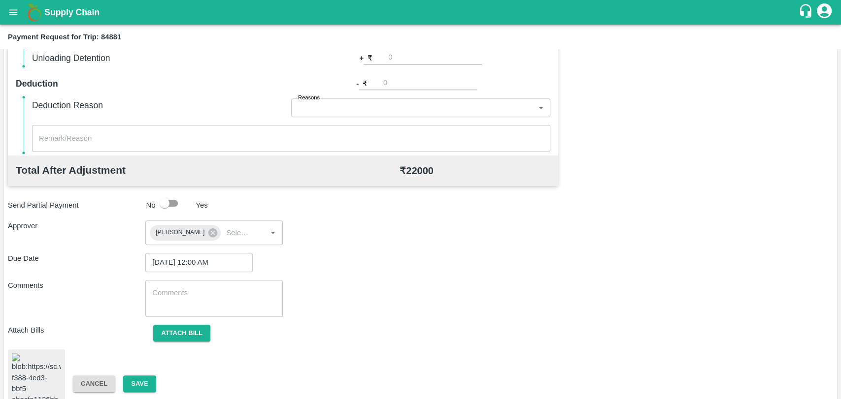
scroll to position [404, 0]
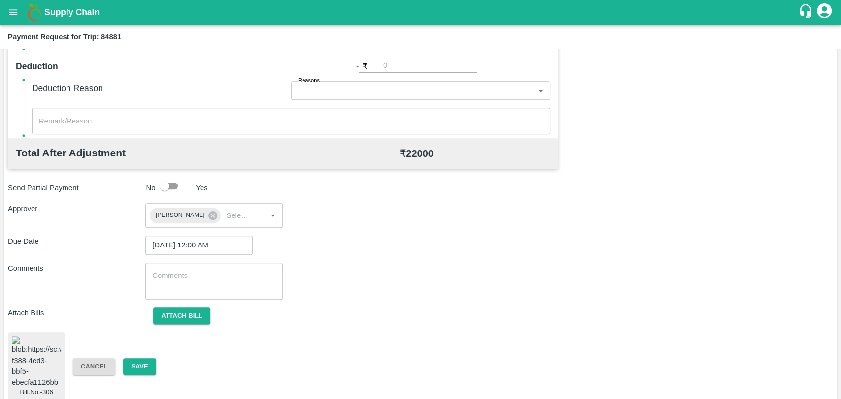
click at [139, 351] on div "Bill.No.-306 Cancel Save" at bounding box center [420, 366] width 825 height 69
click at [143, 363] on button "Save" at bounding box center [139, 367] width 33 height 17
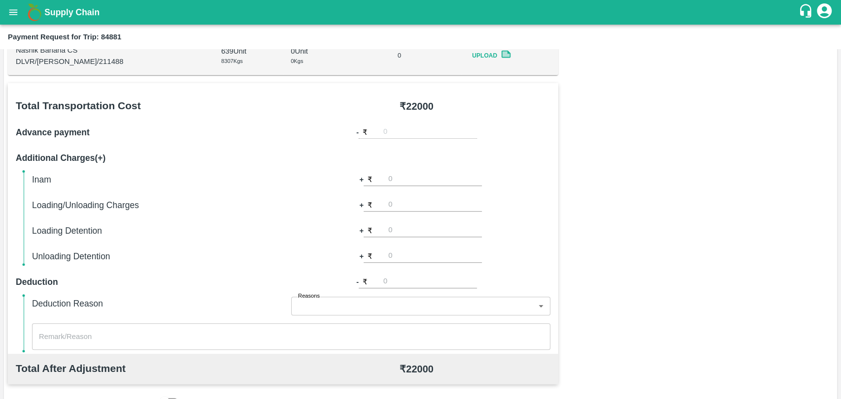
scroll to position [76, 0]
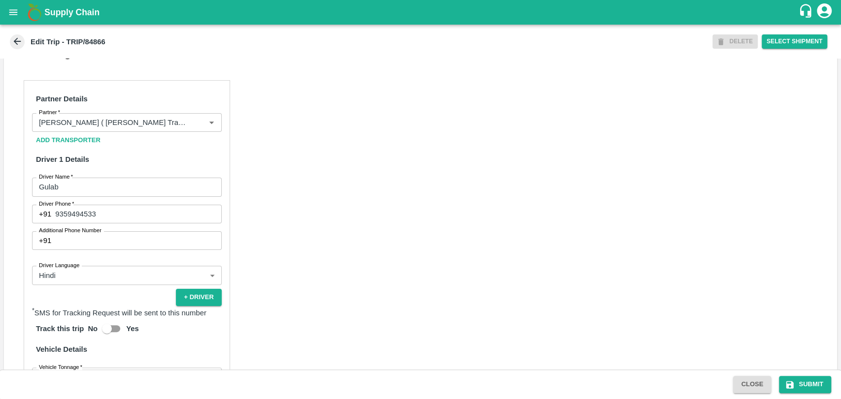
scroll to position [383, 0]
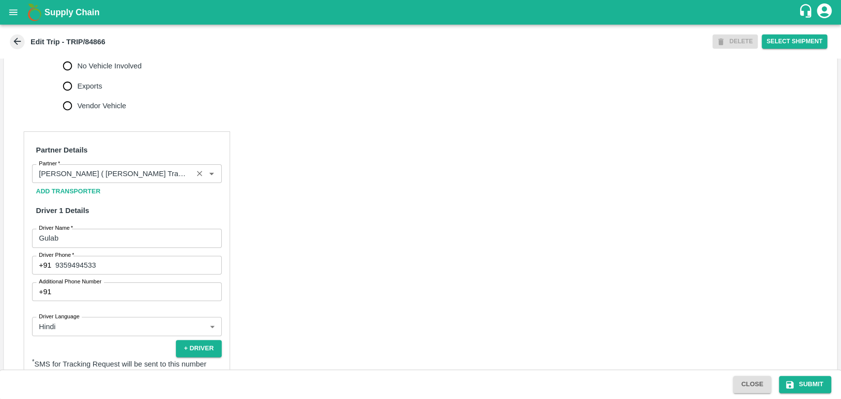
click at [126, 183] on div "Partner" at bounding box center [127, 174] width 190 height 19
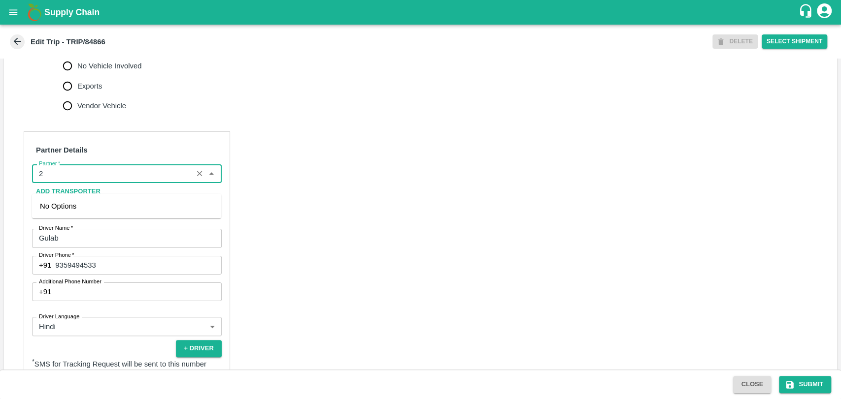
scroll to position [0, 0]
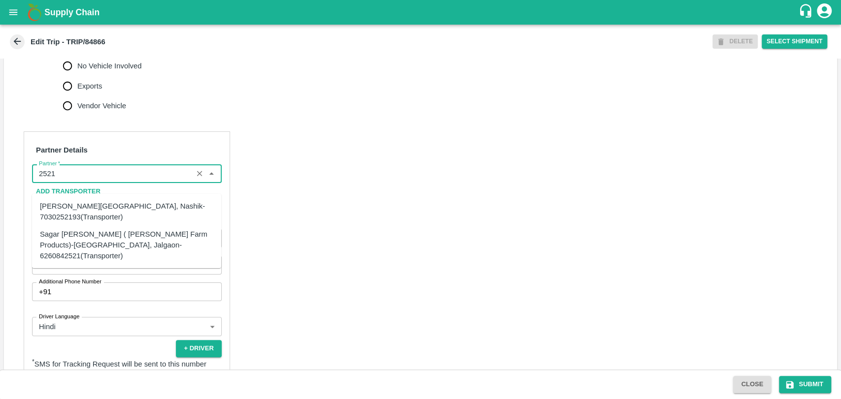
click at [67, 238] on div "Sagar [PERSON_NAME] ( [PERSON_NAME] Farm Products)-[GEOGRAPHIC_DATA], Jalgaon-6…" at bounding box center [126, 245] width 173 height 33
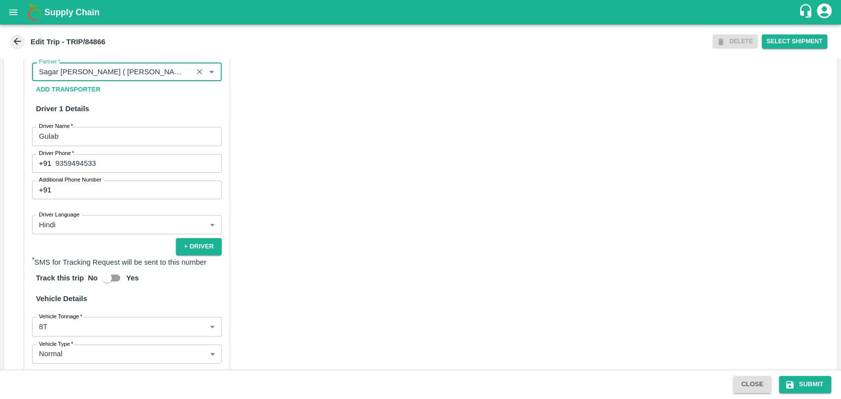
scroll to position [602, 0]
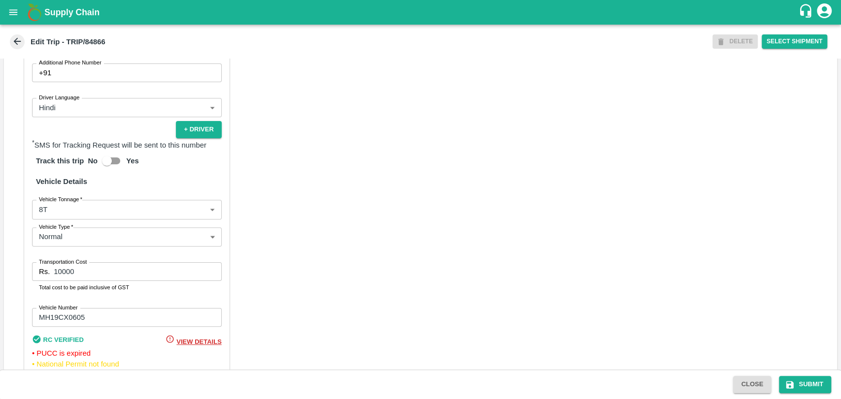
type input "Sagar [PERSON_NAME] ( [PERSON_NAME] Farm Products)-[GEOGRAPHIC_DATA], Jalgaon-6…"
click at [68, 215] on body "Supply Chain Edit Trip - TRIP/84866 DELETE Select Shipment Trip Details Trip Ty…" at bounding box center [420, 199] width 841 height 399
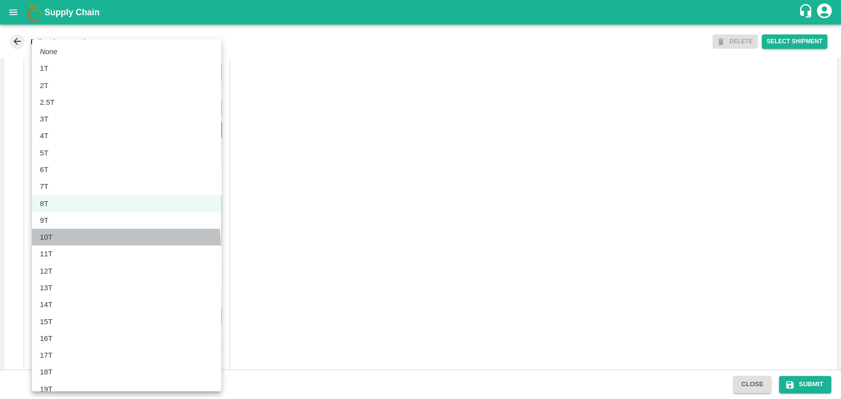
click at [70, 245] on li "10T" at bounding box center [126, 237] width 189 height 17
type input "10000"
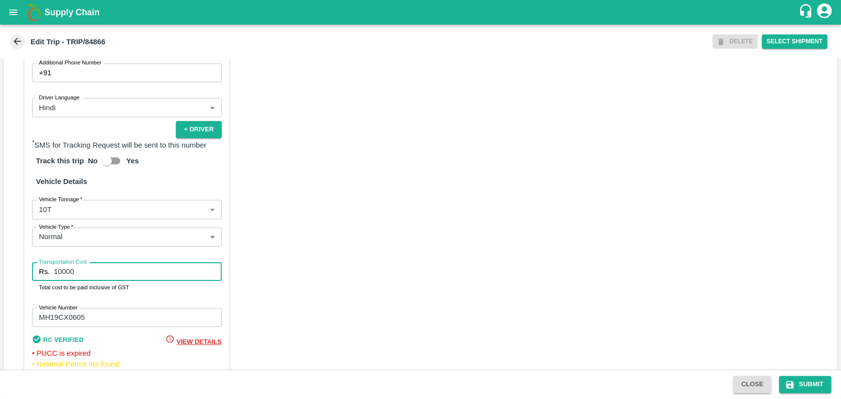
drag, startPoint x: 73, startPoint y: 285, endPoint x: 43, endPoint y: 287, distance: 30.1
click at [43, 281] on div "Rs. 10000 Transportation Cost" at bounding box center [127, 272] width 190 height 19
type input "22660"
click at [801, 379] on button "Submit" at bounding box center [805, 384] width 52 height 17
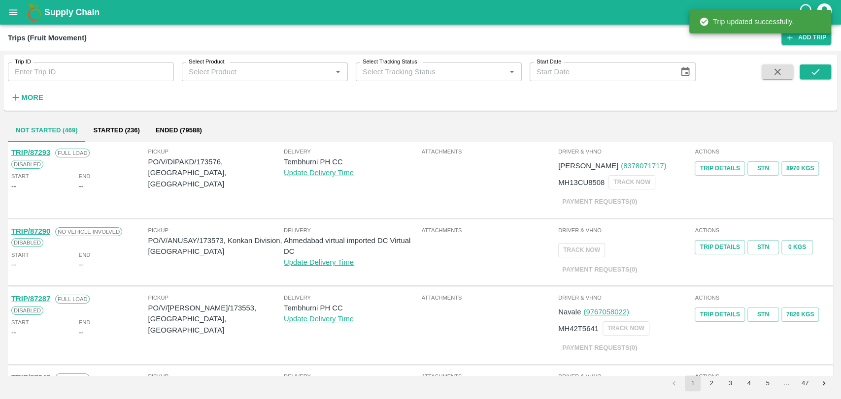
click at [30, 95] on strong "More" at bounding box center [32, 98] width 22 height 8
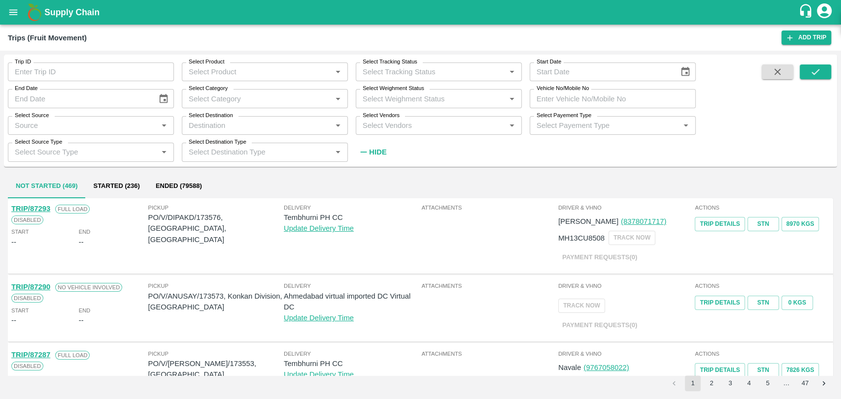
click at [581, 93] on input "Vehicle No/Mobile No" at bounding box center [612, 98] width 166 height 19
paste input "MH19CY8754"
type input "MH19CY8754"
click at [812, 73] on icon "submit" at bounding box center [815, 72] width 8 height 6
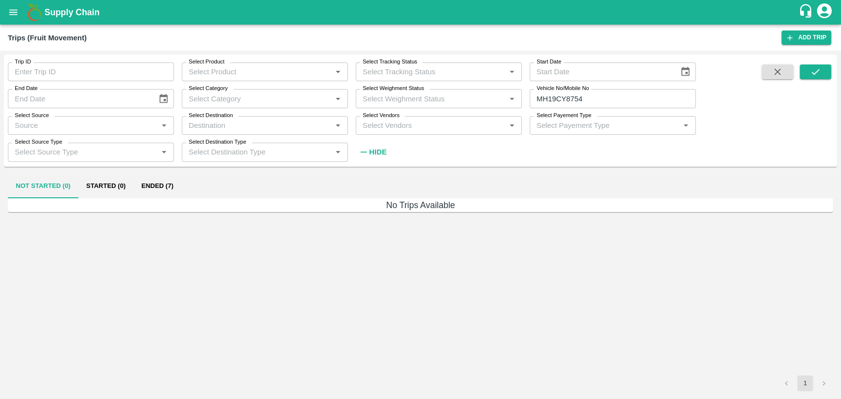
click at [150, 186] on button "Ended (7)" at bounding box center [157, 187] width 48 height 24
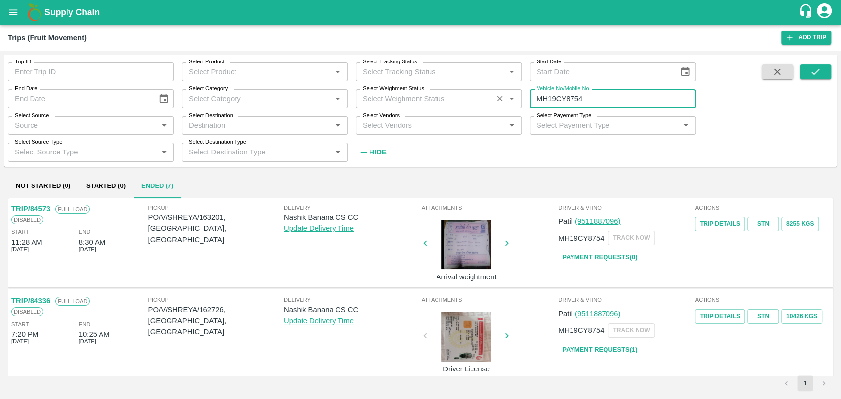
drag, startPoint x: 587, startPoint y: 93, endPoint x: 495, endPoint y: 96, distance: 91.6
click at [495, 96] on div "Trip ID Trip ID Select Product Select Product   * Select Tracking Status Select…" at bounding box center [347, 108] width 695 height 107
type input "MH19CY8754"
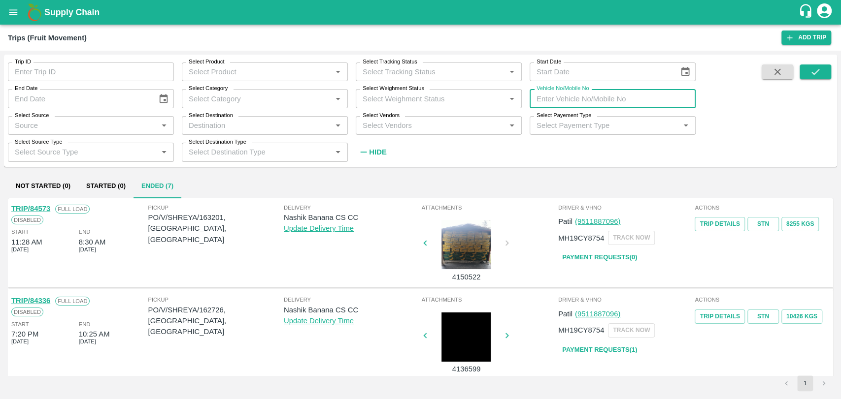
click at [104, 79] on input "Trip ID" at bounding box center [91, 72] width 166 height 19
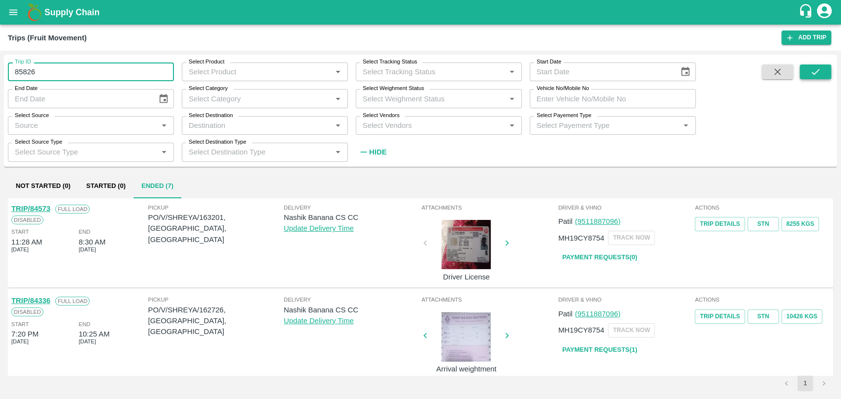
type input "85826"
click at [807, 76] on button "submit" at bounding box center [815, 72] width 32 height 15
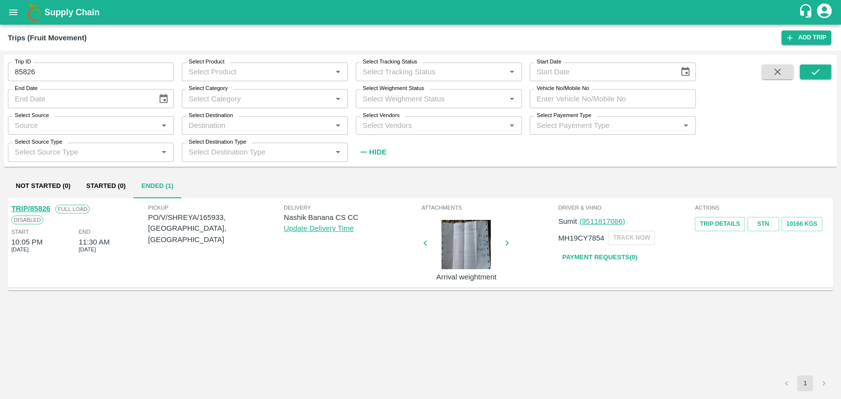
click at [34, 208] on link "TRIP/85826" at bounding box center [30, 209] width 39 height 8
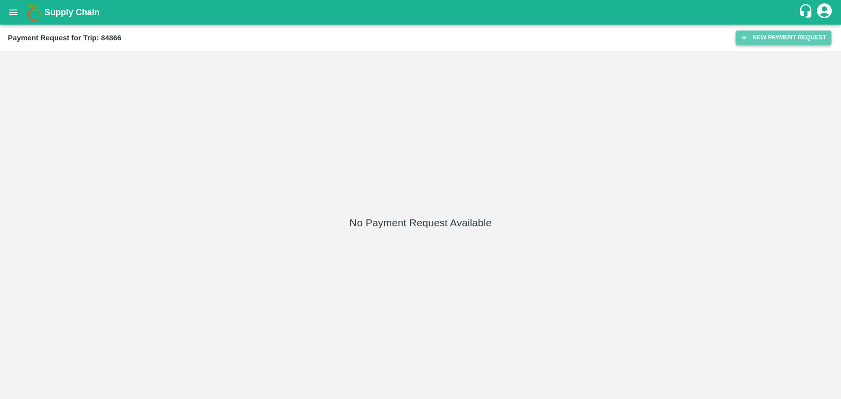
click at [768, 38] on button "New Payment Request" at bounding box center [783, 38] width 96 height 14
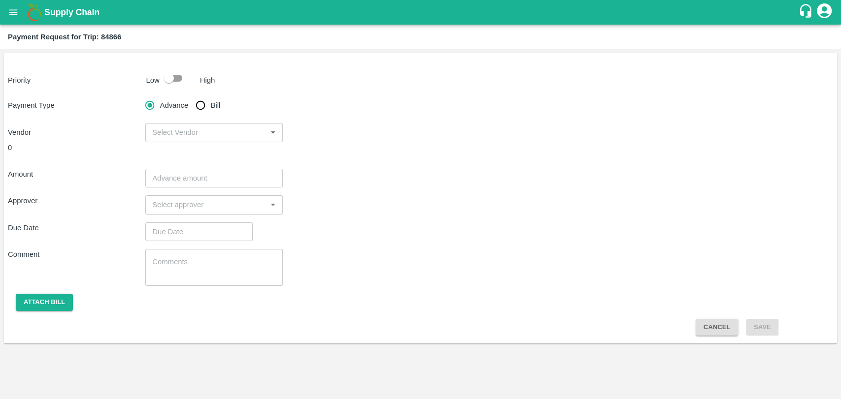
click at [184, 80] on input "checkbox" at bounding box center [169, 78] width 56 height 19
checkbox input "true"
click at [204, 107] on input "Bill" at bounding box center [201, 106] width 20 height 20
radio input "true"
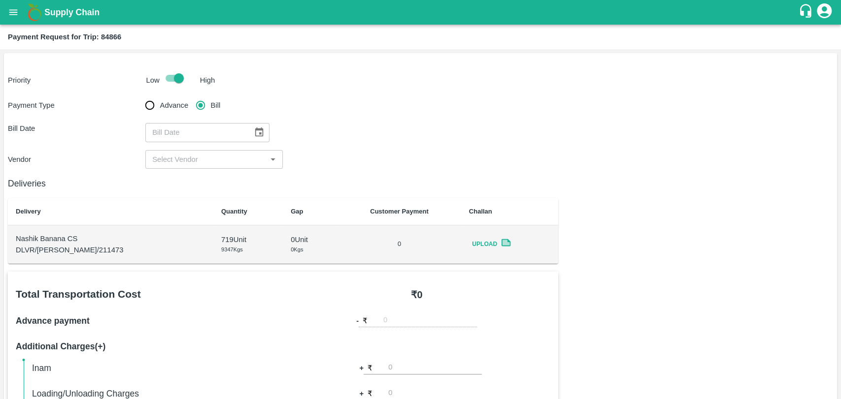
click at [250, 126] on button "Choose date" at bounding box center [259, 132] width 19 height 19
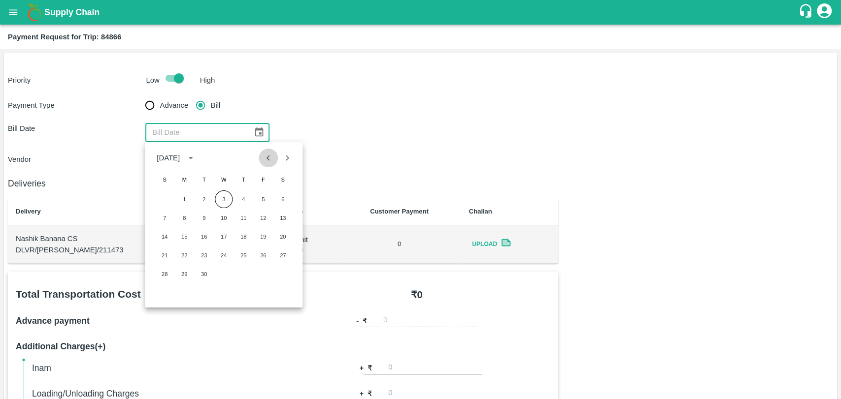
click at [265, 158] on icon "Previous month" at bounding box center [268, 158] width 11 height 11
click at [170, 216] on button "3" at bounding box center [165, 218] width 18 height 18
type input "[DATE]"
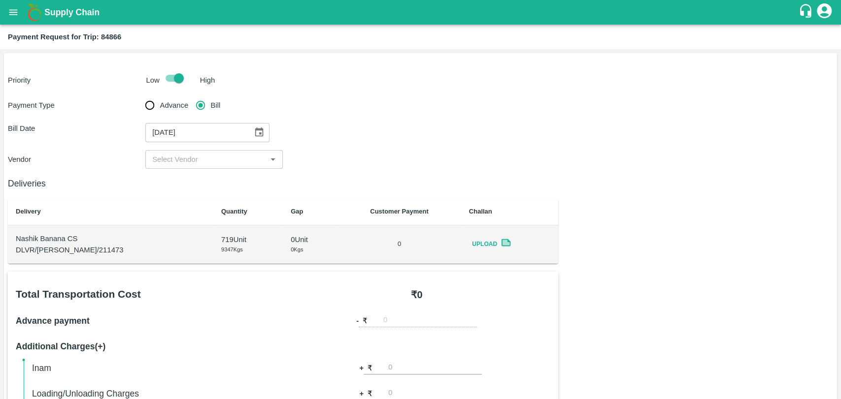
click at [173, 162] on input "input" at bounding box center [205, 159] width 115 height 13
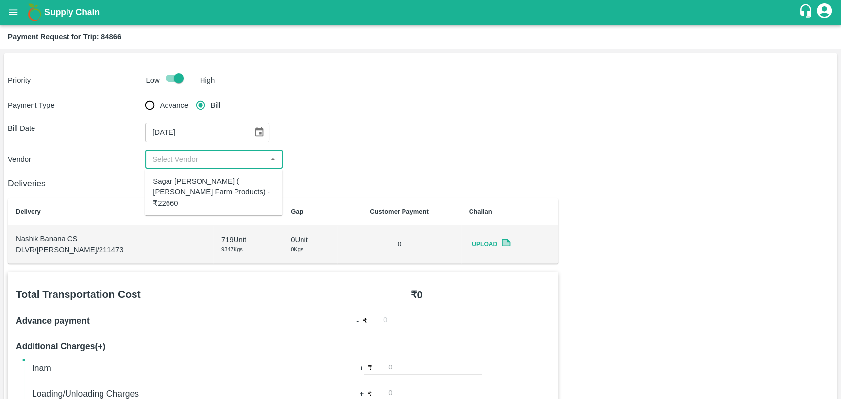
click at [176, 176] on div "Sagar [PERSON_NAME] ( [PERSON_NAME] Farm Products) - ₹22660" at bounding box center [214, 192] width 122 height 33
type input "Sagar [PERSON_NAME] ( [PERSON_NAME] Farm Products) - ₹22660"
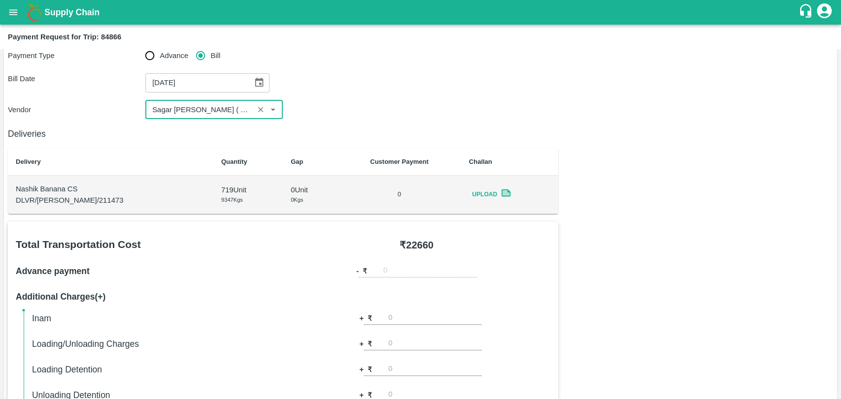
scroll to position [273, 0]
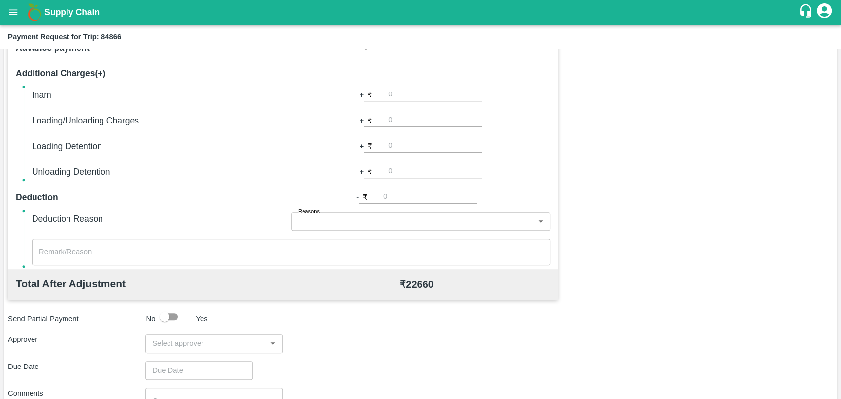
click at [395, 193] on input "number" at bounding box center [430, 197] width 94 height 13
type input "660"
click at [352, 218] on body "Supply Chain Payment Request for Trip: 84866 Priority Low High Payment Type Adv…" at bounding box center [420, 199] width 841 height 399
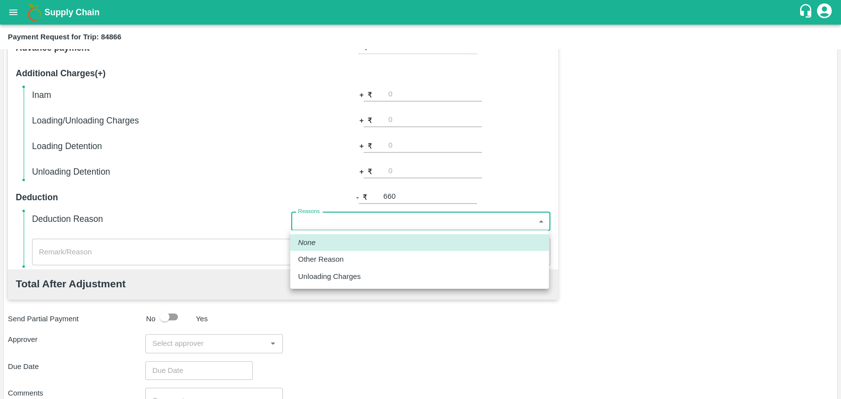
click at [343, 255] on p "Other Reason" at bounding box center [320, 259] width 45 height 11
type input "Other Reason"
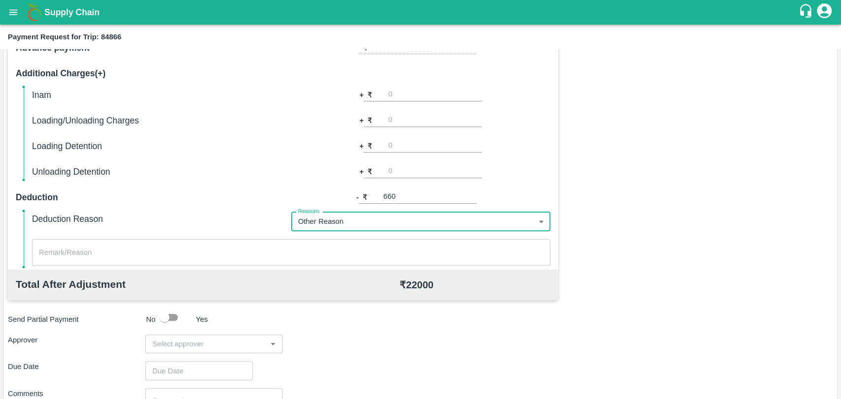
click at [238, 253] on textarea at bounding box center [291, 253] width 504 height 10
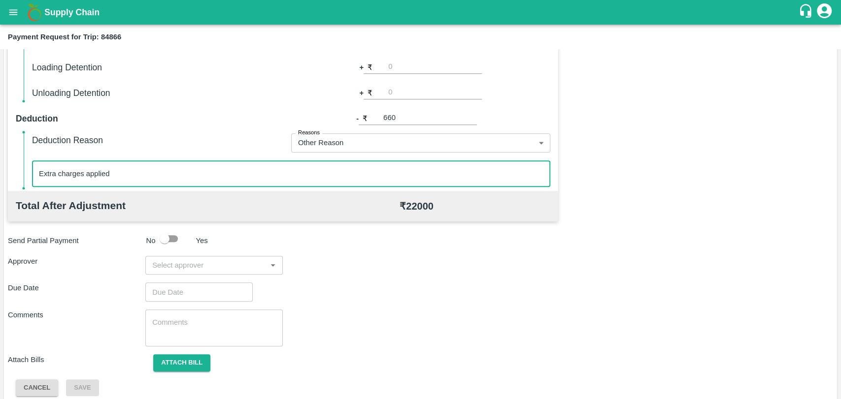
scroll to position [361, 0]
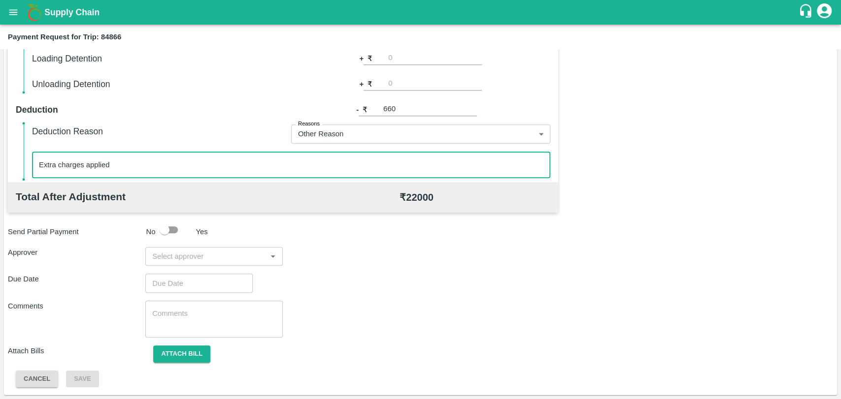
type textarea "Extra charges applied"
click at [187, 256] on input "input" at bounding box center [205, 256] width 115 height 13
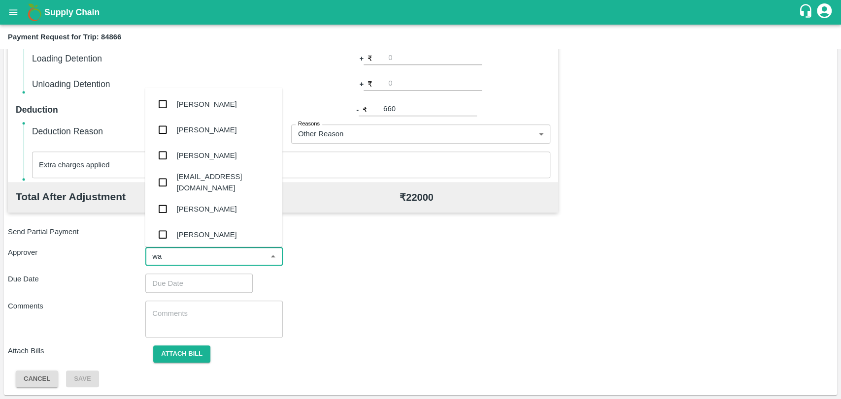
type input "wag"
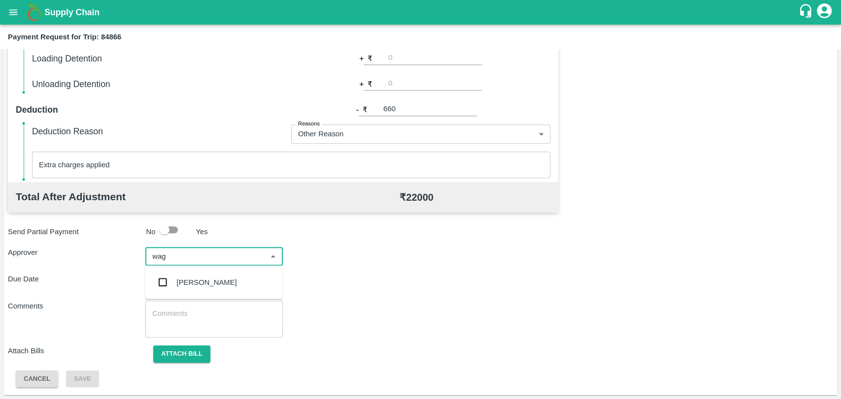
click at [187, 277] on div "[PERSON_NAME]" at bounding box center [207, 282] width 60 height 11
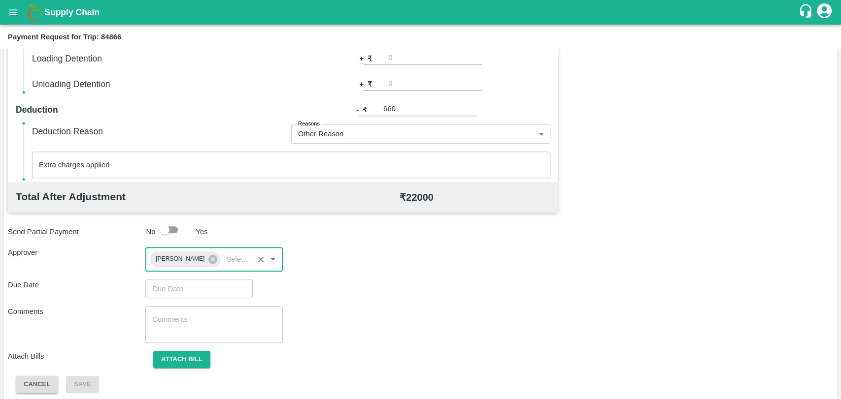
click at [182, 281] on input "Choose date" at bounding box center [195, 289] width 100 height 19
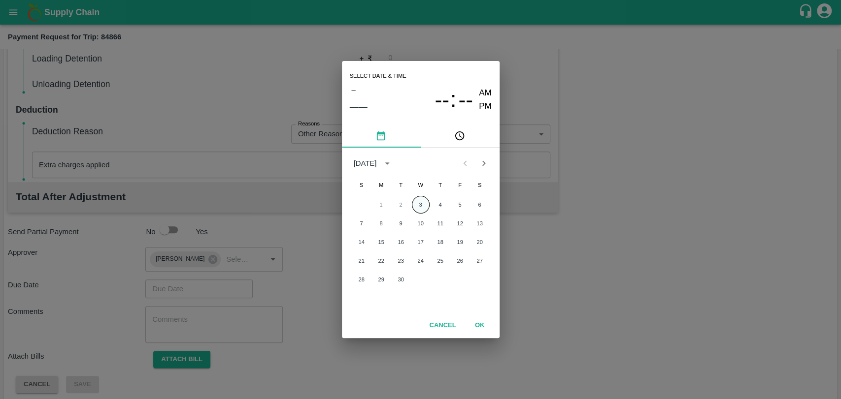
click at [416, 210] on button "3" at bounding box center [421, 205] width 18 height 18
type input "[DATE] 12:00 AM"
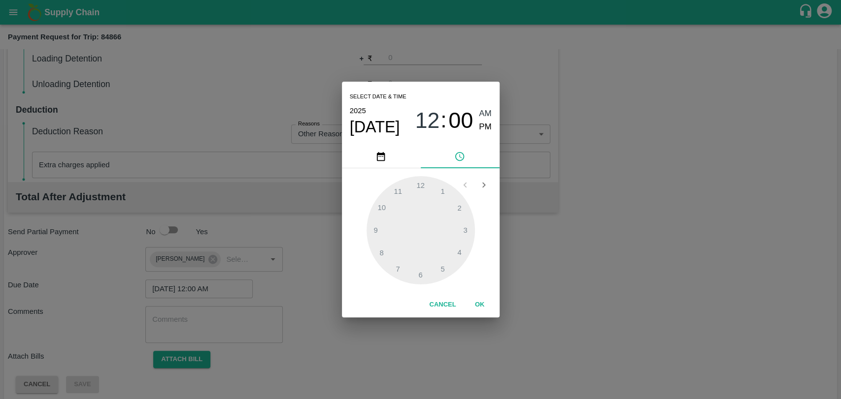
click at [475, 304] on button "OK" at bounding box center [480, 304] width 32 height 17
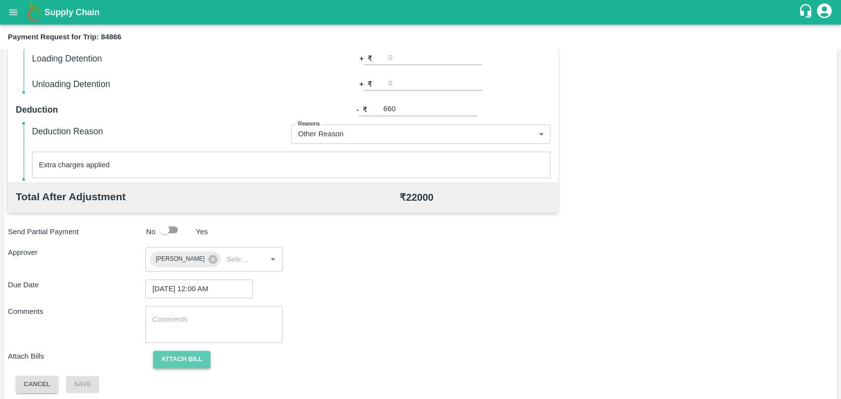
click at [193, 362] on button "Attach bill" at bounding box center [181, 359] width 57 height 17
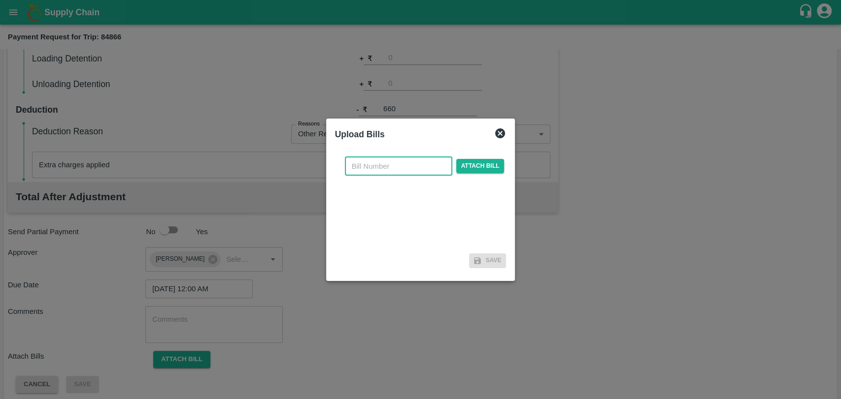
click at [385, 174] on input "text" at bounding box center [398, 166] width 107 height 19
click at [391, 166] on input "text" at bounding box center [398, 166] width 107 height 19
type input "309"
click at [491, 170] on span "Attach bill" at bounding box center [480, 166] width 48 height 14
click at [0, 0] on input "Attach bill" at bounding box center [0, 0] width 0 height 0
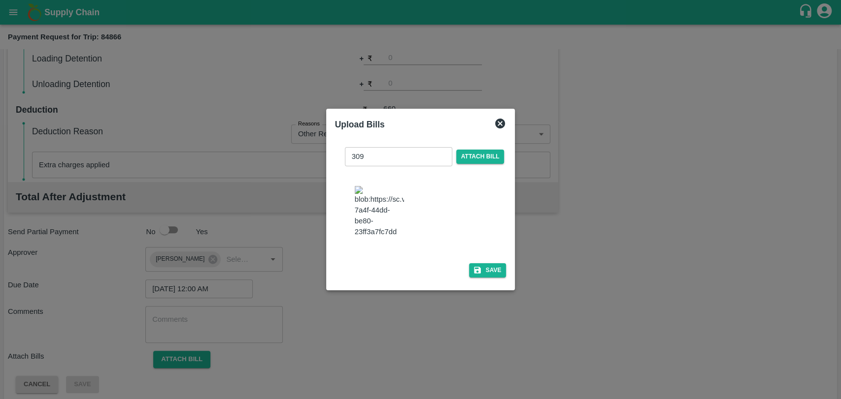
click at [472, 256] on div "309 ​ Attach bill Save" at bounding box center [420, 210] width 171 height 142
click at [477, 267] on icon "button" at bounding box center [477, 270] width 7 height 7
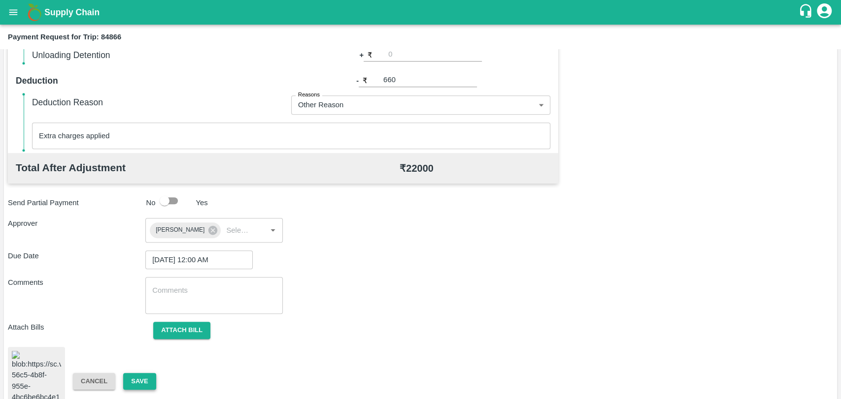
scroll to position [406, 0]
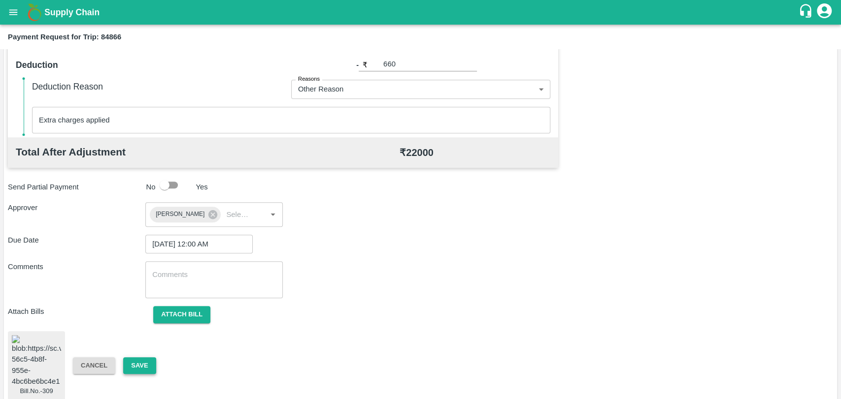
click at [125, 365] on button "Save" at bounding box center [139, 366] width 33 height 17
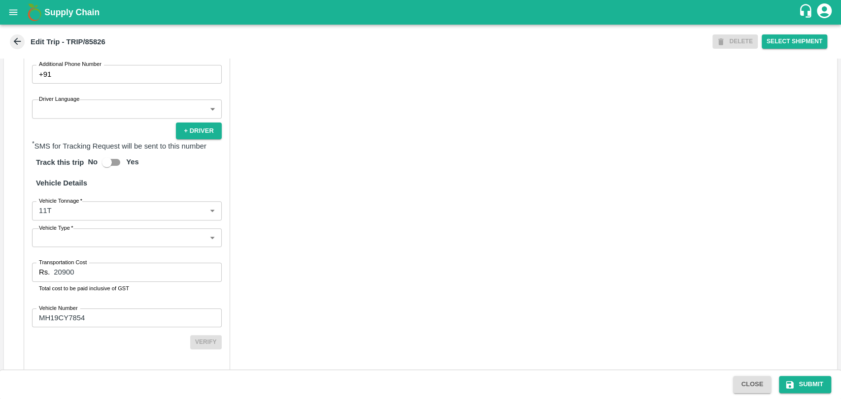
scroll to position [602, 0]
click at [96, 326] on input "MH19CY7854" at bounding box center [127, 316] width 190 height 19
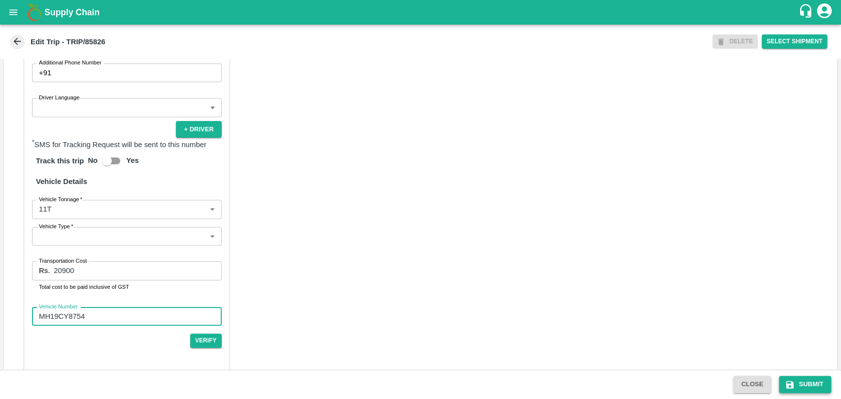
type input "MH19CY8754"
click at [809, 387] on button "Submit" at bounding box center [805, 384] width 52 height 17
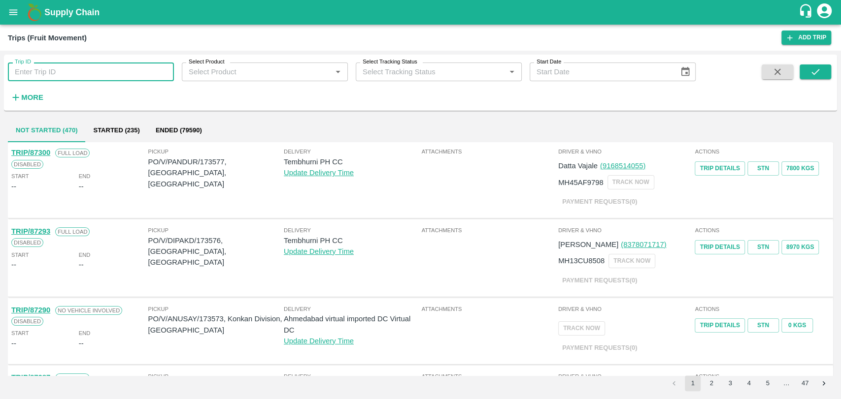
click at [36, 68] on input "Trip ID" at bounding box center [91, 72] width 166 height 19
type input "85966"
click at [816, 78] on button "submit" at bounding box center [815, 72] width 32 height 15
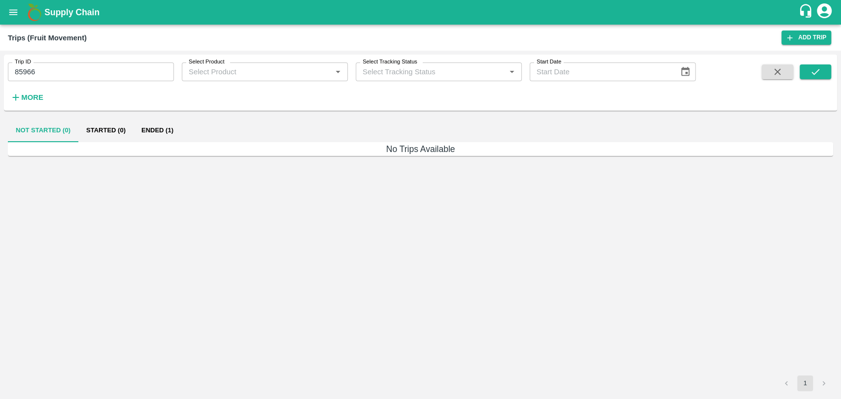
click at [141, 127] on button "Ended (1)" at bounding box center [157, 131] width 48 height 24
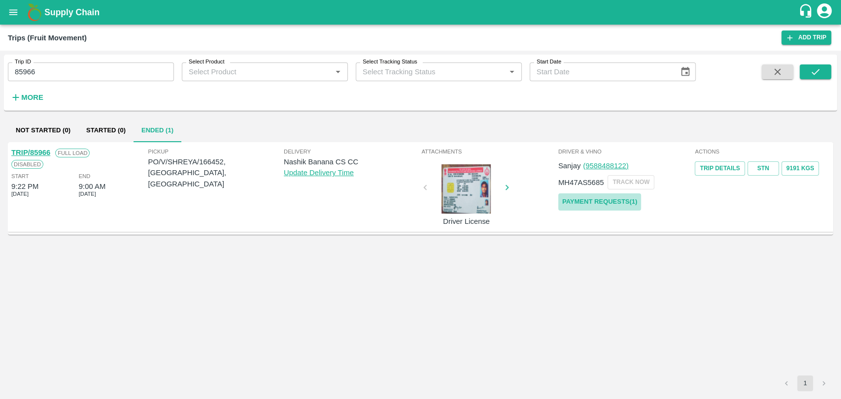
click at [629, 201] on link "Payment Requests( 1 )" at bounding box center [599, 202] width 83 height 17
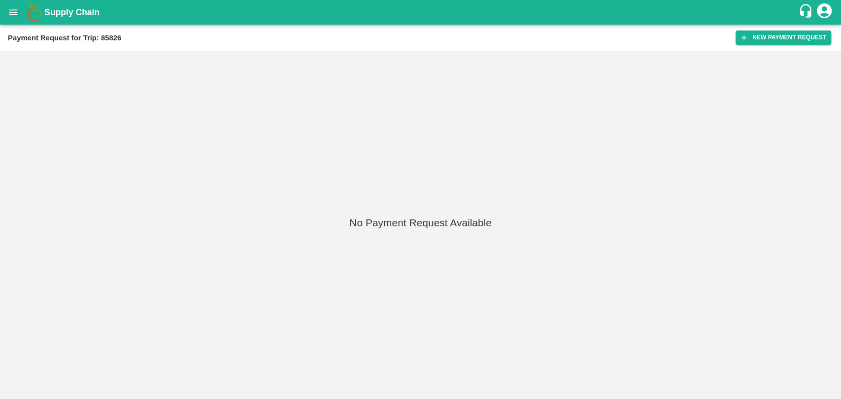
click at [764, 29] on div "Payment Request for Trip: 85826 New Payment Request" at bounding box center [420, 38] width 841 height 26
click at [764, 31] on button "New Payment Request" at bounding box center [783, 38] width 96 height 14
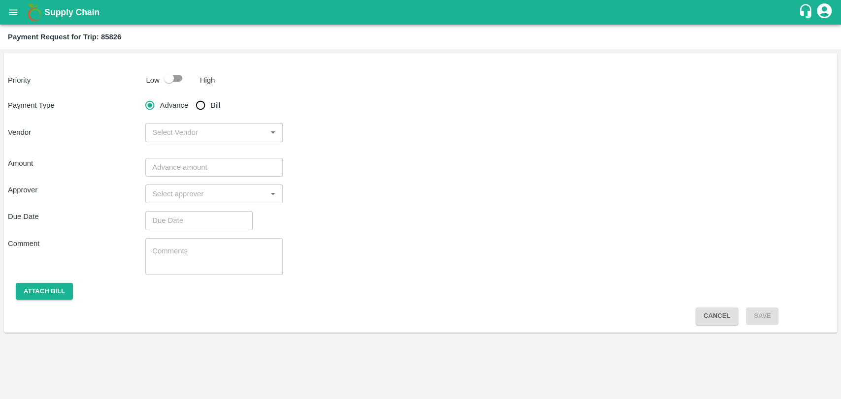
click at [183, 78] on input "checkbox" at bounding box center [169, 78] width 56 height 19
checkbox input "true"
click at [203, 110] on input "Bill" at bounding box center [201, 106] width 20 height 20
radio input "true"
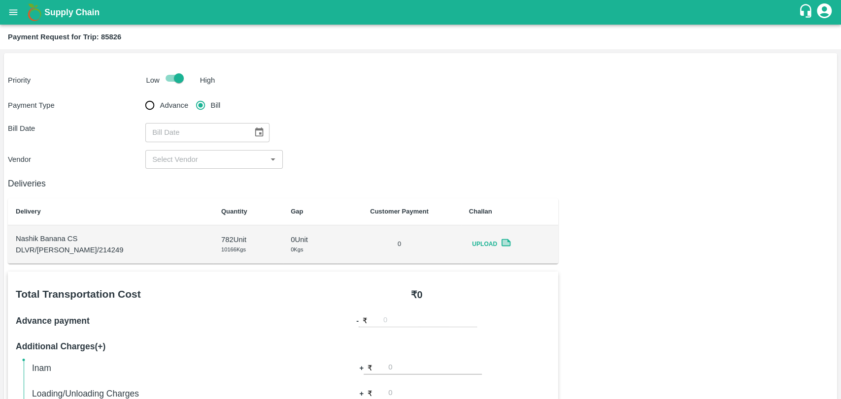
click at [252, 142] on div "Payment Type Advance Bill Bill Date ​ Vendor ​" at bounding box center [420, 132] width 825 height 73
click at [255, 136] on icon "Choose date" at bounding box center [259, 132] width 8 height 9
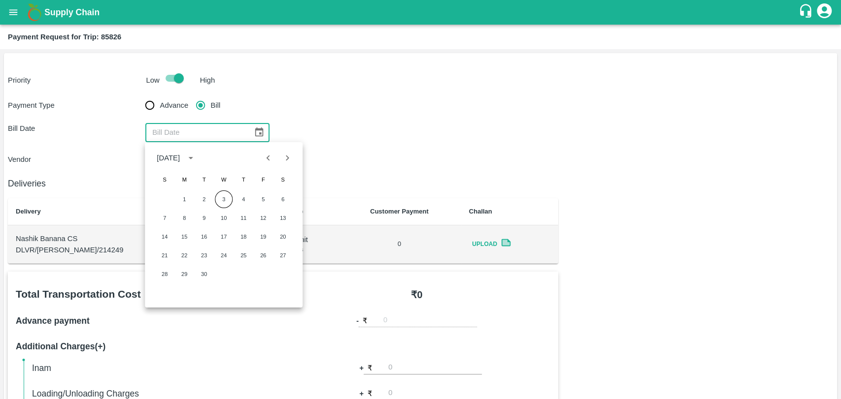
click at [262, 160] on button "Previous month" at bounding box center [268, 158] width 19 height 19
click at [219, 241] on button "13" at bounding box center [224, 237] width 18 height 18
type input "13/08/2025"
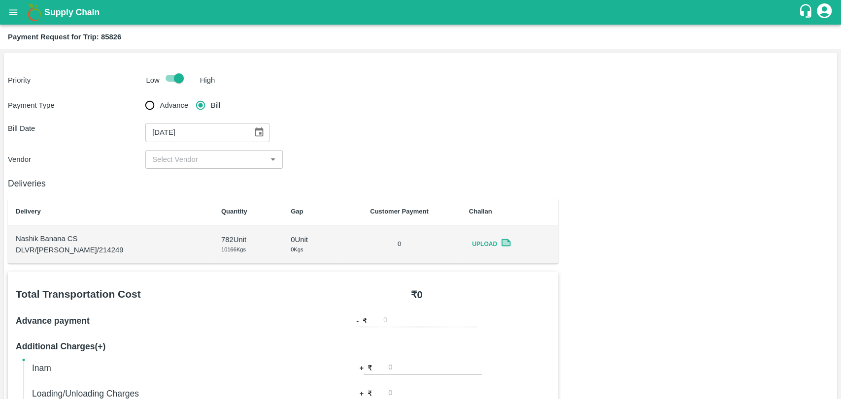
click at [171, 161] on input "input" at bounding box center [205, 159] width 115 height 13
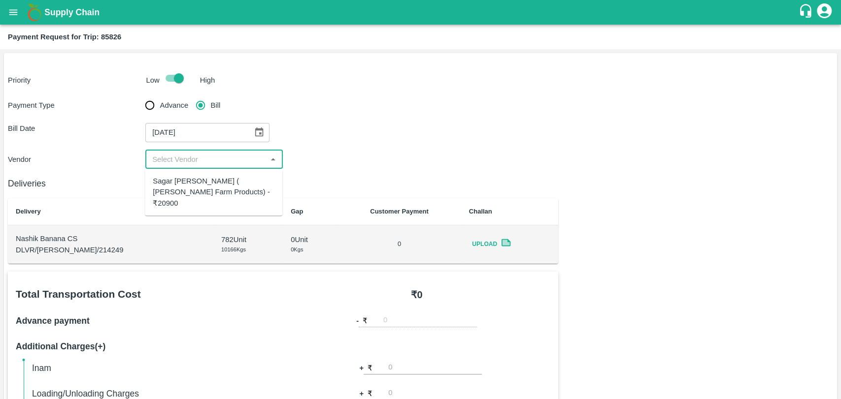
click at [175, 185] on div "Sagar Pramod Patil ( Shreyansh Farm Products) - ₹20900" at bounding box center [214, 192] width 122 height 33
type input "Sagar Pramod Patil ( Shreyansh Farm Products) - ₹20900"
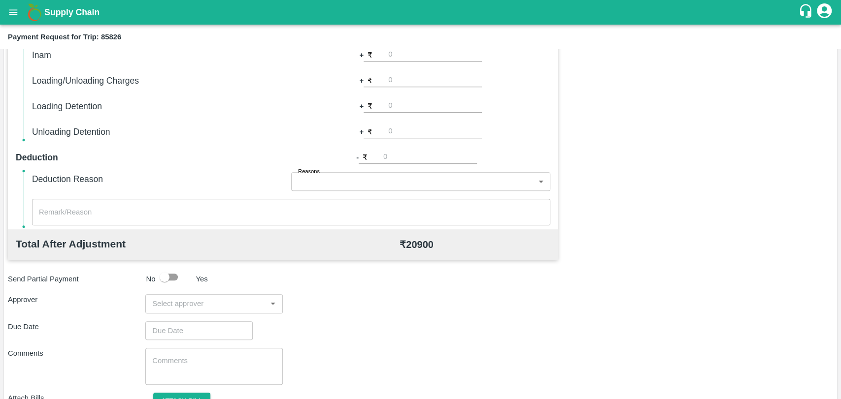
scroll to position [361, 0]
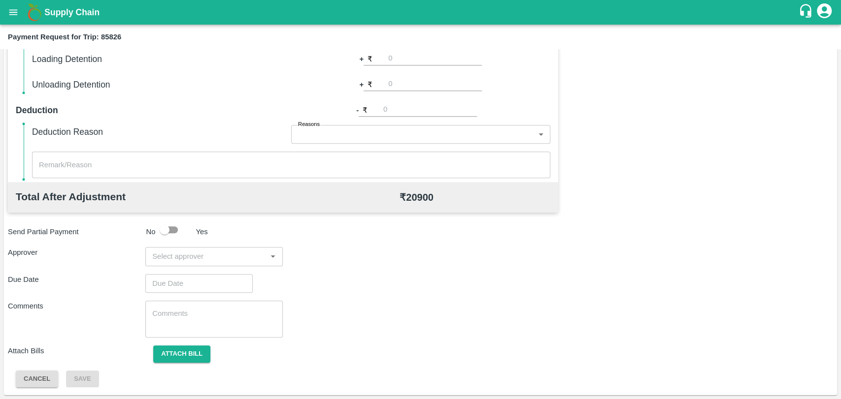
click at [215, 250] on input "input" at bounding box center [205, 256] width 115 height 13
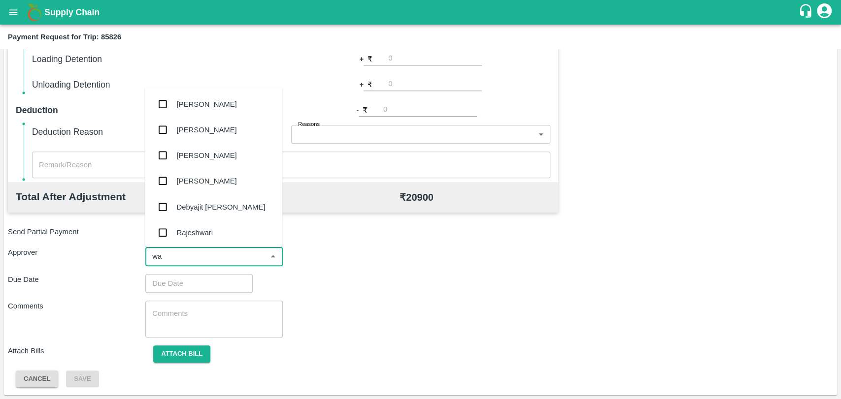
type input "wag"
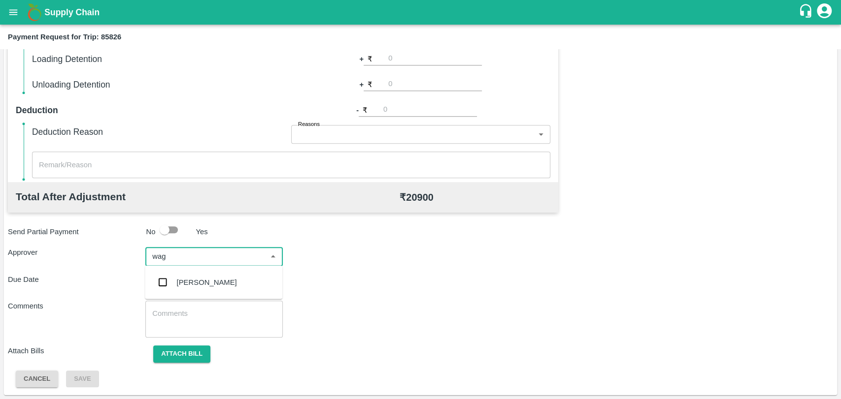
click at [213, 273] on div "[PERSON_NAME]" at bounding box center [213, 283] width 137 height 26
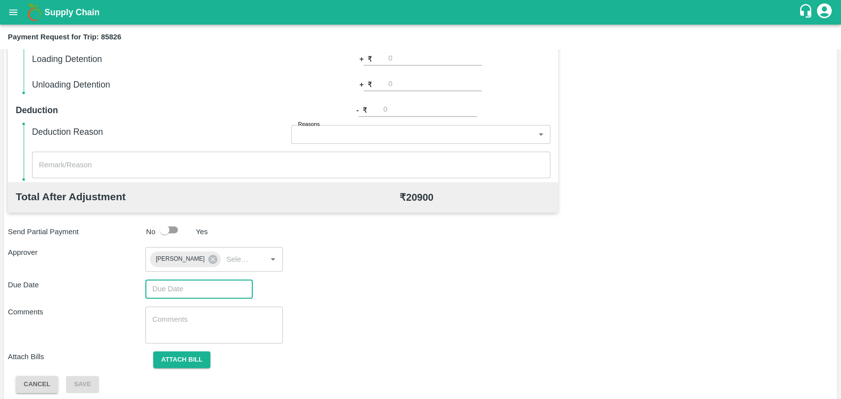
type input "DD/MM/YYYY hh:mm aa"
click at [200, 290] on input "DD/MM/YYYY hh:mm aa" at bounding box center [195, 289] width 100 height 19
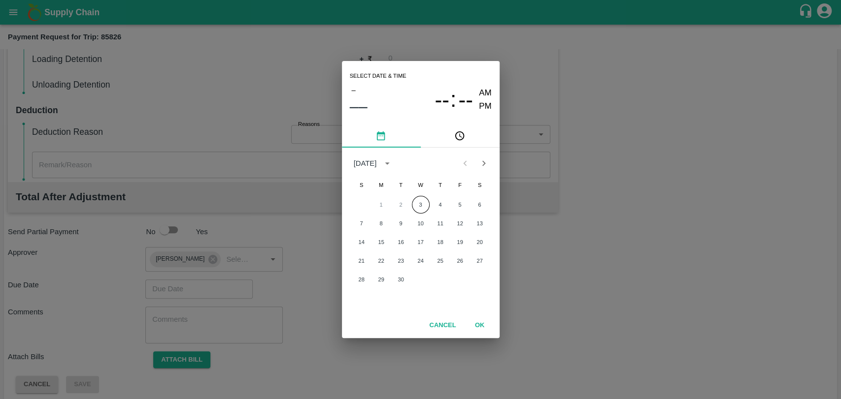
click at [410, 202] on div "1 2 3 4 5 6" at bounding box center [421, 205] width 158 height 18
click at [422, 207] on button "3" at bounding box center [421, 205] width 18 height 18
type input "03/09/2025 12:00 AM"
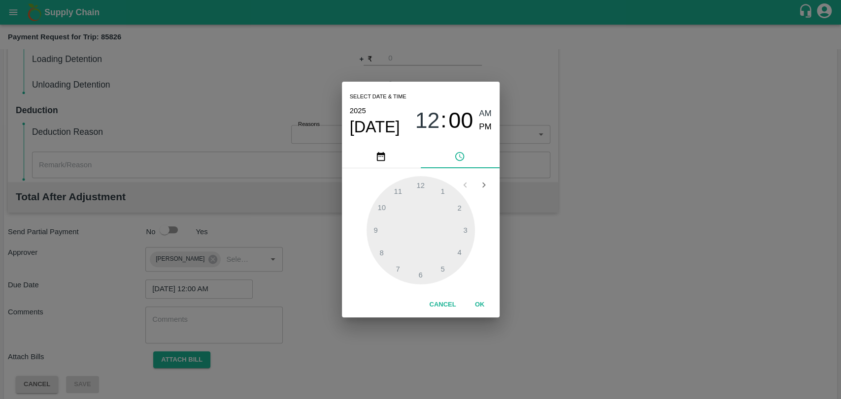
click at [479, 308] on button "OK" at bounding box center [480, 304] width 32 height 17
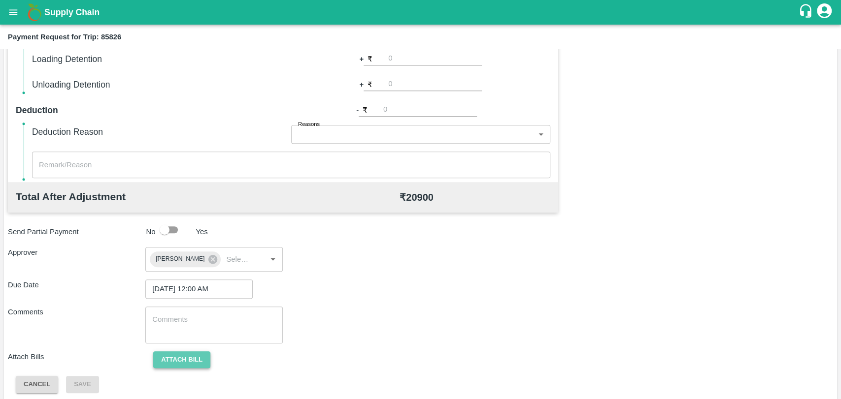
click at [178, 363] on button "Attach bill" at bounding box center [181, 360] width 57 height 17
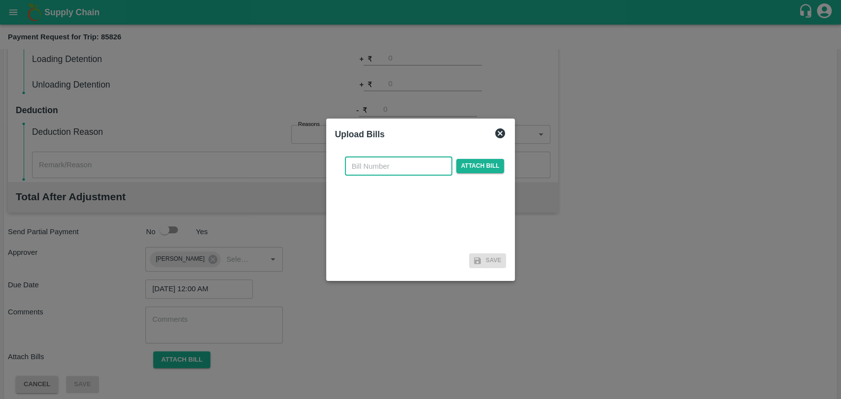
click at [375, 172] on input "text" at bounding box center [398, 166] width 107 height 19
type input "335"
click at [467, 163] on span "Attach bill" at bounding box center [480, 166] width 48 height 14
click at [0, 0] on input "Attach bill" at bounding box center [0, 0] width 0 height 0
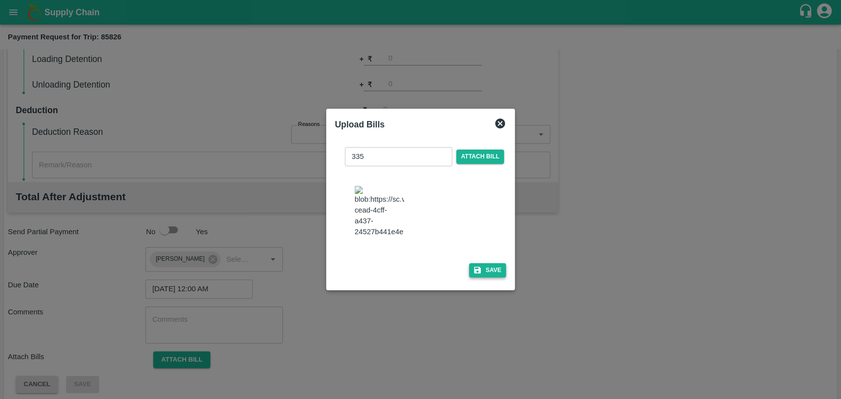
click at [474, 266] on icon "button" at bounding box center [477, 270] width 9 height 9
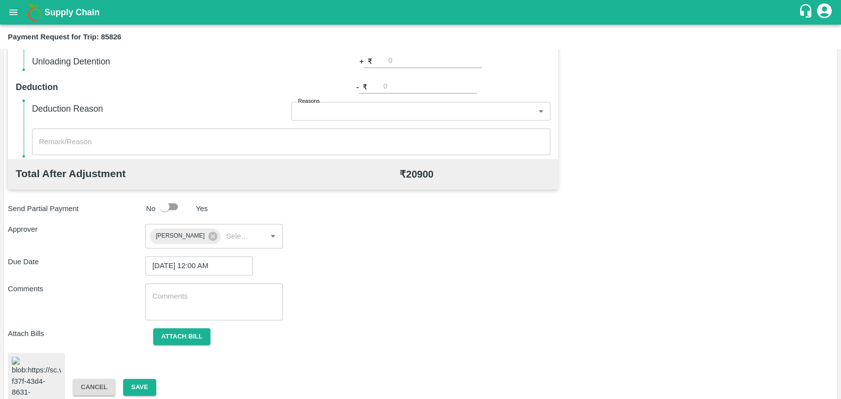
scroll to position [406, 0]
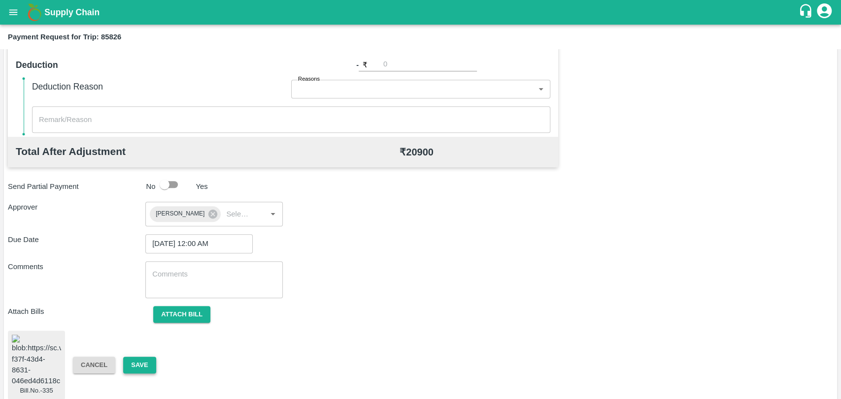
click at [148, 361] on button "Save" at bounding box center [139, 365] width 33 height 17
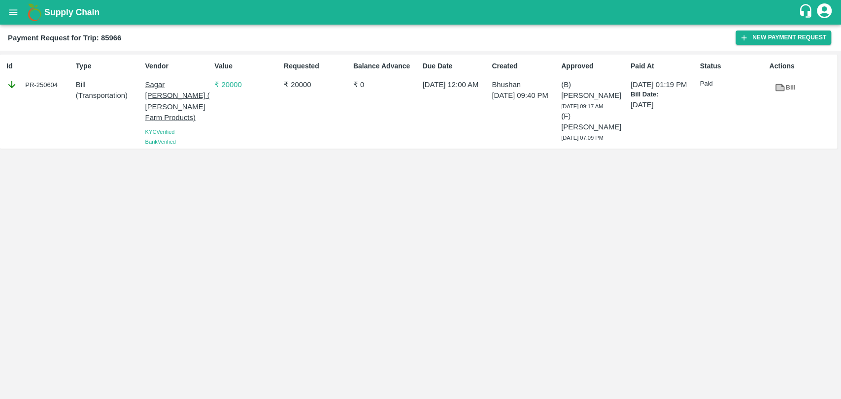
click at [9, 14] on icon "open drawer" at bounding box center [13, 12] width 11 height 11
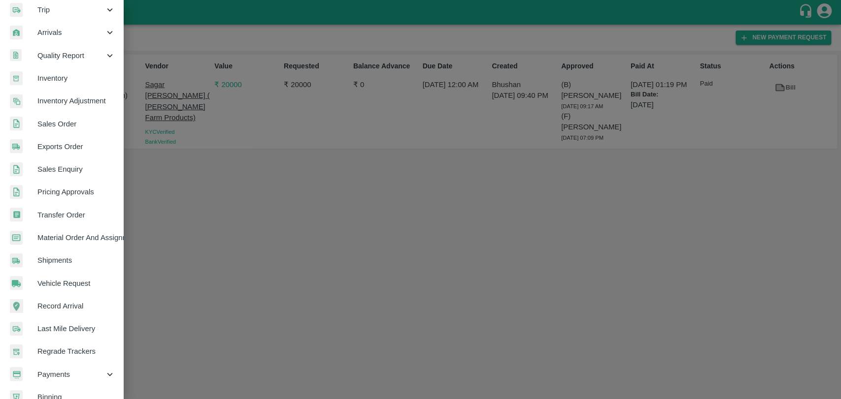
scroll to position [162, 0]
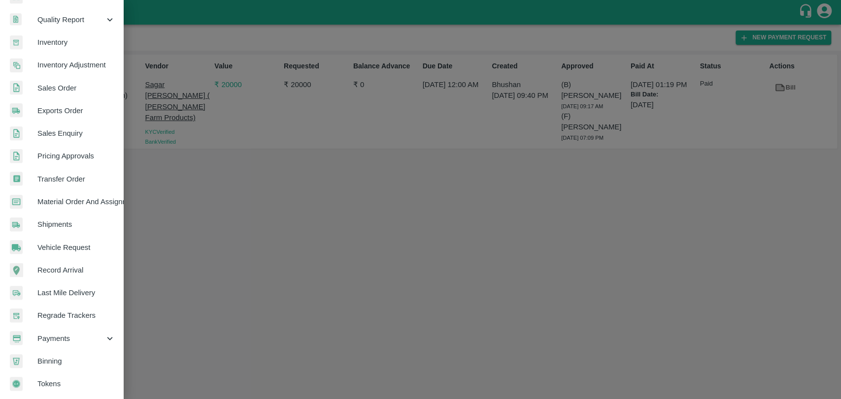
click at [75, 350] on link "Binning" at bounding box center [61, 361] width 123 height 23
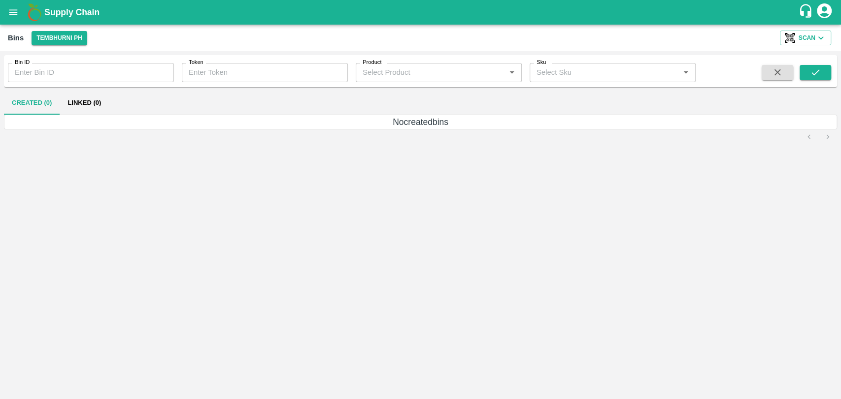
click at [4, 15] on button "open drawer" at bounding box center [13, 12] width 23 height 23
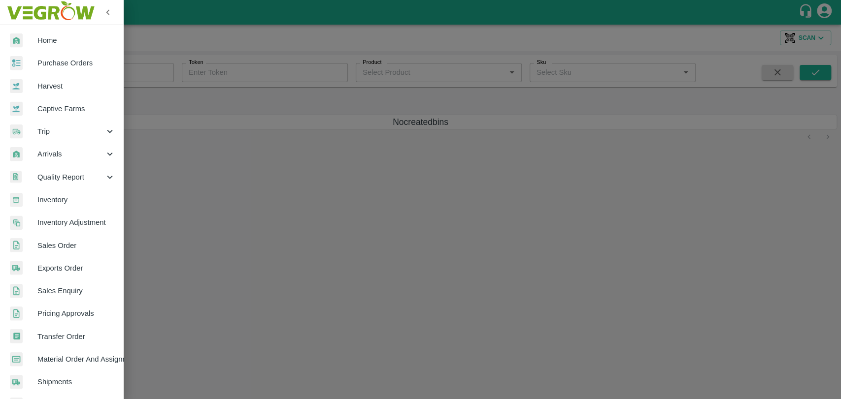
scroll to position [162, 0]
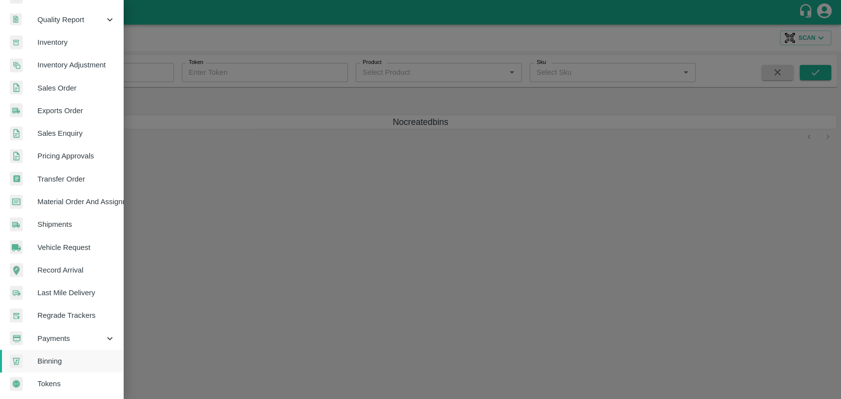
click at [79, 333] on span "Payments" at bounding box center [70, 338] width 67 height 11
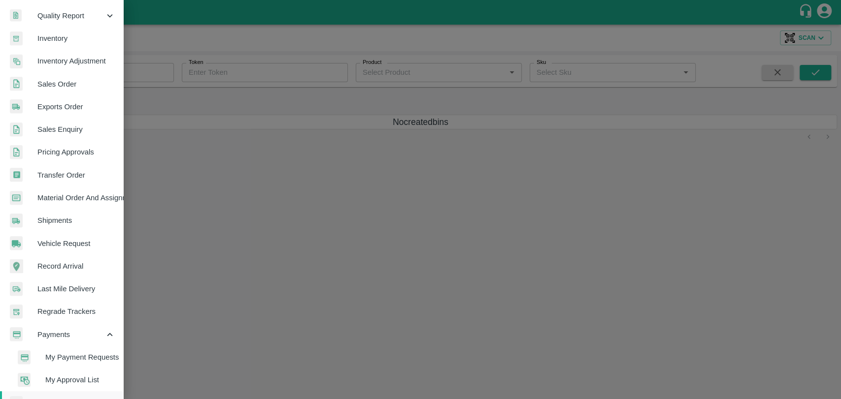
click at [75, 357] on span "My Payment Requests" at bounding box center [80, 357] width 70 height 11
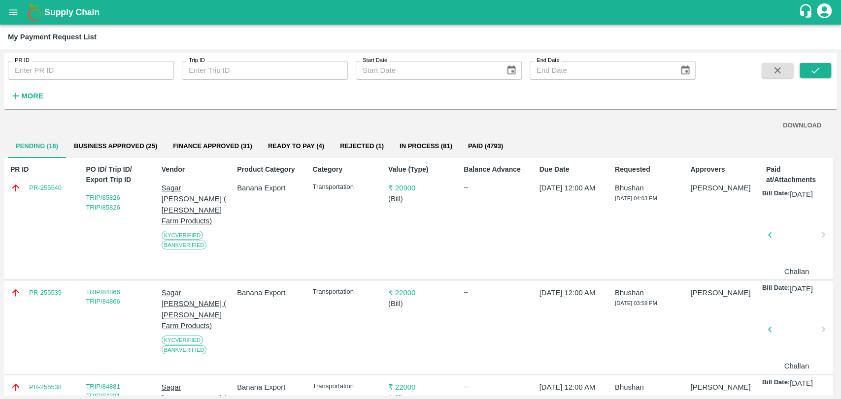
click at [136, 149] on button "Business Approved (25)" at bounding box center [115, 146] width 99 height 24
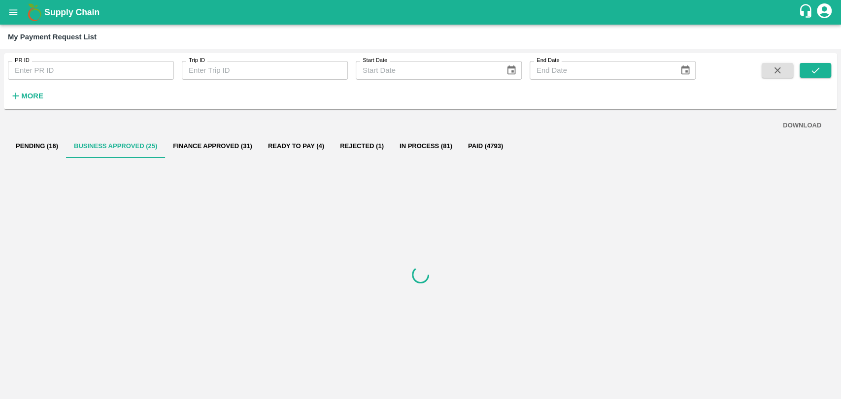
click at [267, 147] on button "Ready To Pay (4)" at bounding box center [296, 146] width 72 height 24
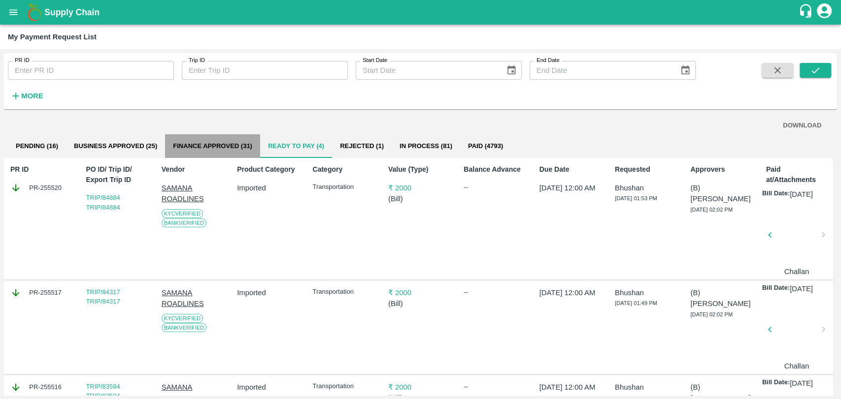
click at [213, 144] on button "Finance Approved (31)" at bounding box center [212, 146] width 95 height 24
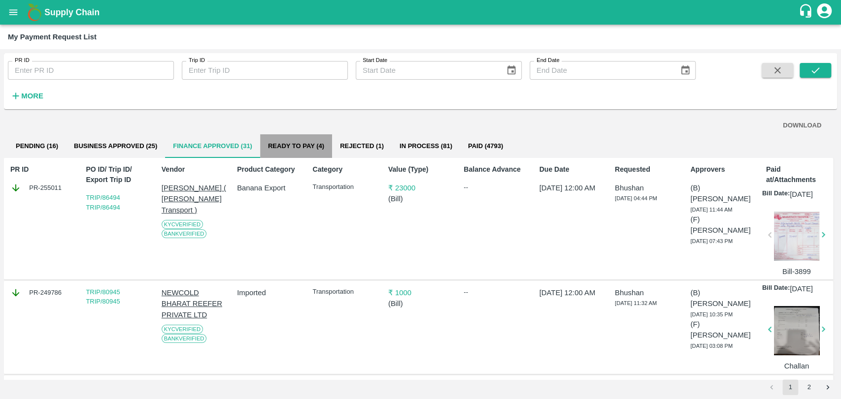
click at [302, 150] on button "Ready To Pay (4)" at bounding box center [296, 146] width 72 height 24
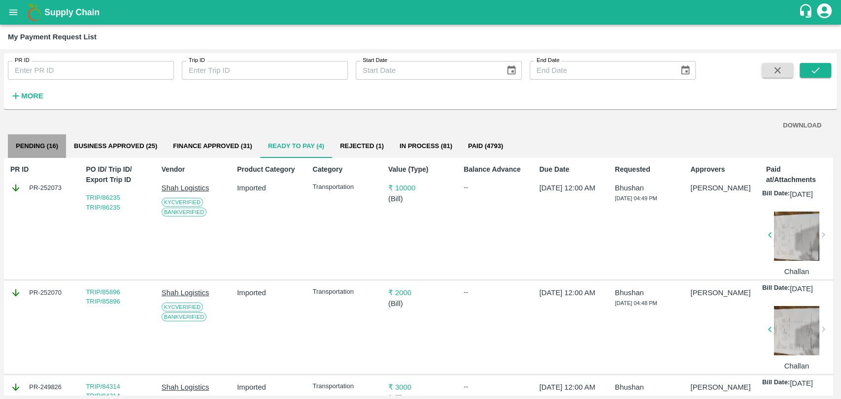
click at [65, 151] on button "Pending (16)" at bounding box center [37, 146] width 58 height 24
